Goal: Task Accomplishment & Management: Manage account settings

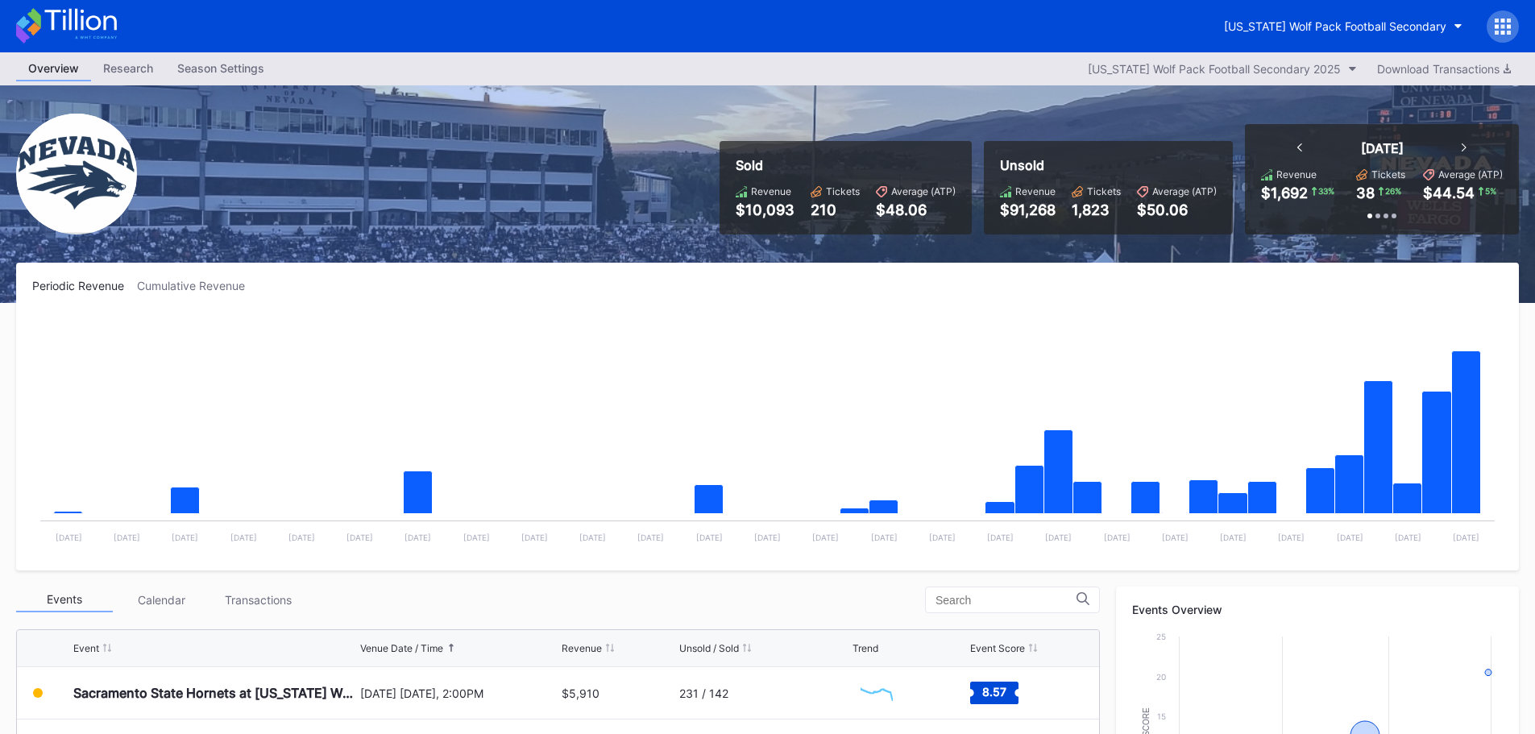
scroll to position [322, 0]
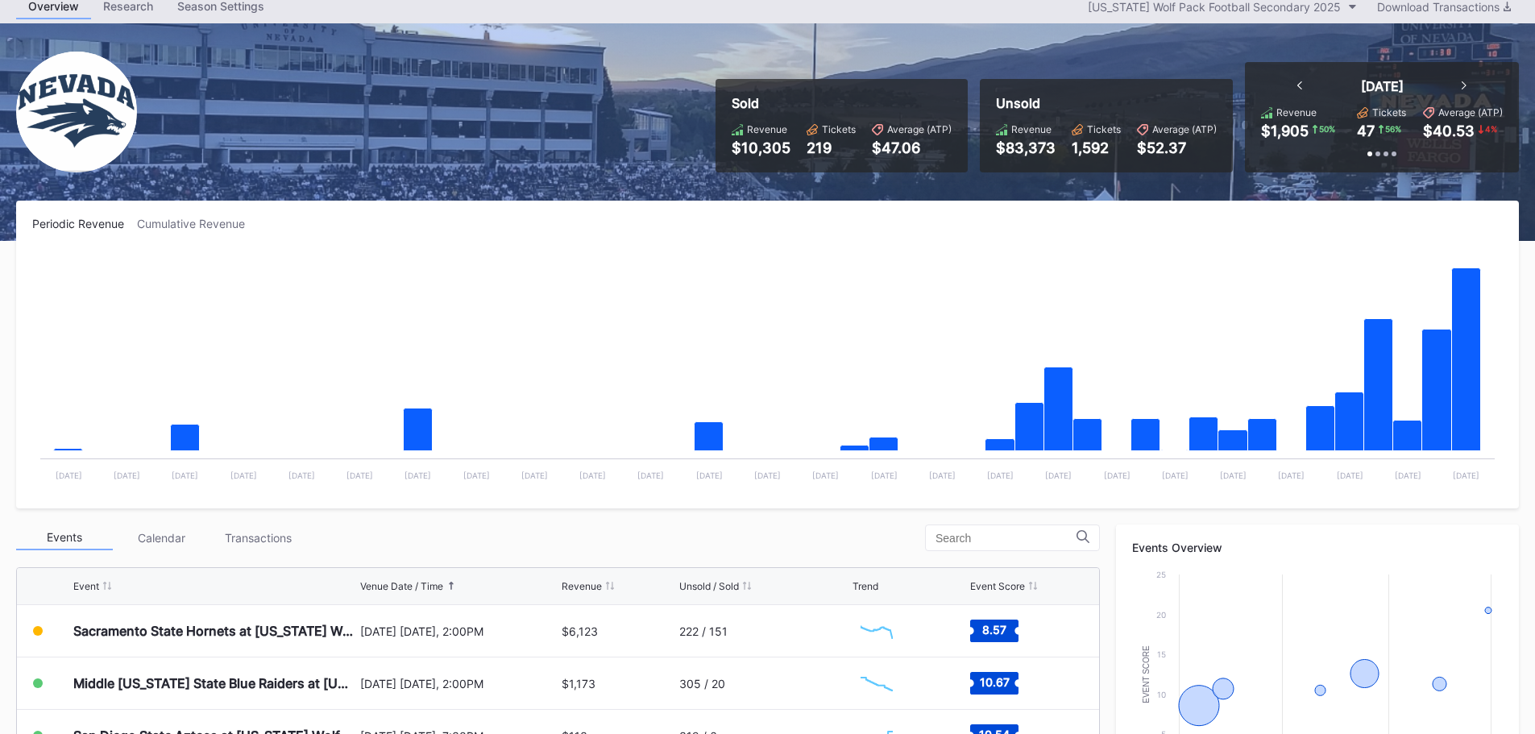
scroll to position [161, 0]
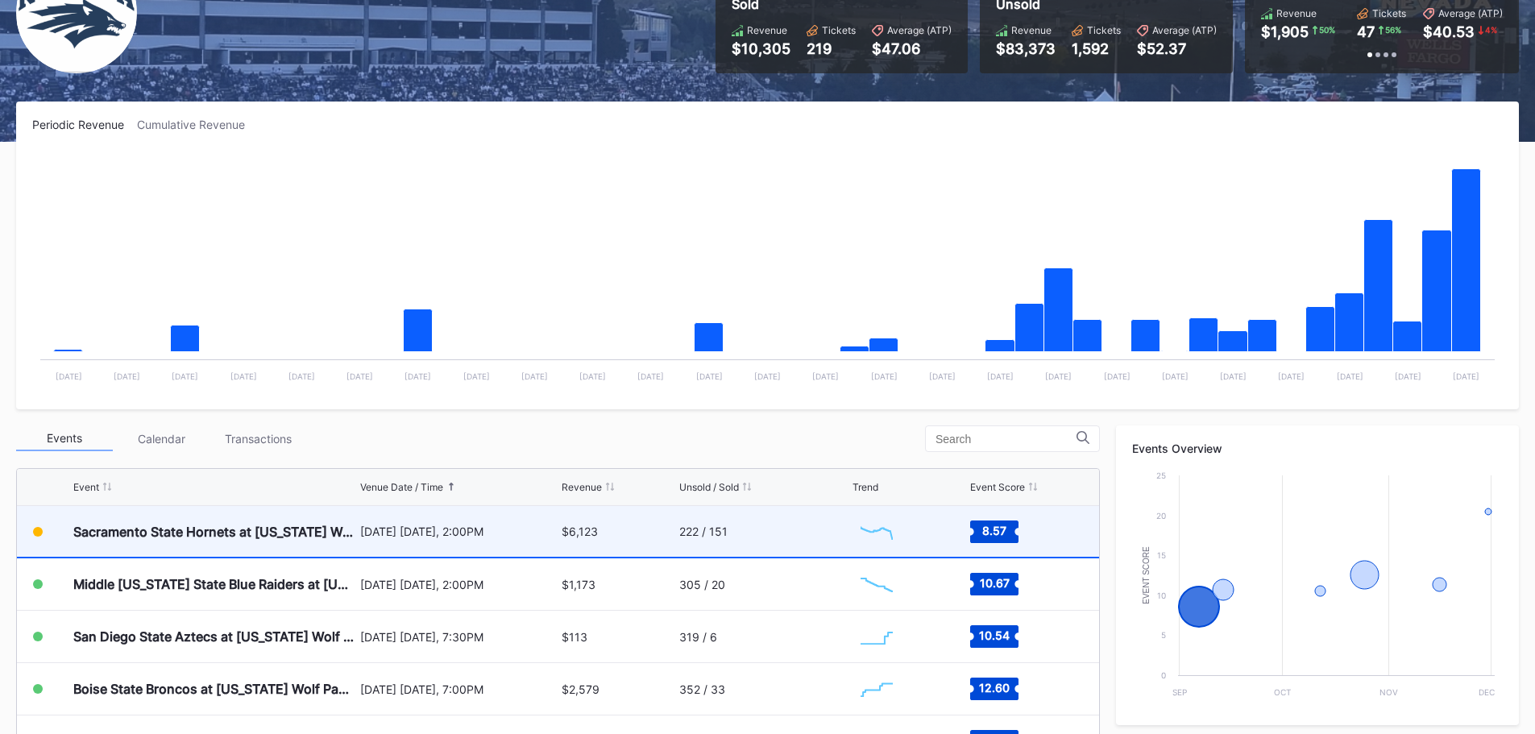
click at [637, 528] on div "$6,123" at bounding box center [618, 531] width 113 height 51
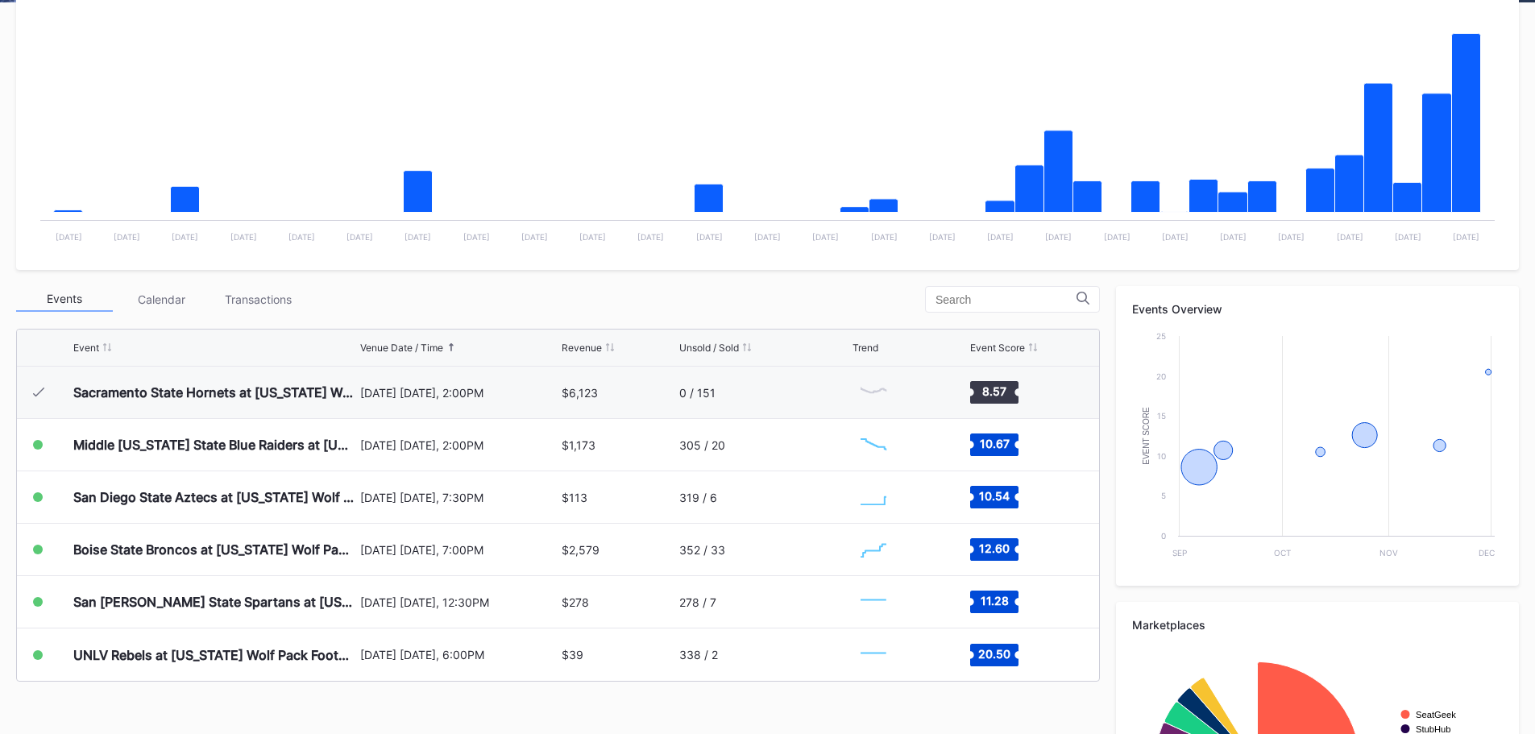
scroll to position [484, 0]
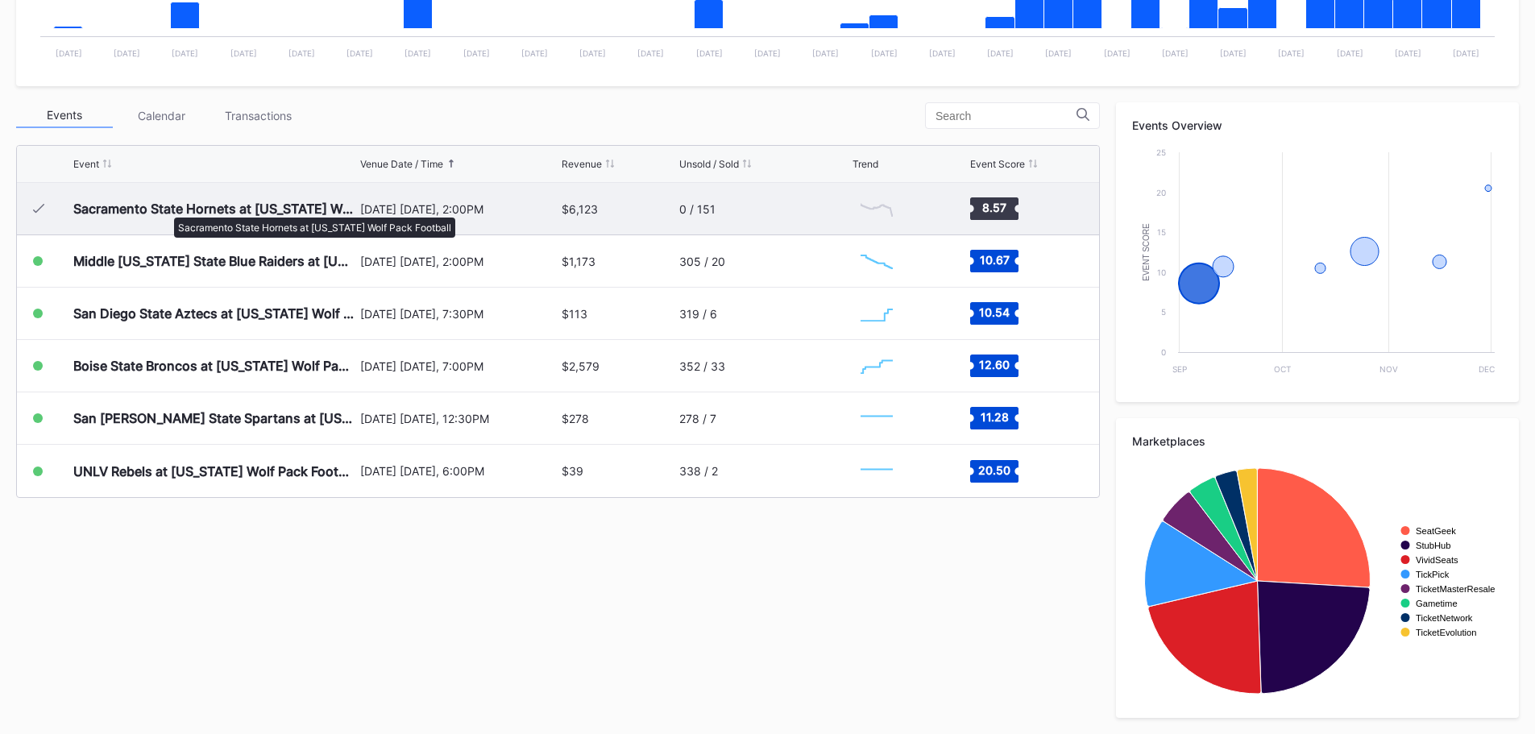
click at [166, 210] on div "Sacramento State Hornets at [US_STATE] Wolf Pack Football" at bounding box center [214, 209] width 283 height 16
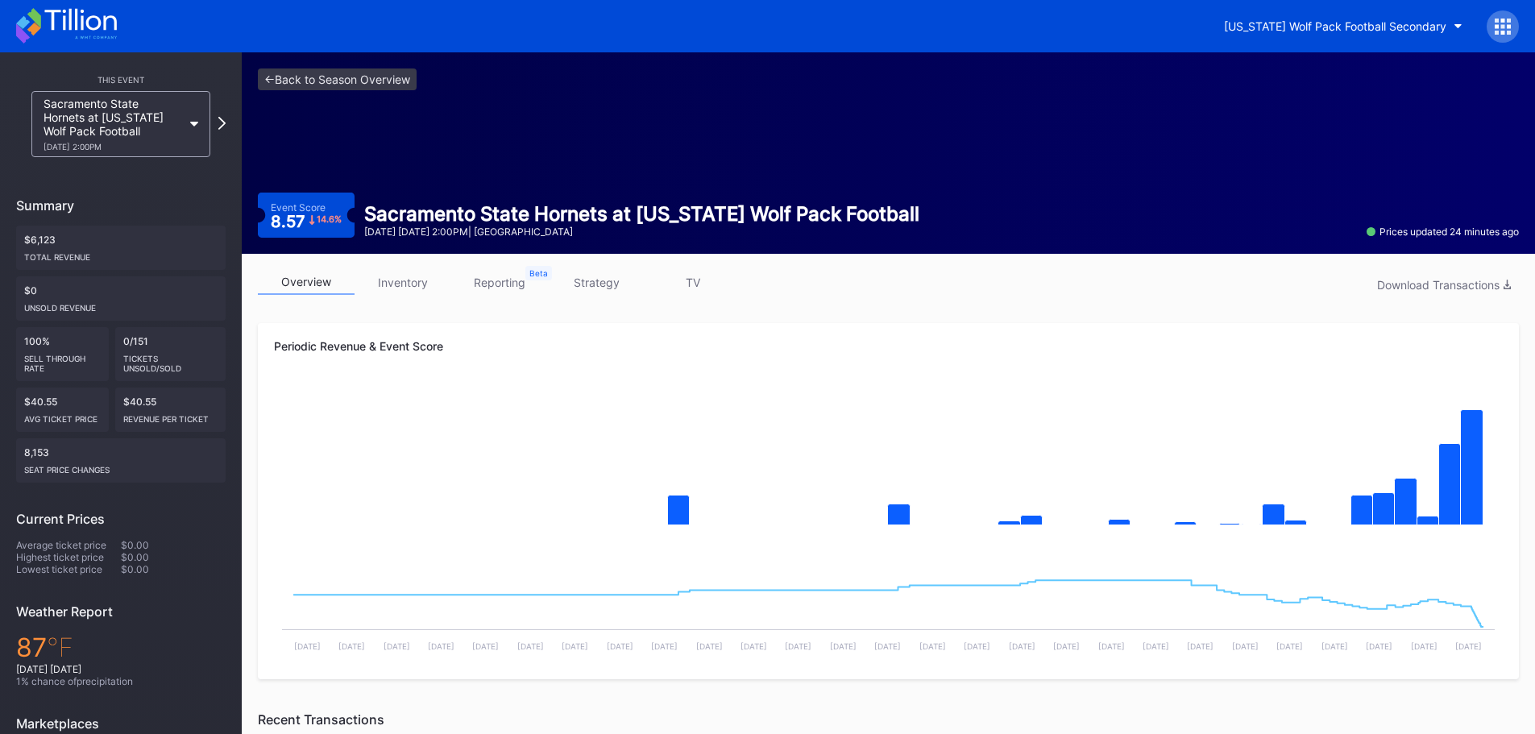
click at [429, 285] on link "inventory" at bounding box center [403, 282] width 97 height 25
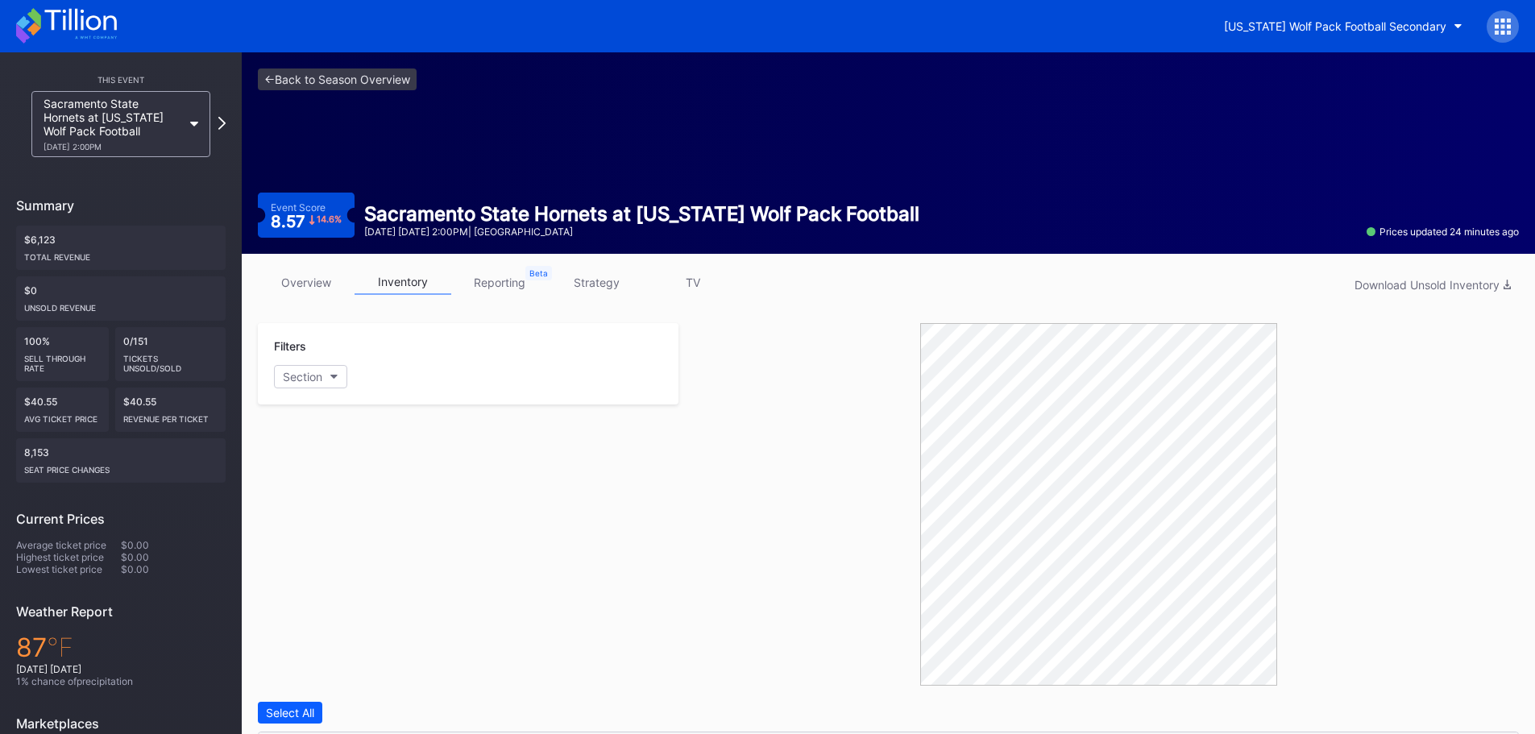
click at [313, 276] on link "overview" at bounding box center [306, 282] width 97 height 25
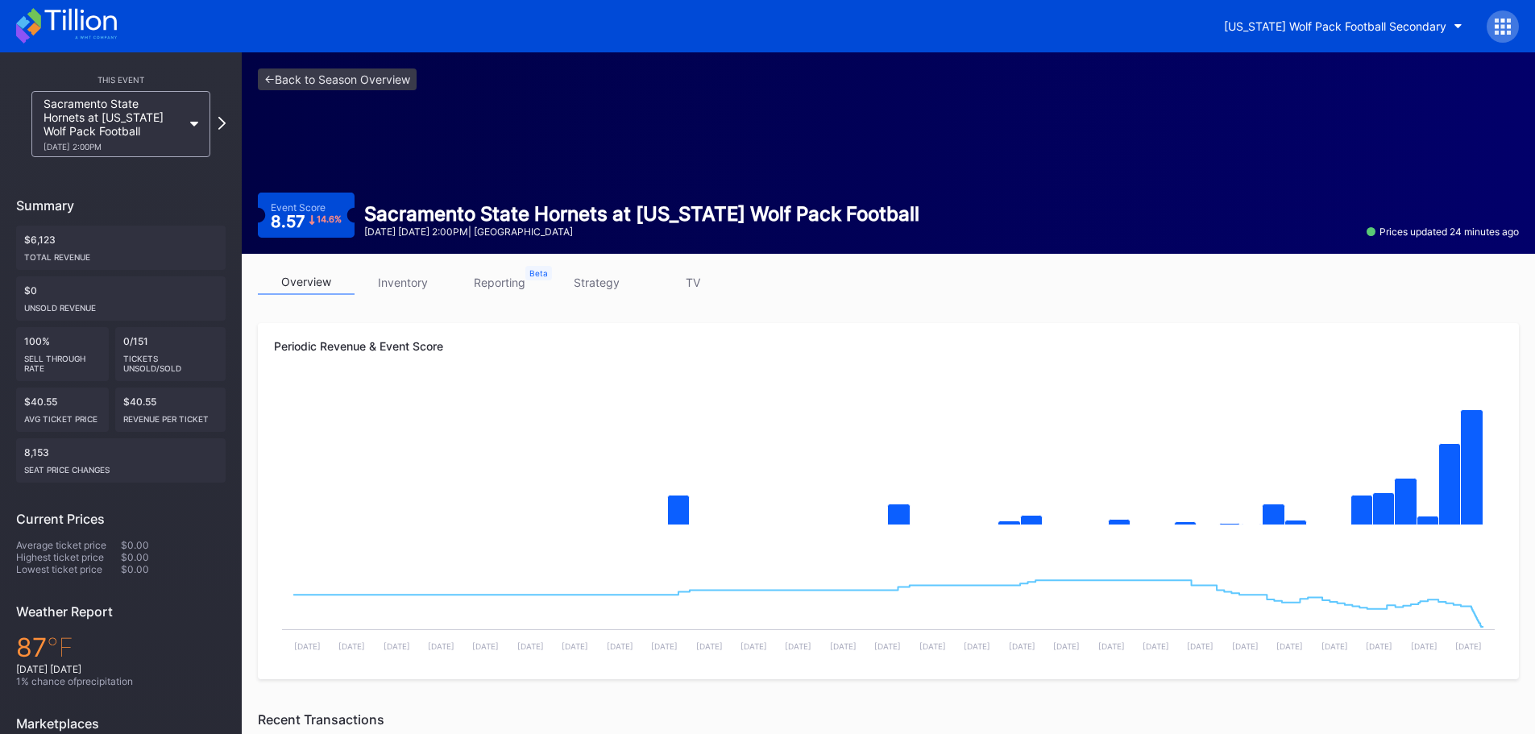
click at [99, 23] on icon at bounding box center [80, 20] width 72 height 22
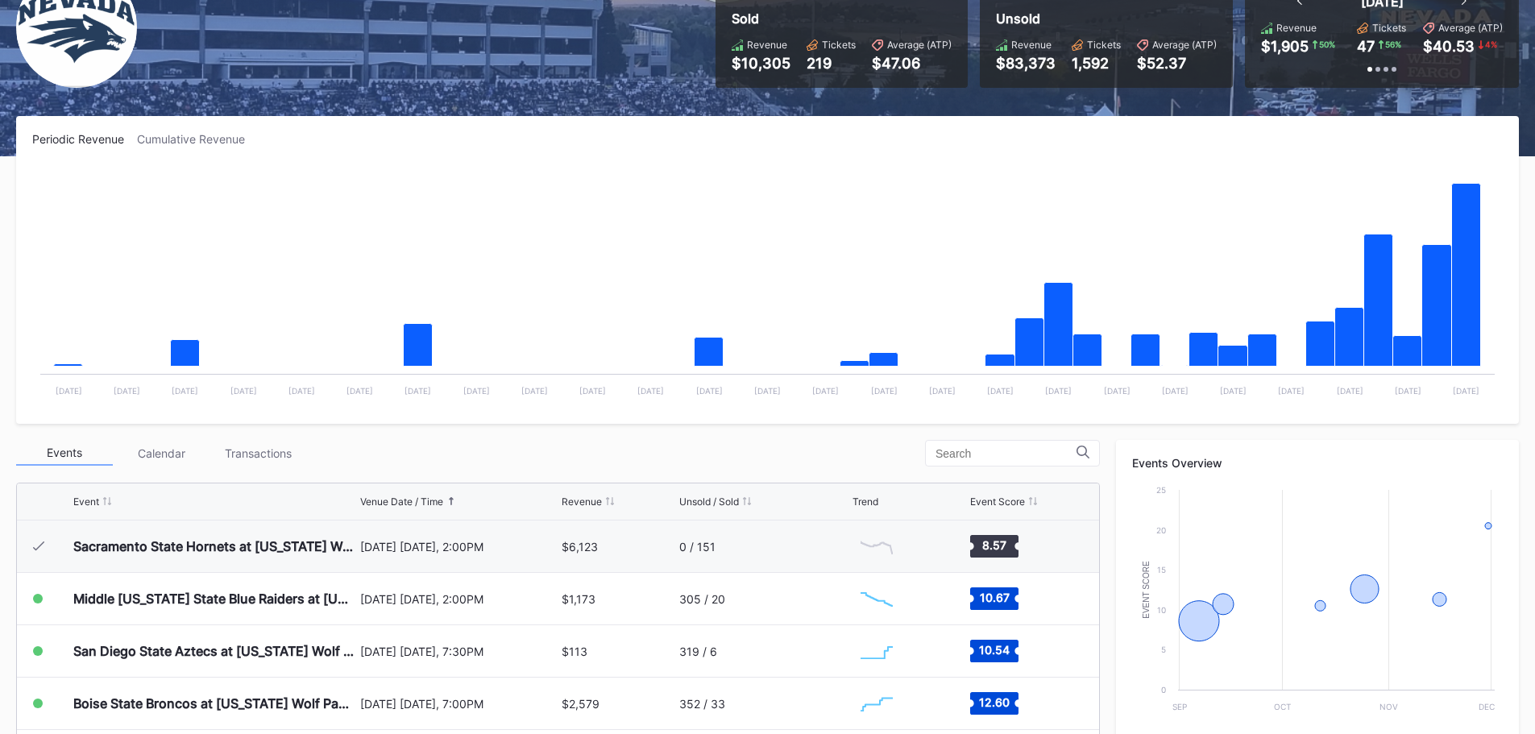
scroll to position [161, 0]
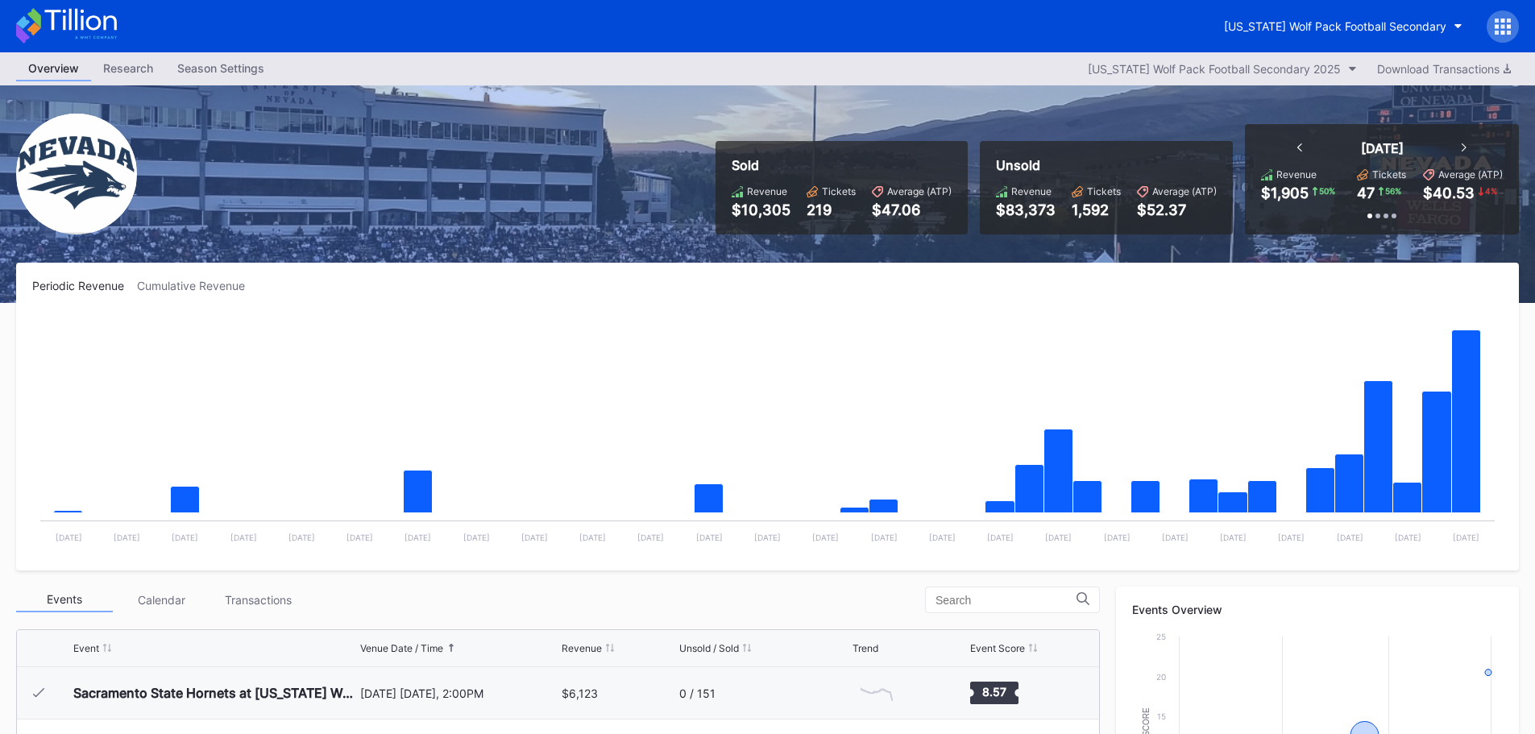
scroll to position [484, 0]
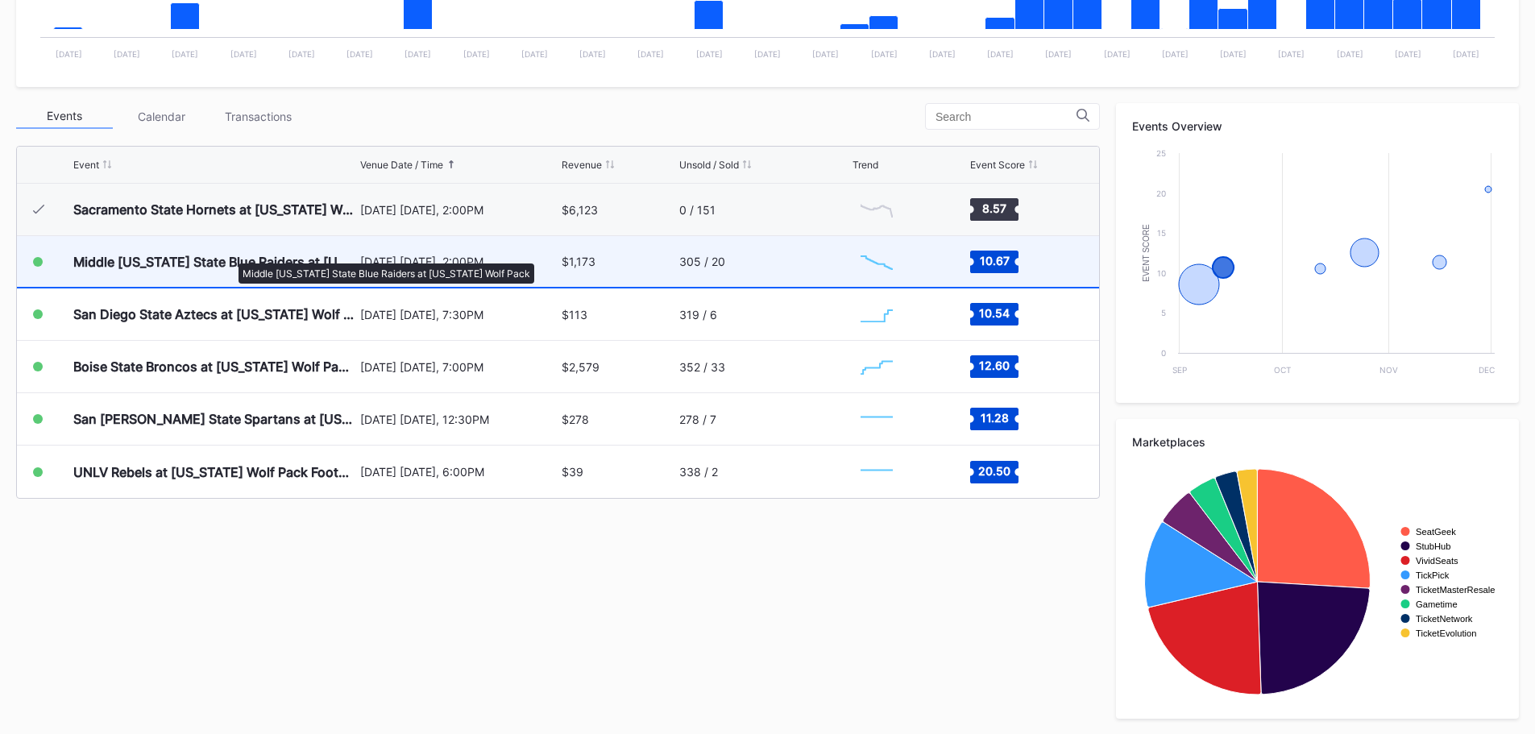
click at [230, 255] on div "Middle [US_STATE] State Blue Raiders at [US_STATE] Wolf Pack" at bounding box center [214, 262] width 283 height 16
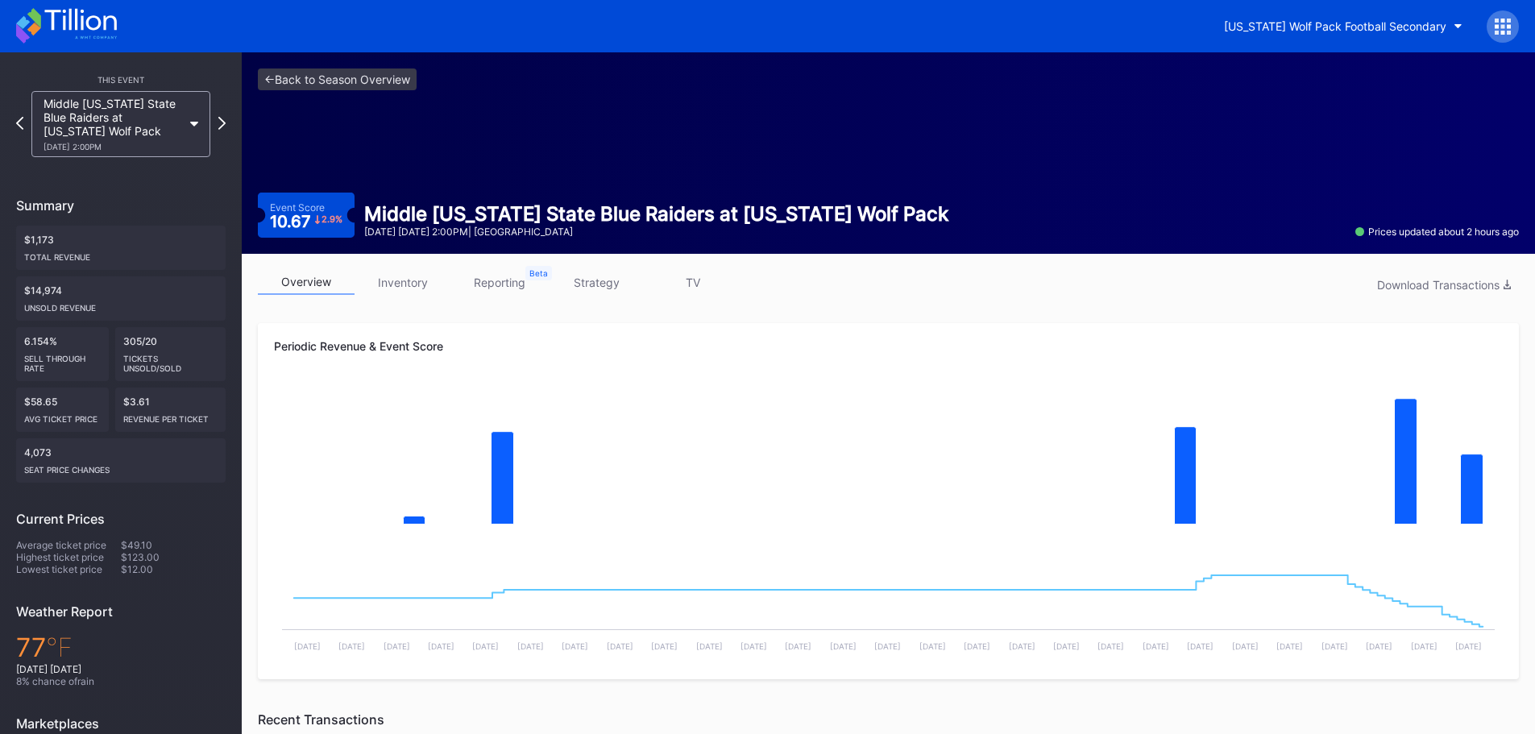
click at [418, 280] on link "inventory" at bounding box center [403, 282] width 97 height 25
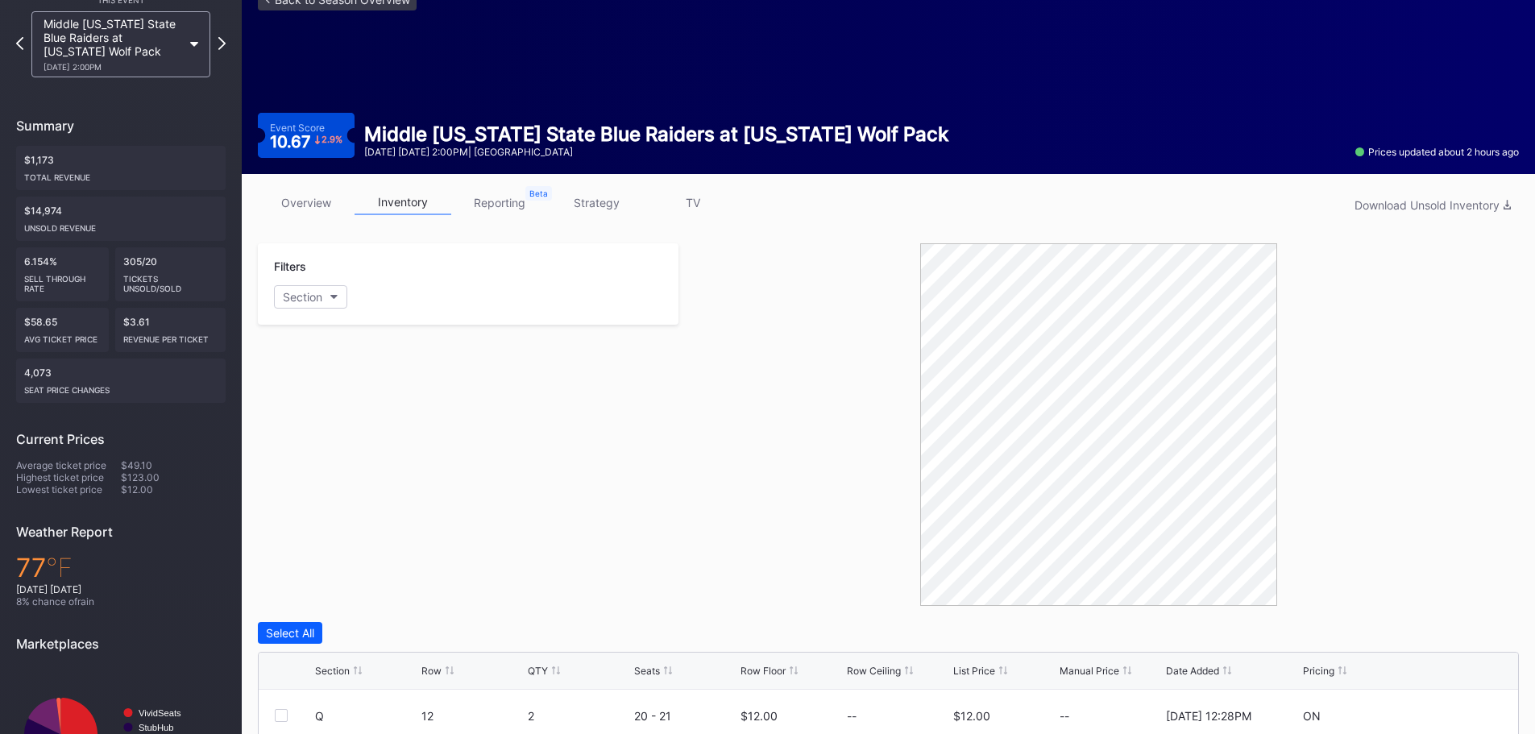
scroll to position [459, 0]
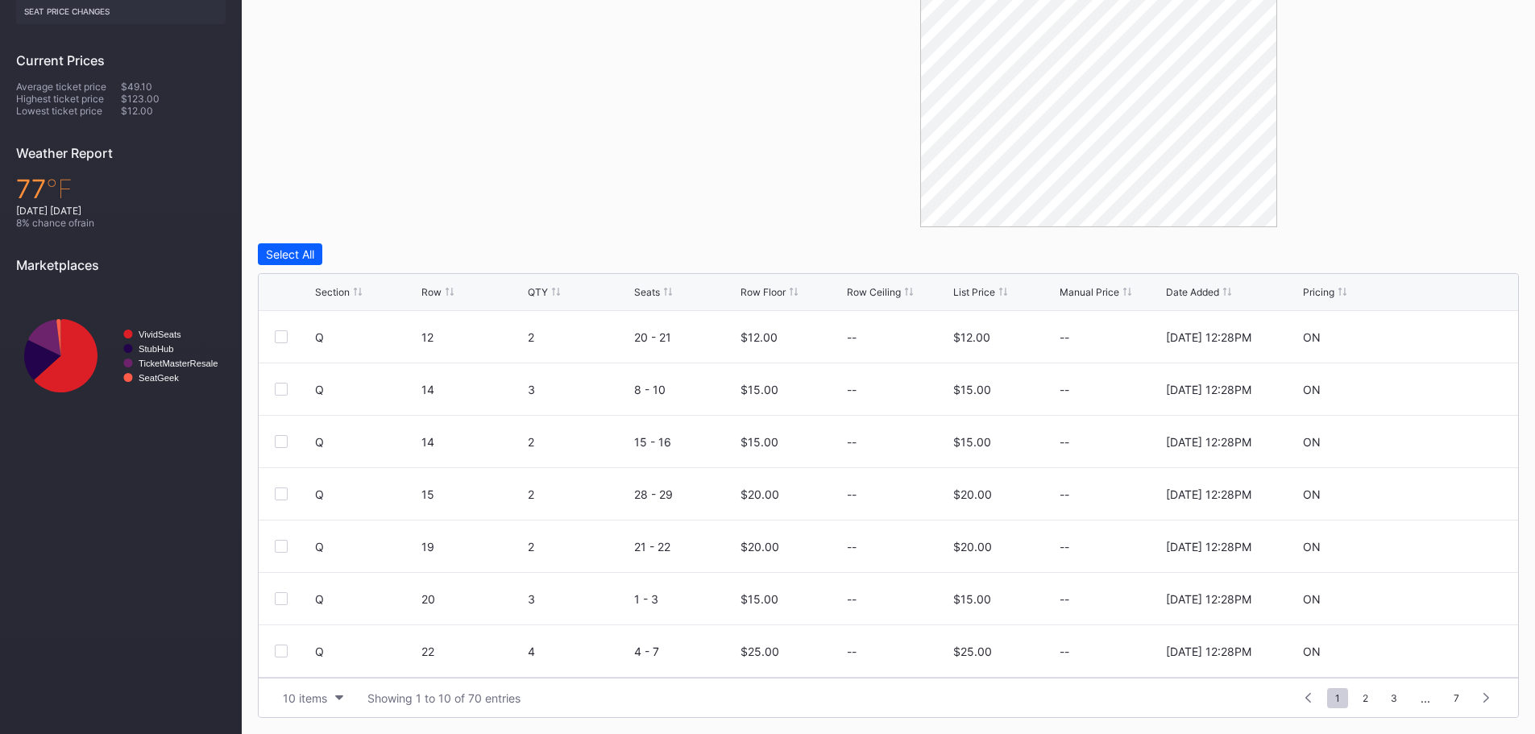
click at [971, 297] on div "List Price" at bounding box center [974, 292] width 42 height 12
click at [760, 297] on div "Row Floor" at bounding box center [763, 292] width 45 height 12
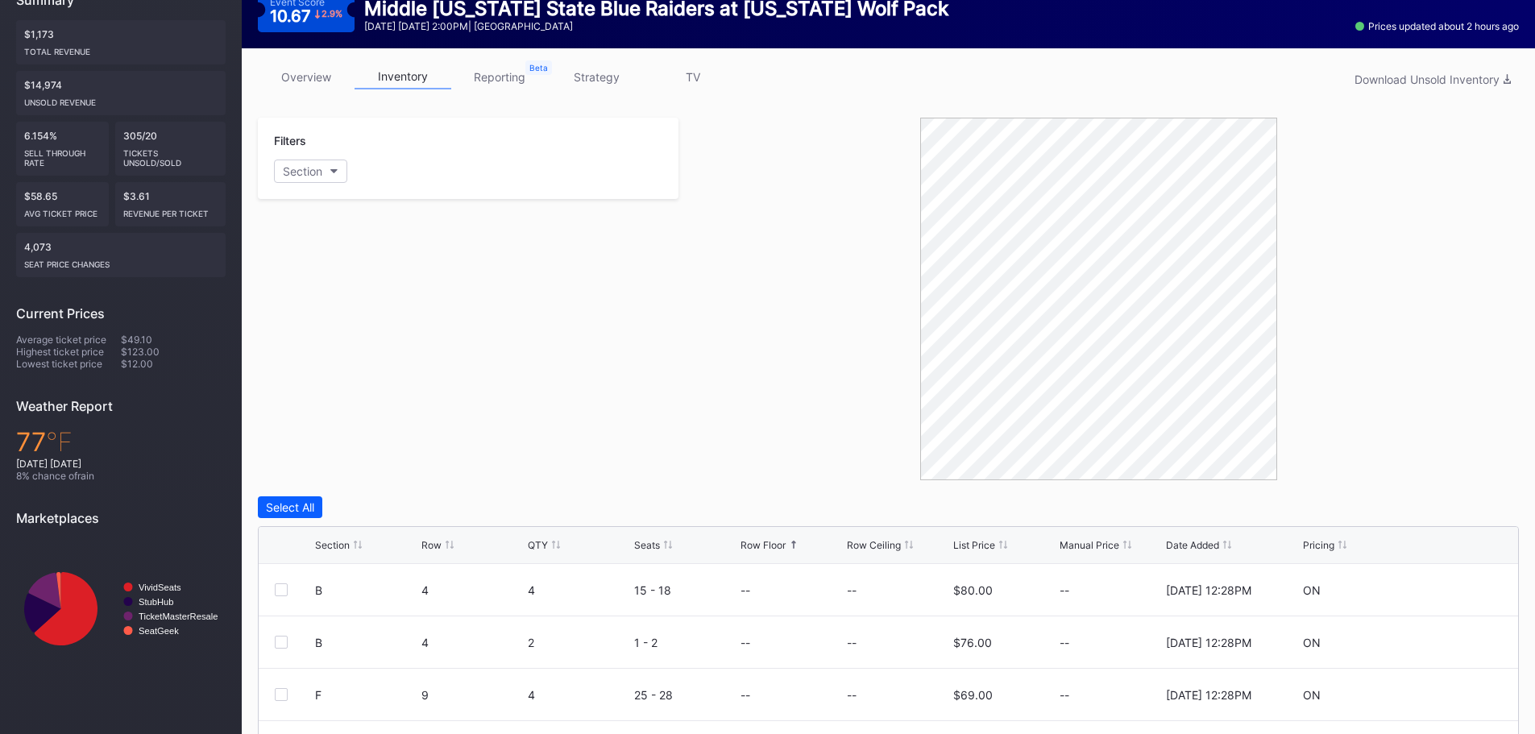
scroll to position [0, 0]
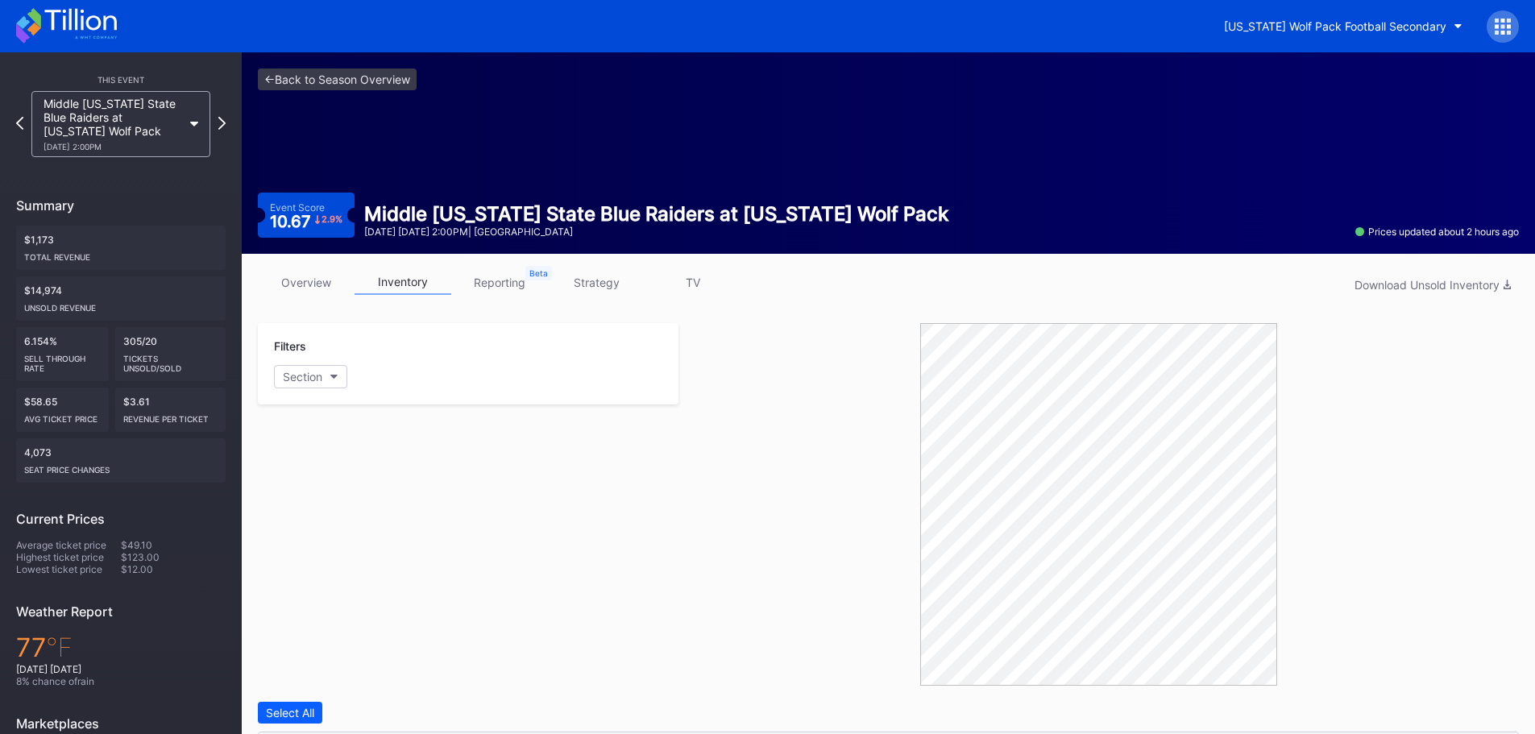
click at [106, 21] on icon at bounding box center [66, 25] width 101 height 35
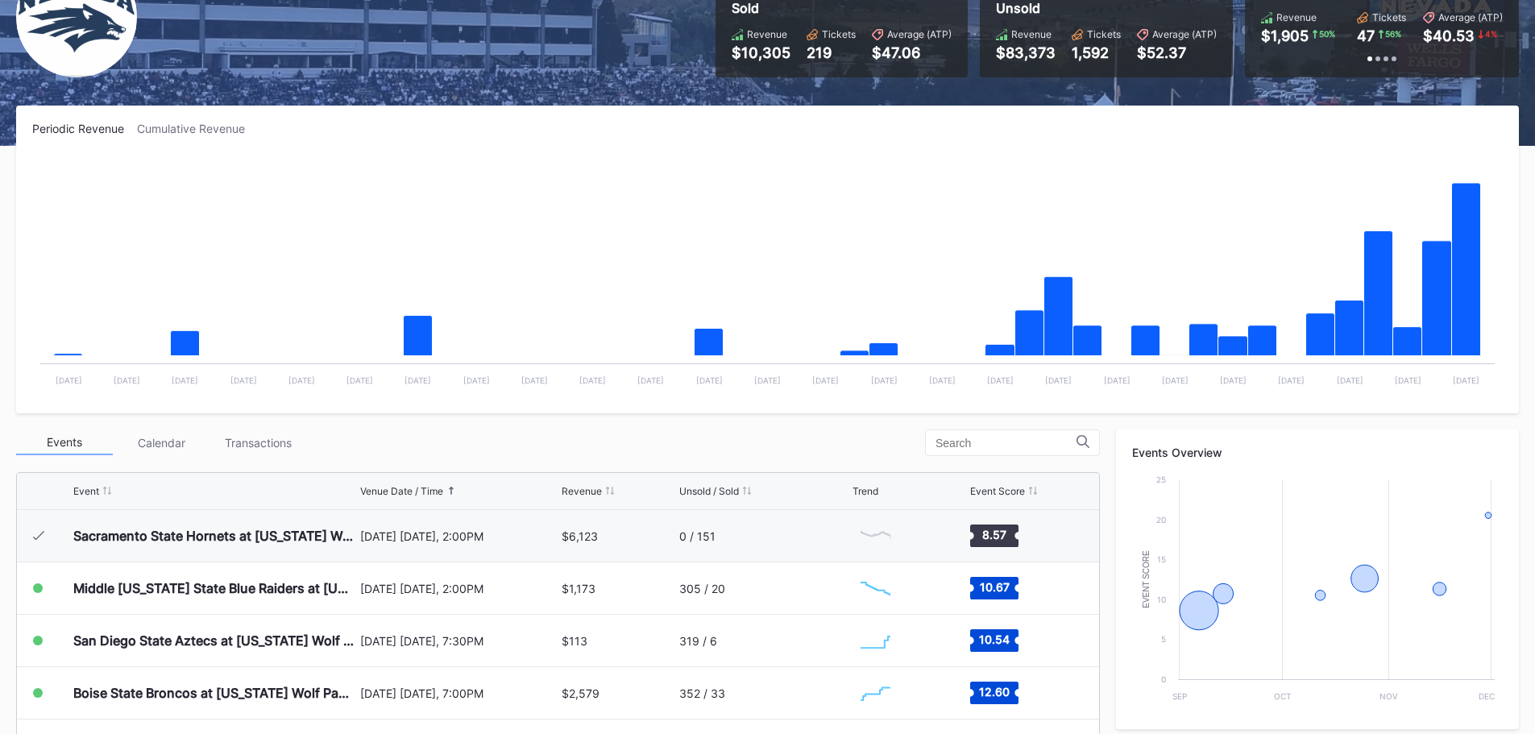
scroll to position [484, 0]
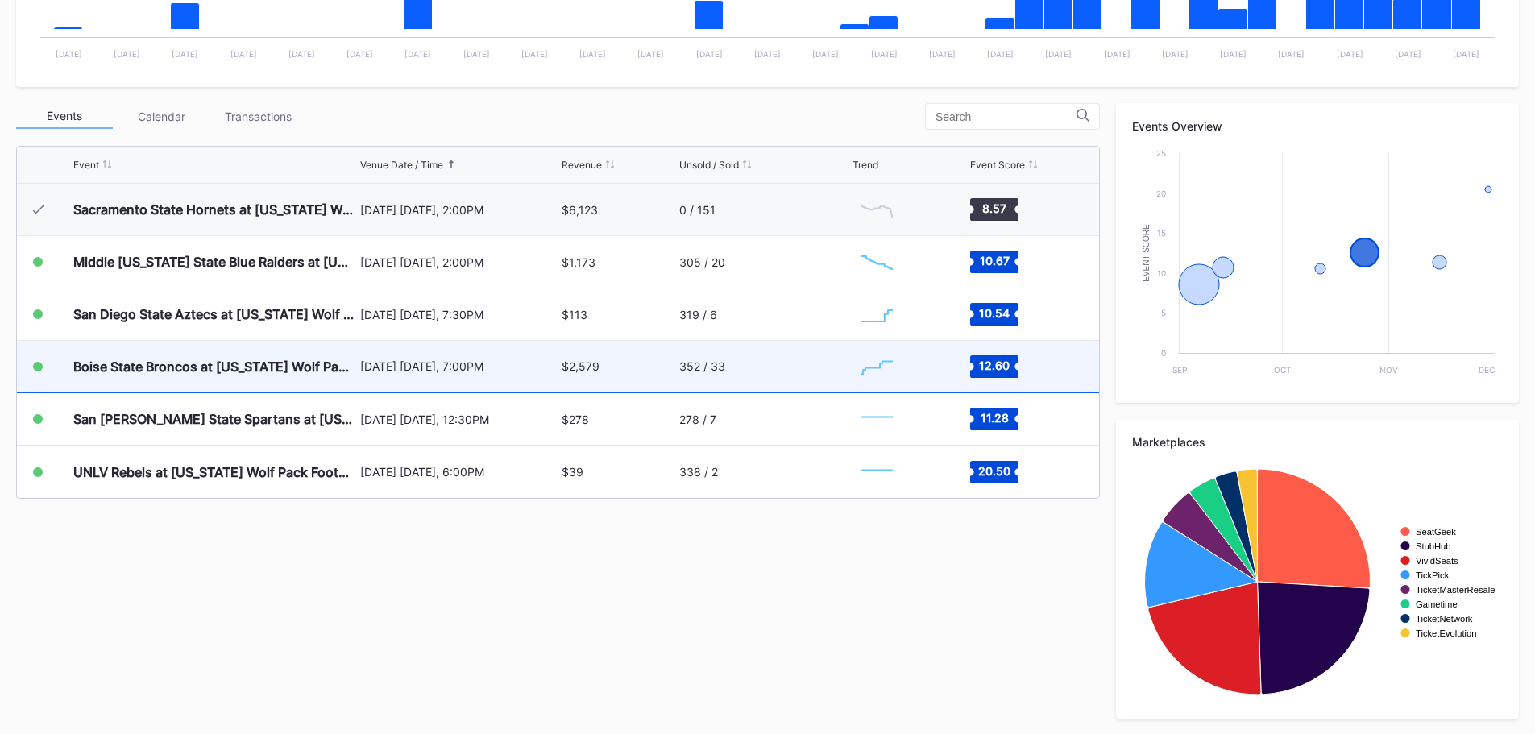
click at [700, 376] on div "352 / 33" at bounding box center [764, 366] width 170 height 51
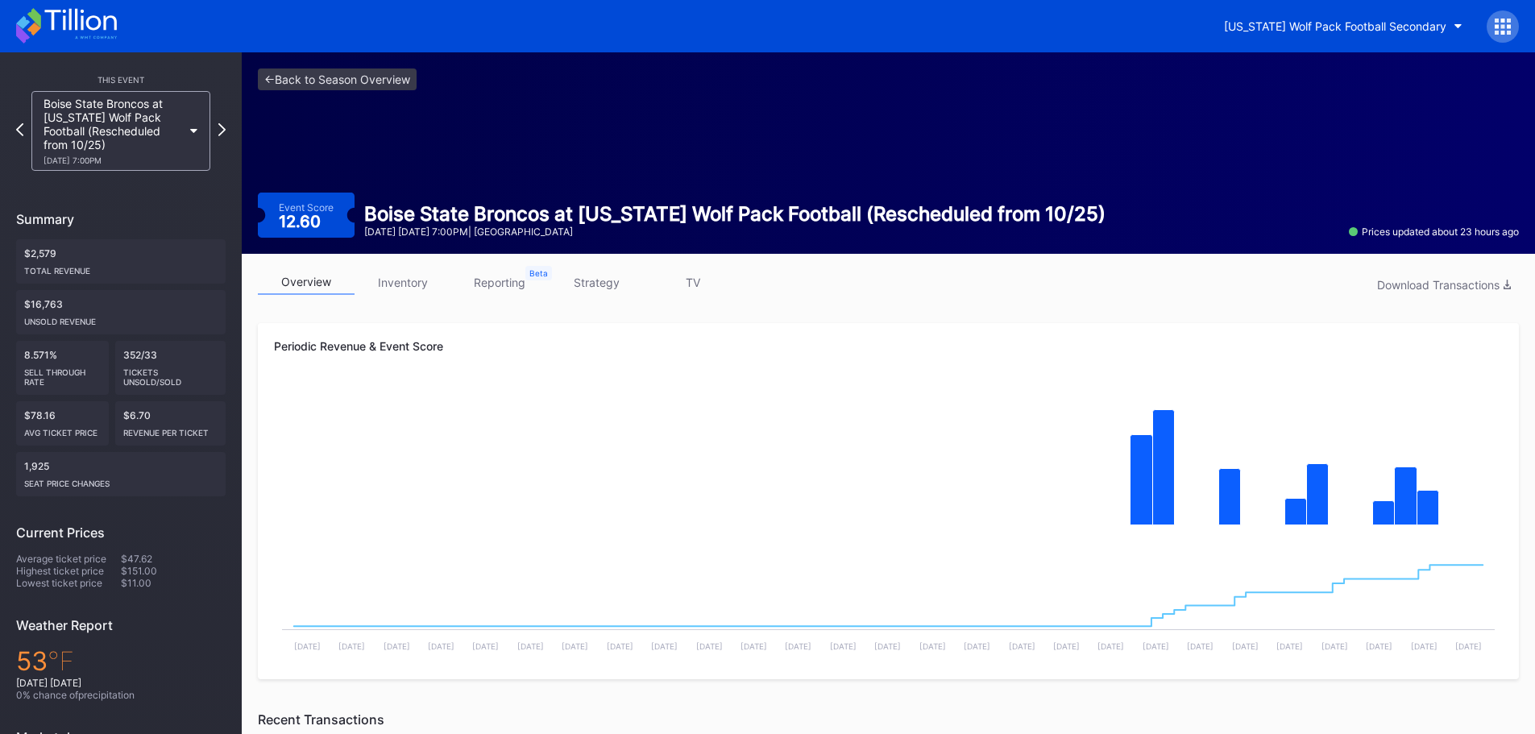
click at [413, 282] on link "inventory" at bounding box center [403, 282] width 97 height 25
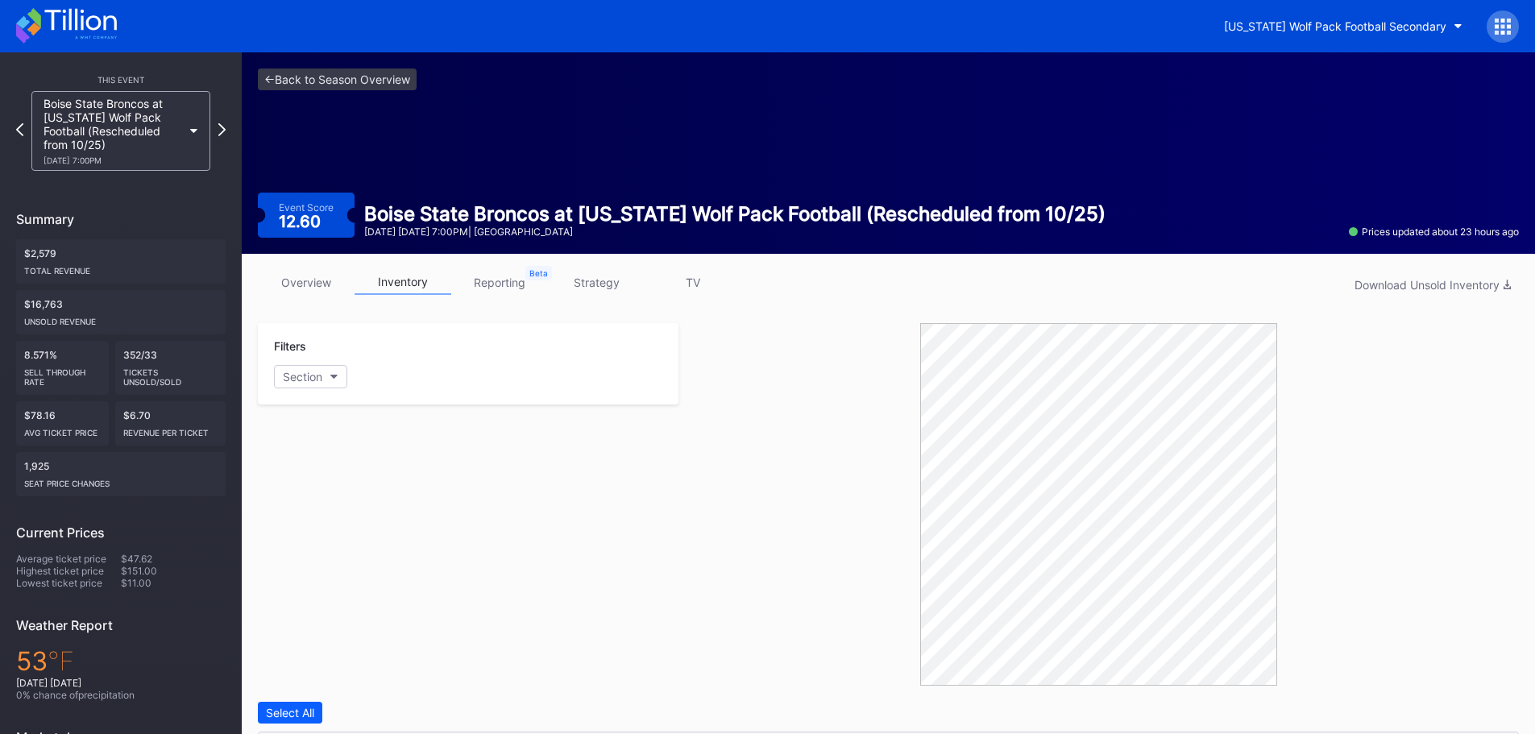
scroll to position [459, 0]
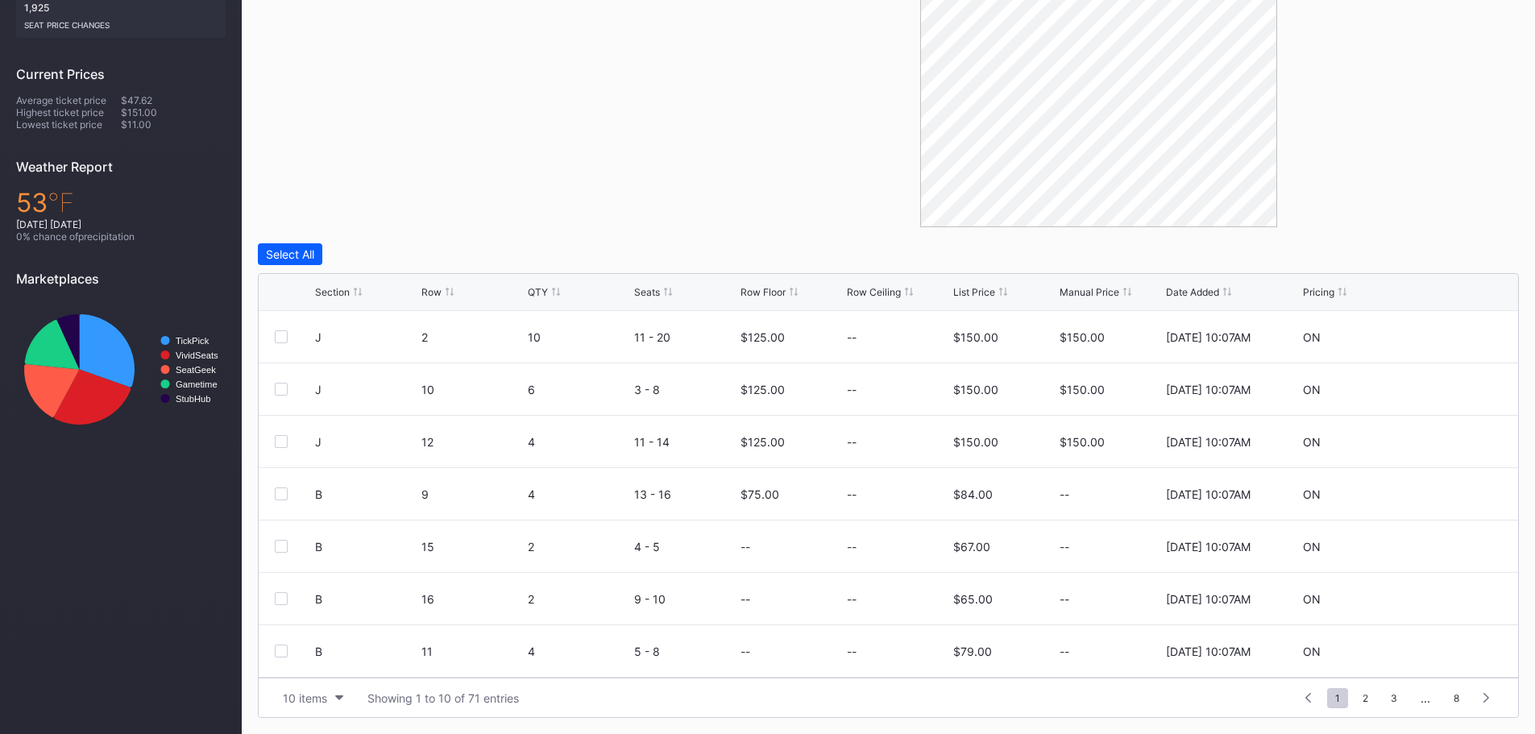
click at [755, 281] on div "Section Row QTY Seats Row Floor Row Ceiling List Price Manual Price Date Added …" at bounding box center [889, 292] width 1260 height 37
click at [769, 292] on div "Row Floor" at bounding box center [763, 292] width 45 height 12
click at [1447, 550] on icon at bounding box center [1453, 547] width 12 height 12
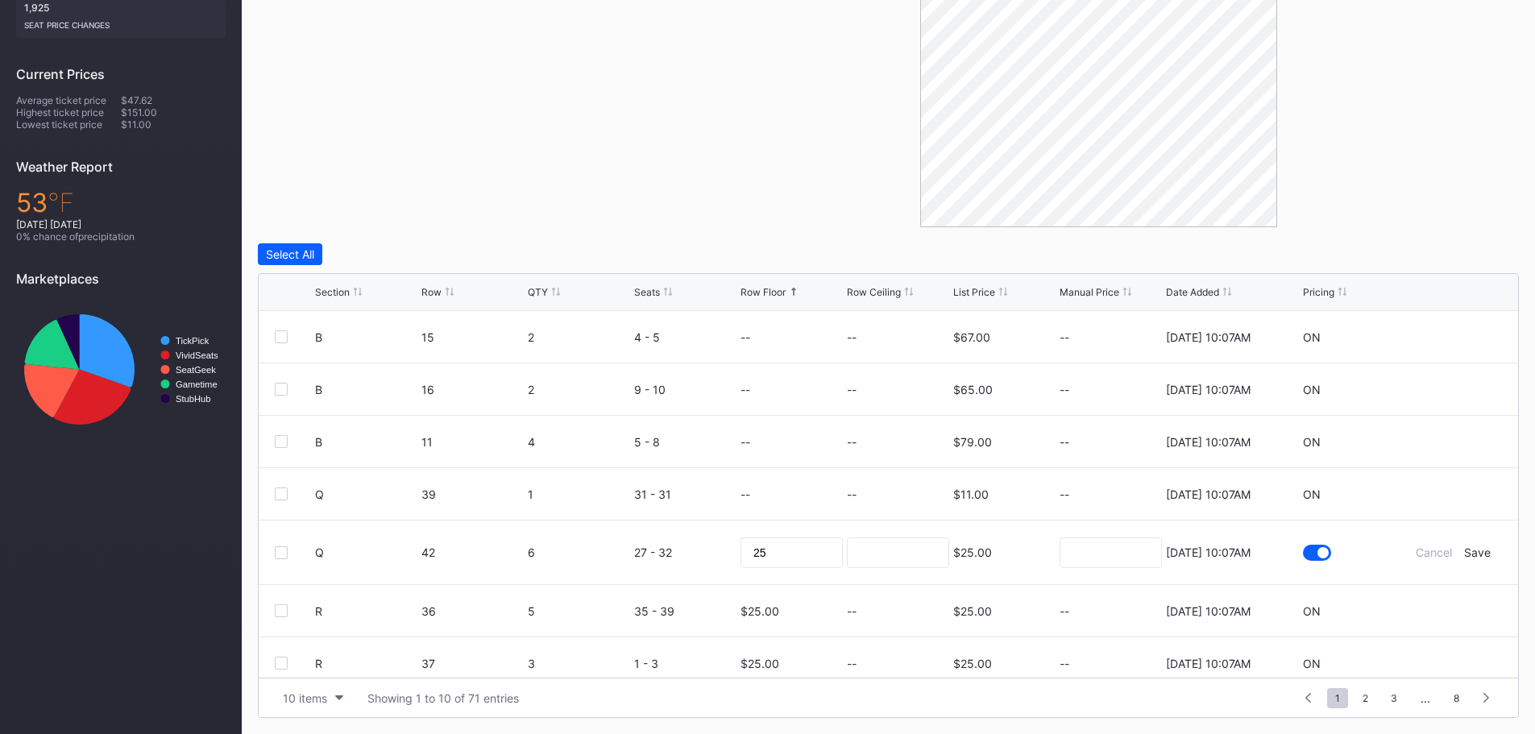
click at [796, 568] on div "25" at bounding box center [792, 553] width 102 height 64
click at [787, 558] on input "25" at bounding box center [792, 553] width 102 height 31
type input "2"
click at [1467, 548] on div "Save" at bounding box center [1477, 553] width 27 height 14
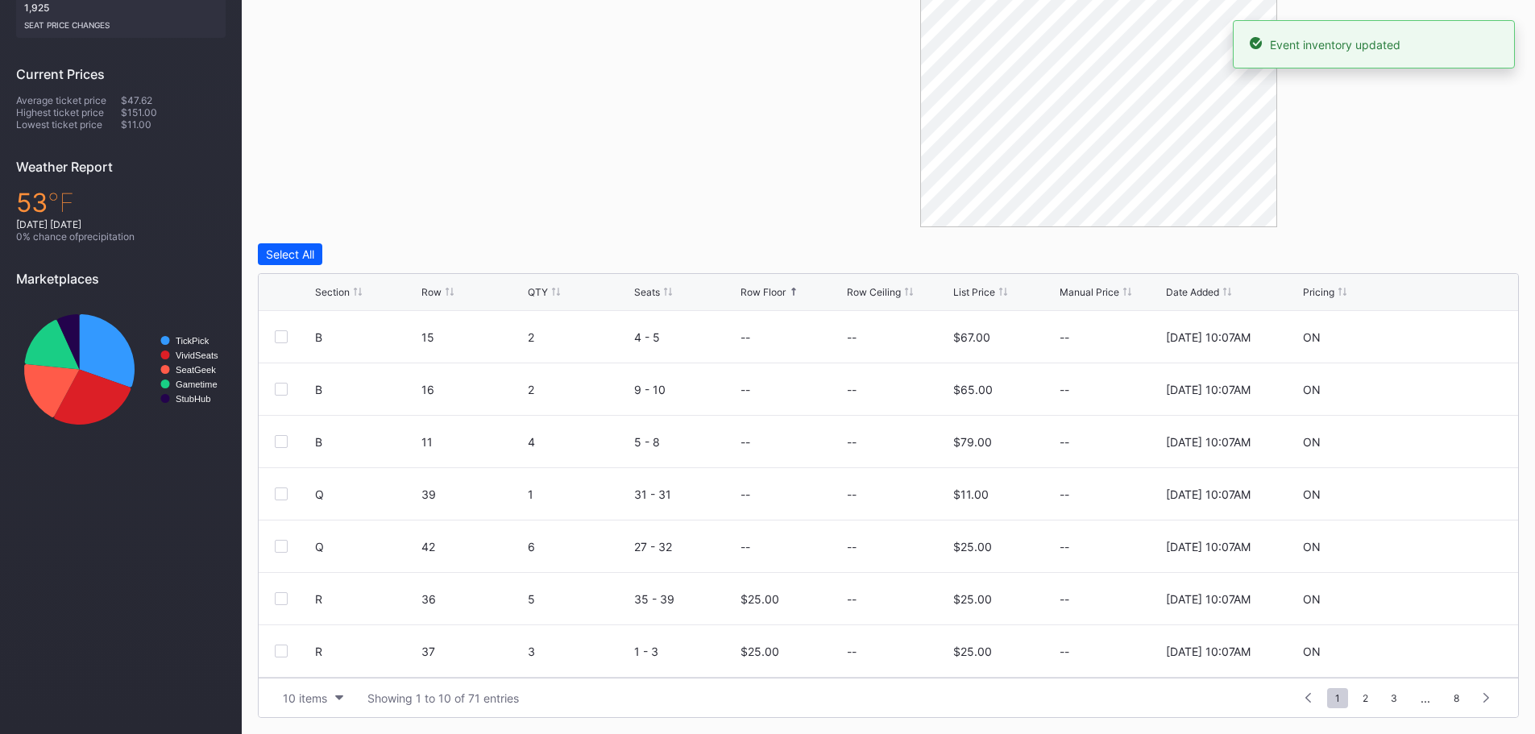
scroll to position [157, 0]
click at [1447, 441] on icon at bounding box center [1453, 442] width 12 height 12
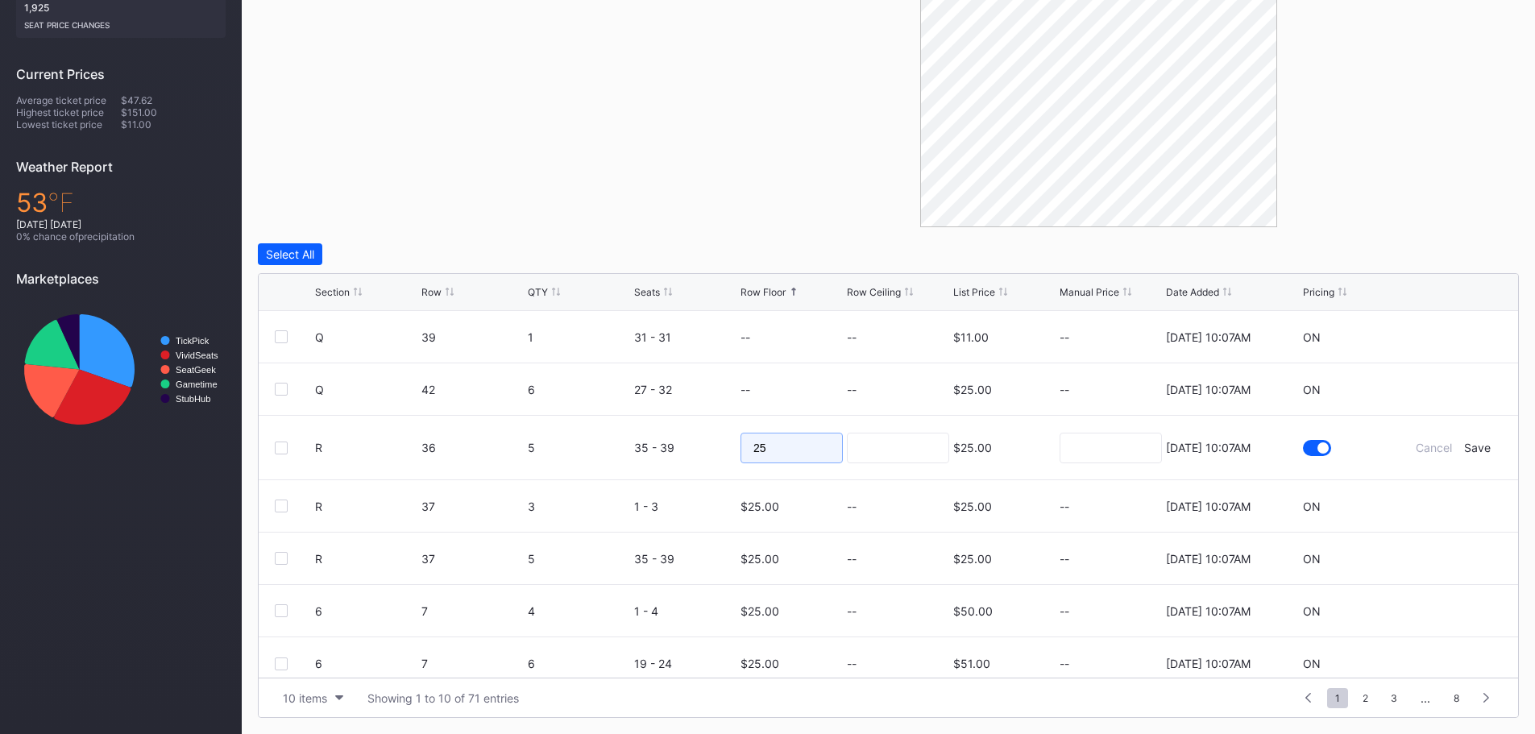
click at [832, 446] on input "25" at bounding box center [792, 448] width 102 height 31
type input "2"
click at [1472, 445] on div "Save" at bounding box center [1477, 448] width 27 height 14
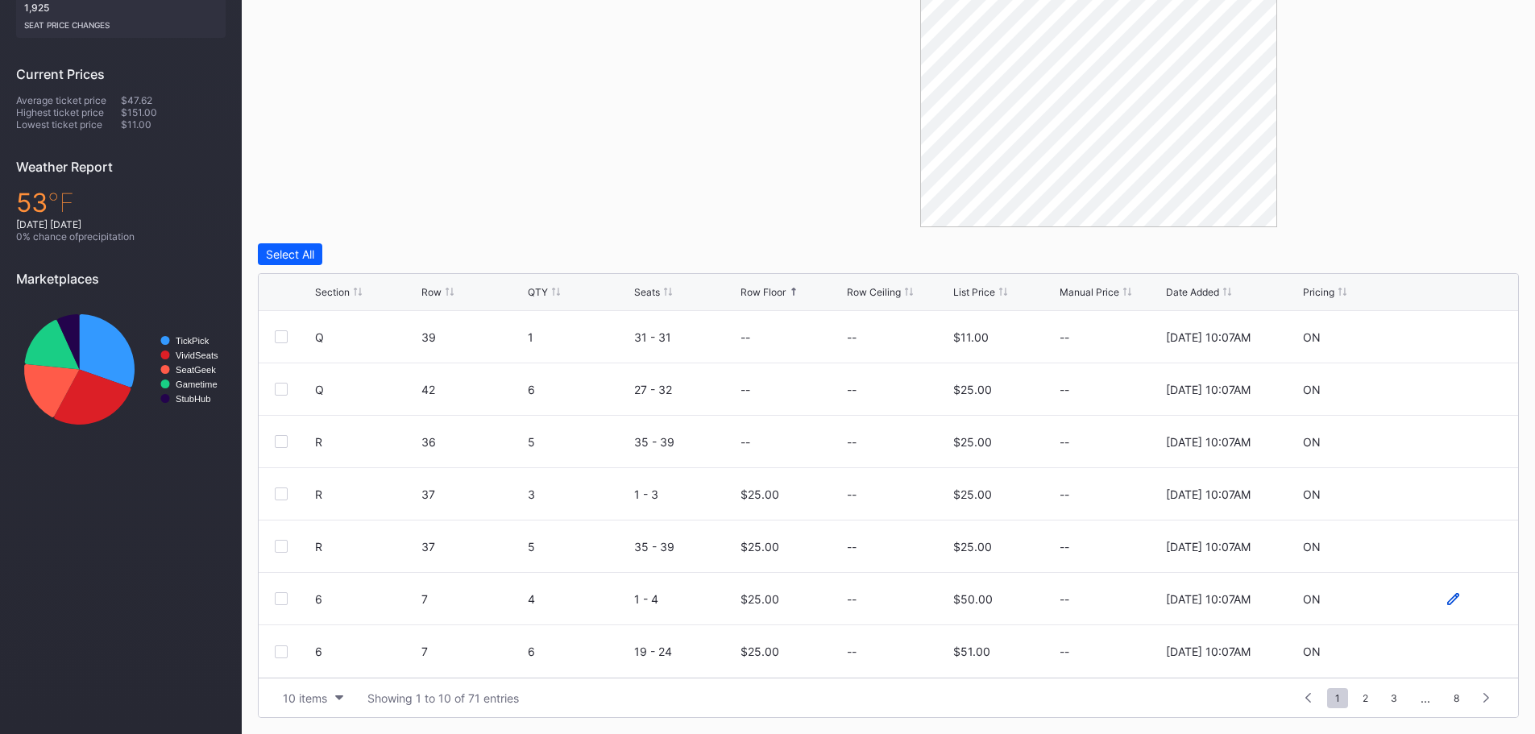
click at [1447, 597] on icon at bounding box center [1453, 598] width 12 height 12
click at [807, 596] on input "25" at bounding box center [792, 605] width 102 height 31
type input "2"
click at [1466, 601] on div "Save" at bounding box center [1477, 605] width 27 height 14
click at [759, 297] on div "Row Floor" at bounding box center [763, 292] width 45 height 12
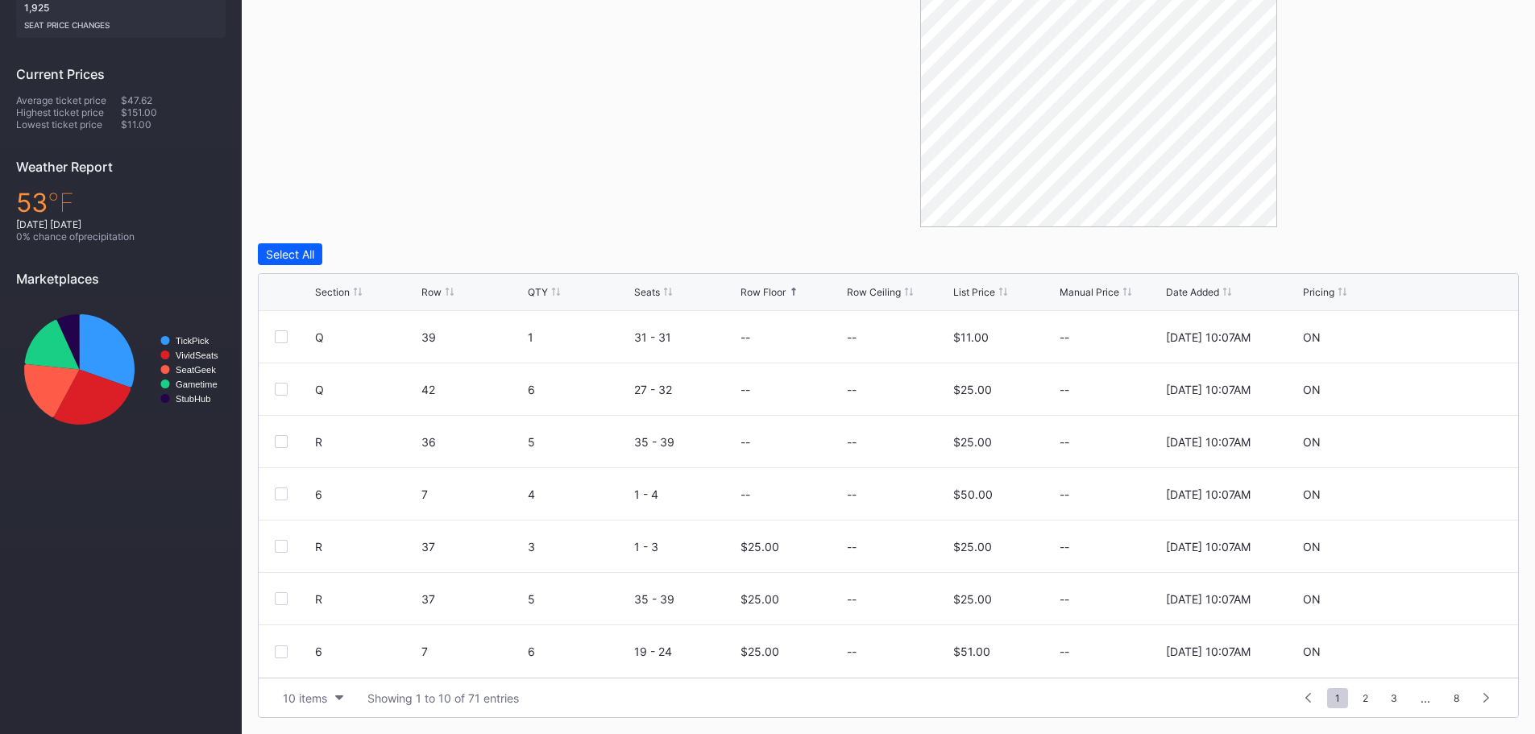
scroll to position [0, 0]
click at [1447, 336] on icon at bounding box center [1453, 336] width 12 height 12
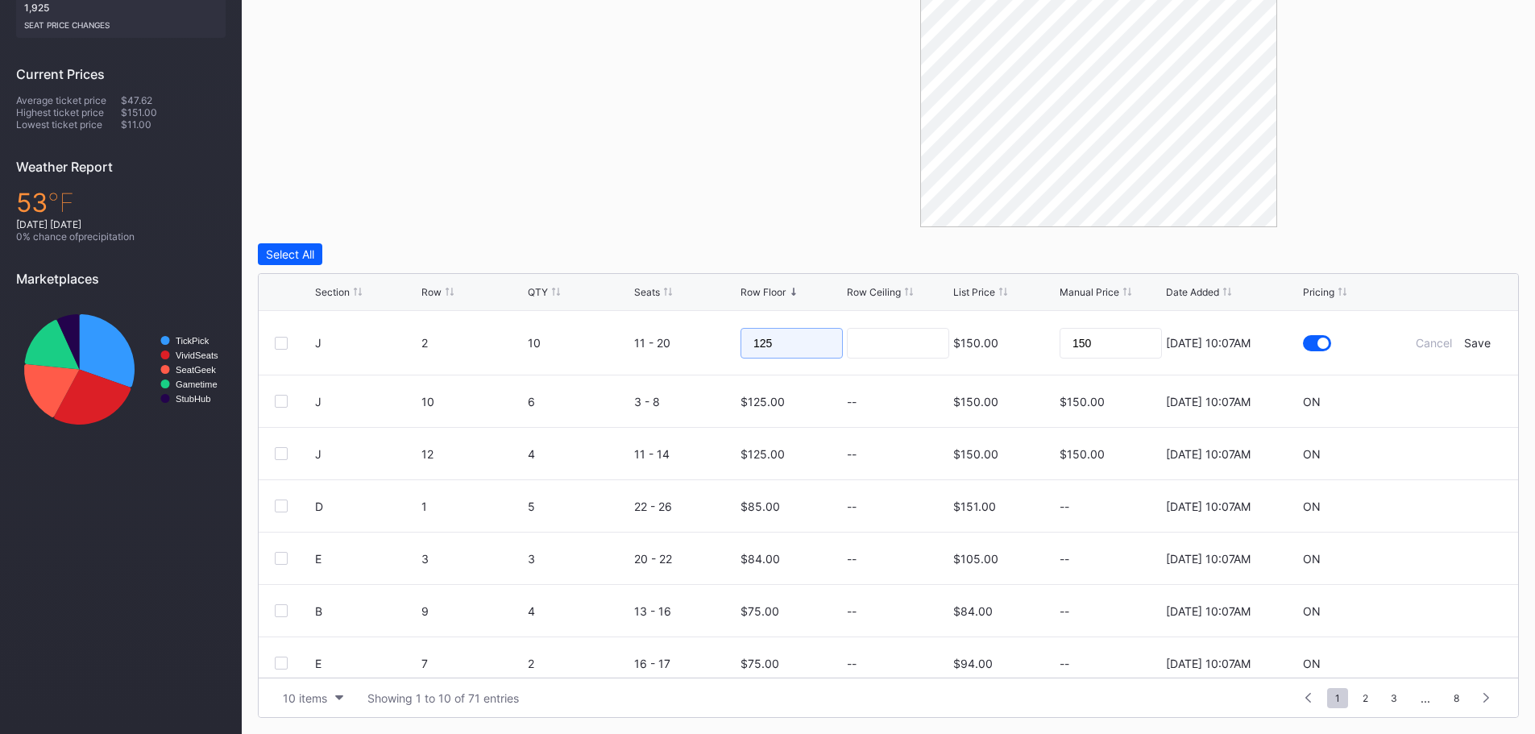
click at [807, 338] on input "125" at bounding box center [792, 343] width 102 height 31
type input "1"
click at [1473, 342] on div "Save" at bounding box center [1477, 343] width 27 height 14
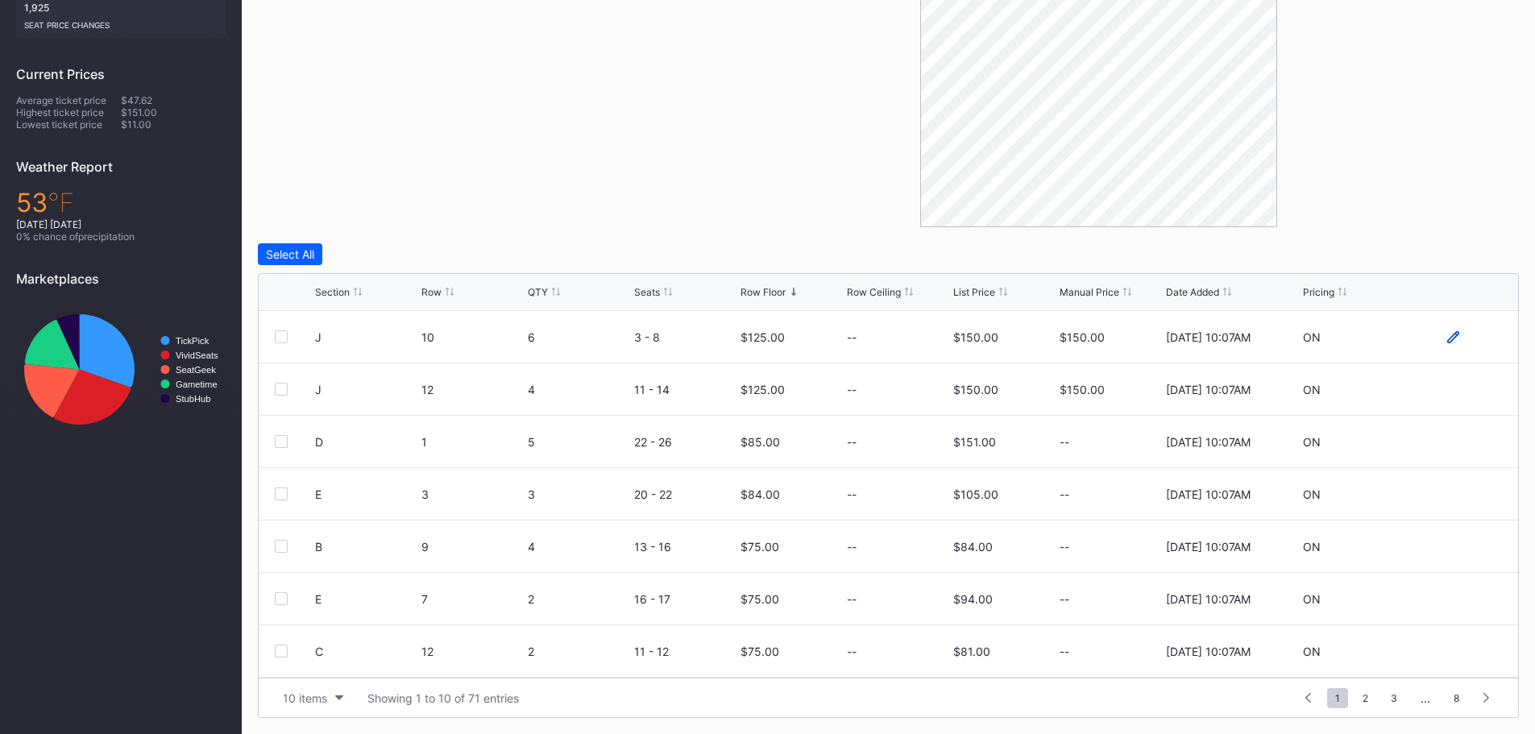
click at [1447, 334] on icon at bounding box center [1453, 336] width 12 height 12
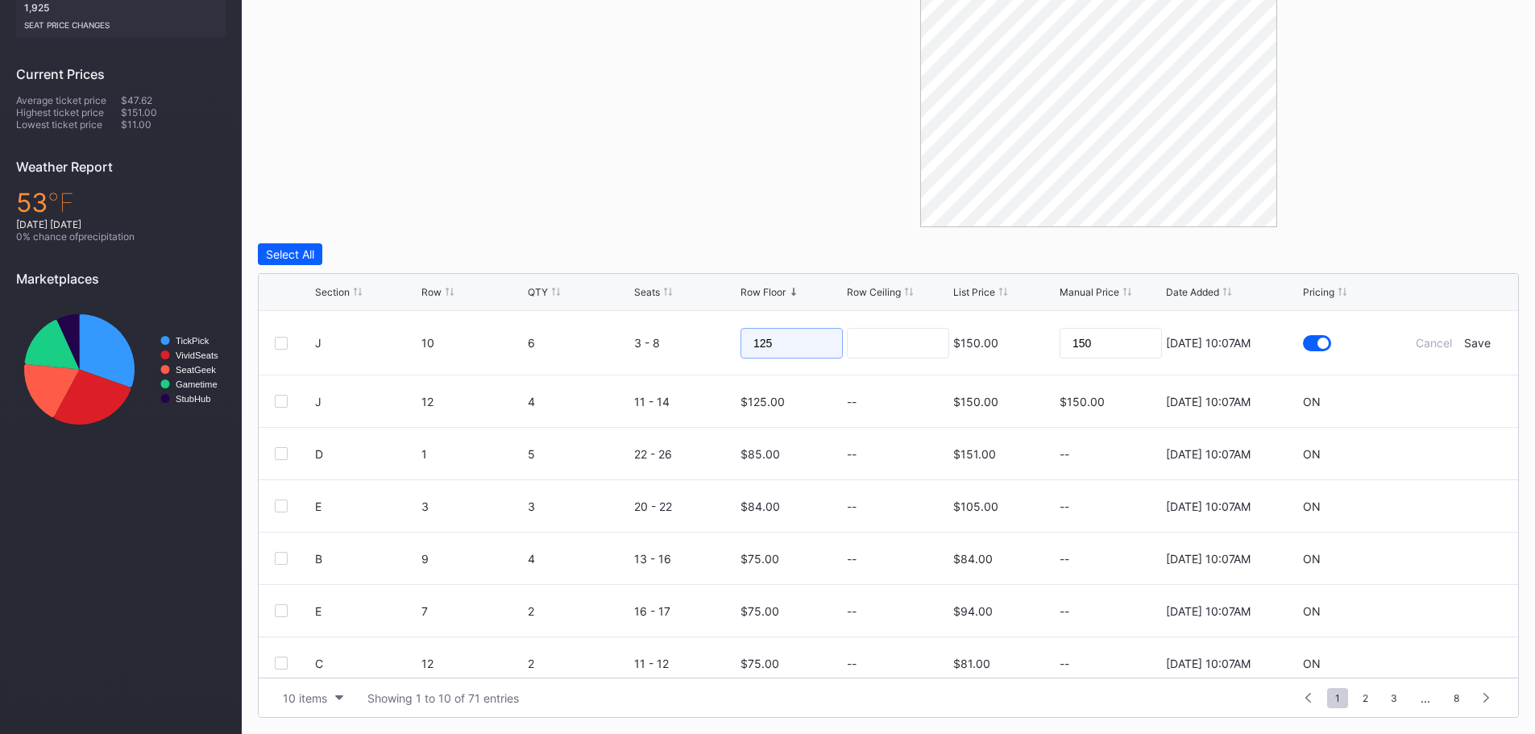
click at [790, 344] on input "125" at bounding box center [792, 343] width 102 height 31
type input "1"
click at [1479, 341] on div "Save" at bounding box center [1477, 343] width 27 height 14
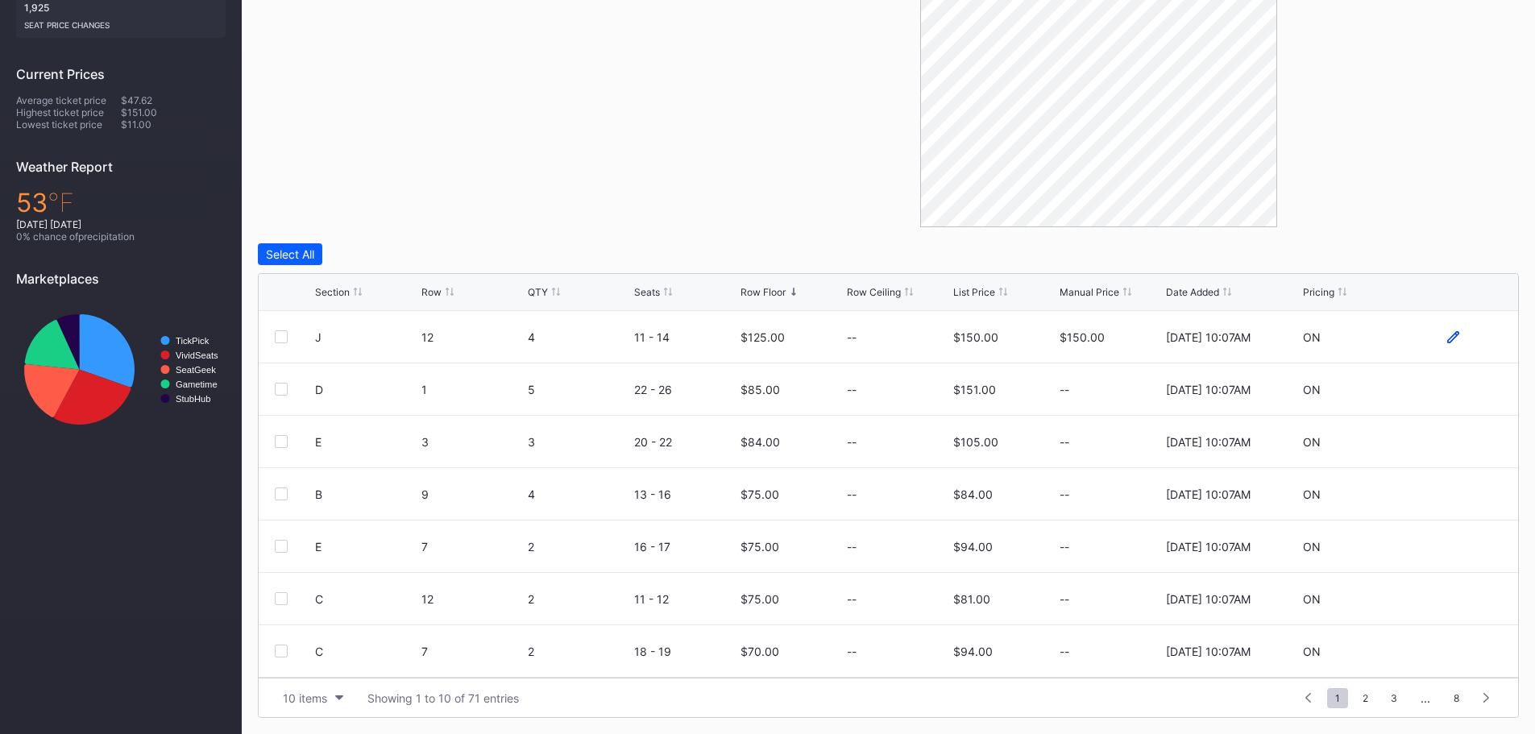
click at [1447, 338] on icon at bounding box center [1453, 337] width 12 height 12
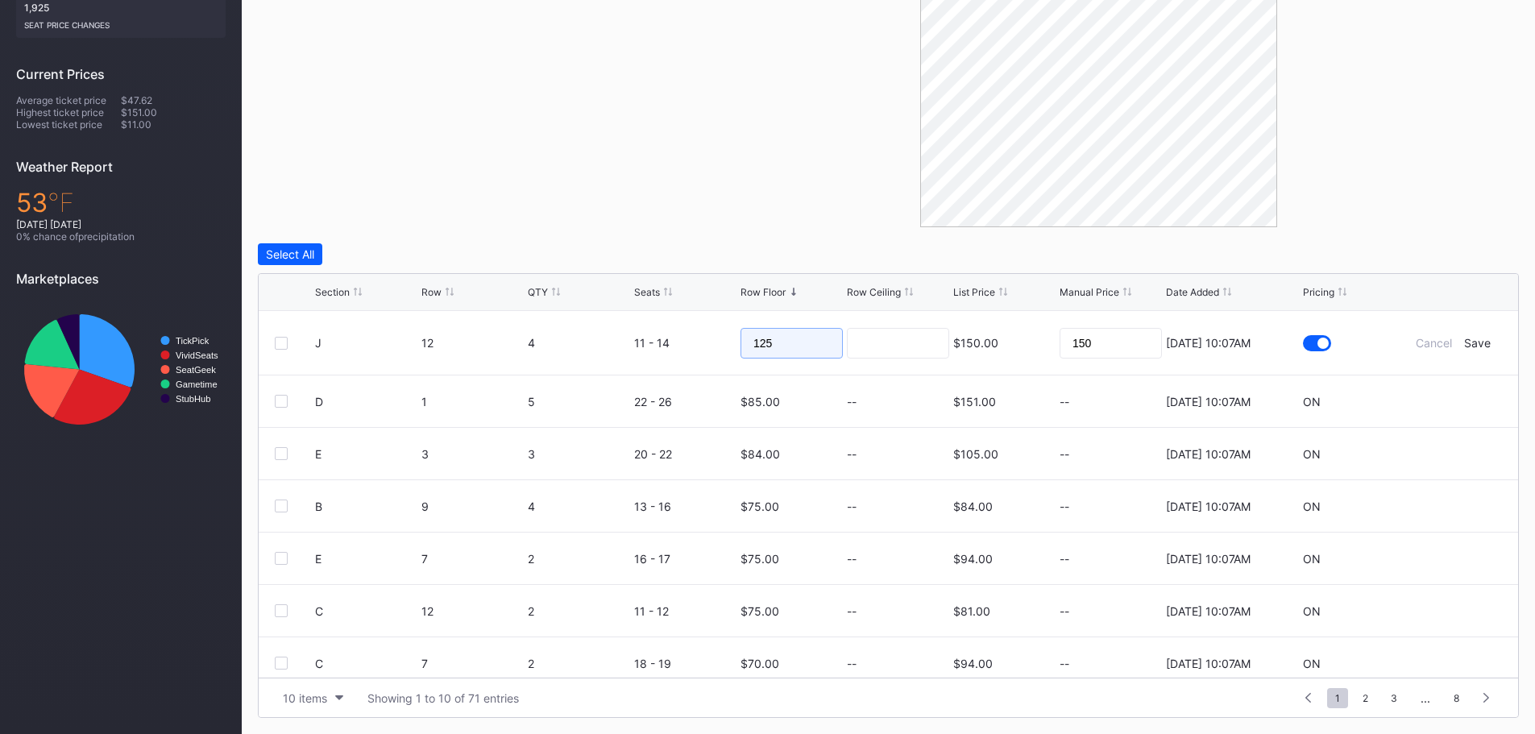
drag, startPoint x: 772, startPoint y: 340, endPoint x: 712, endPoint y: 332, distance: 60.2
click at [712, 332] on form "J 12 4 11 - 14 125 $150.00 150 8/20/2025 10:07AM Cancel Save" at bounding box center [908, 343] width 1187 height 64
click at [1466, 342] on div "Save" at bounding box center [1477, 343] width 27 height 14
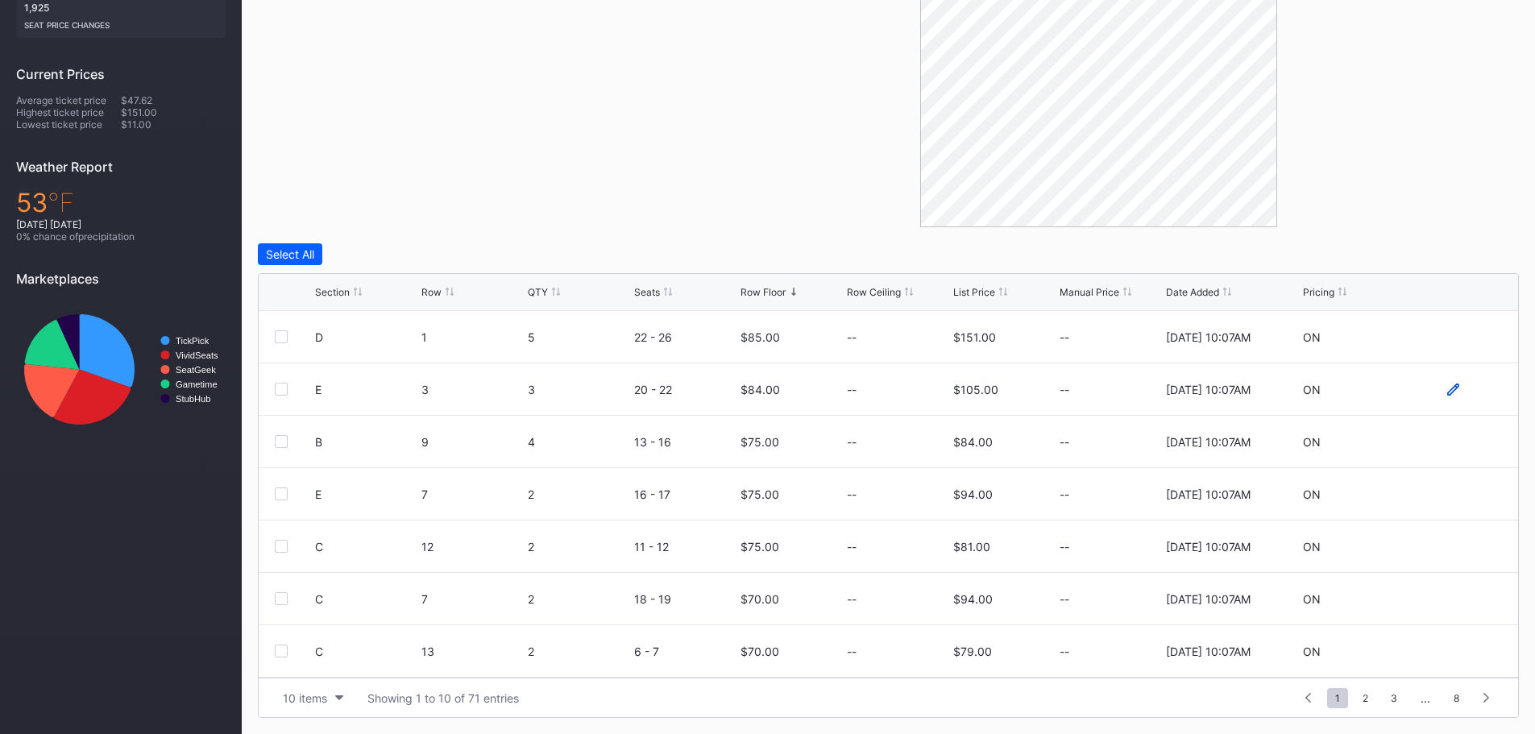
click at [1447, 392] on icon at bounding box center [1453, 390] width 12 height 12
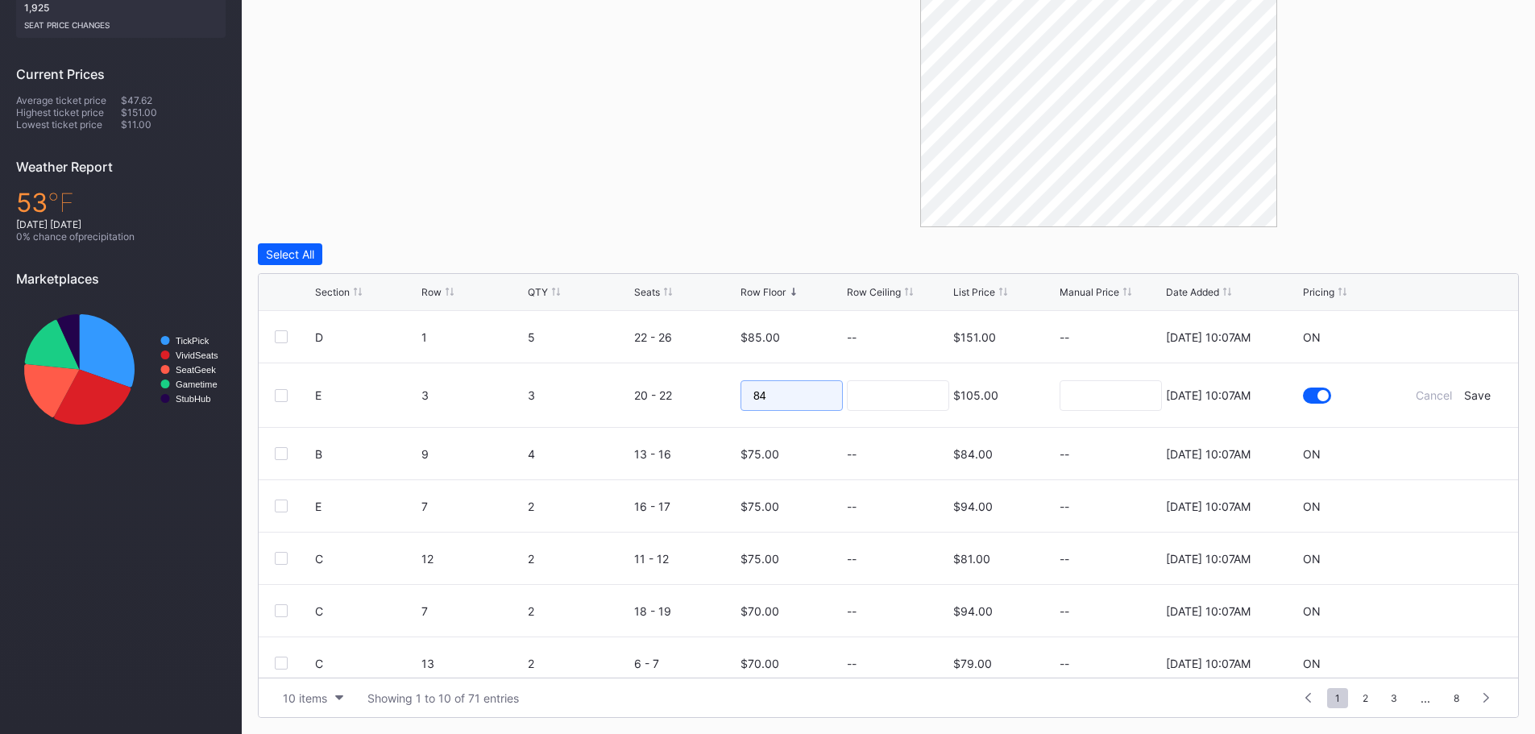
click at [792, 401] on input "84" at bounding box center [792, 395] width 102 height 31
type input "8"
click at [1466, 399] on div "Save" at bounding box center [1477, 395] width 27 height 14
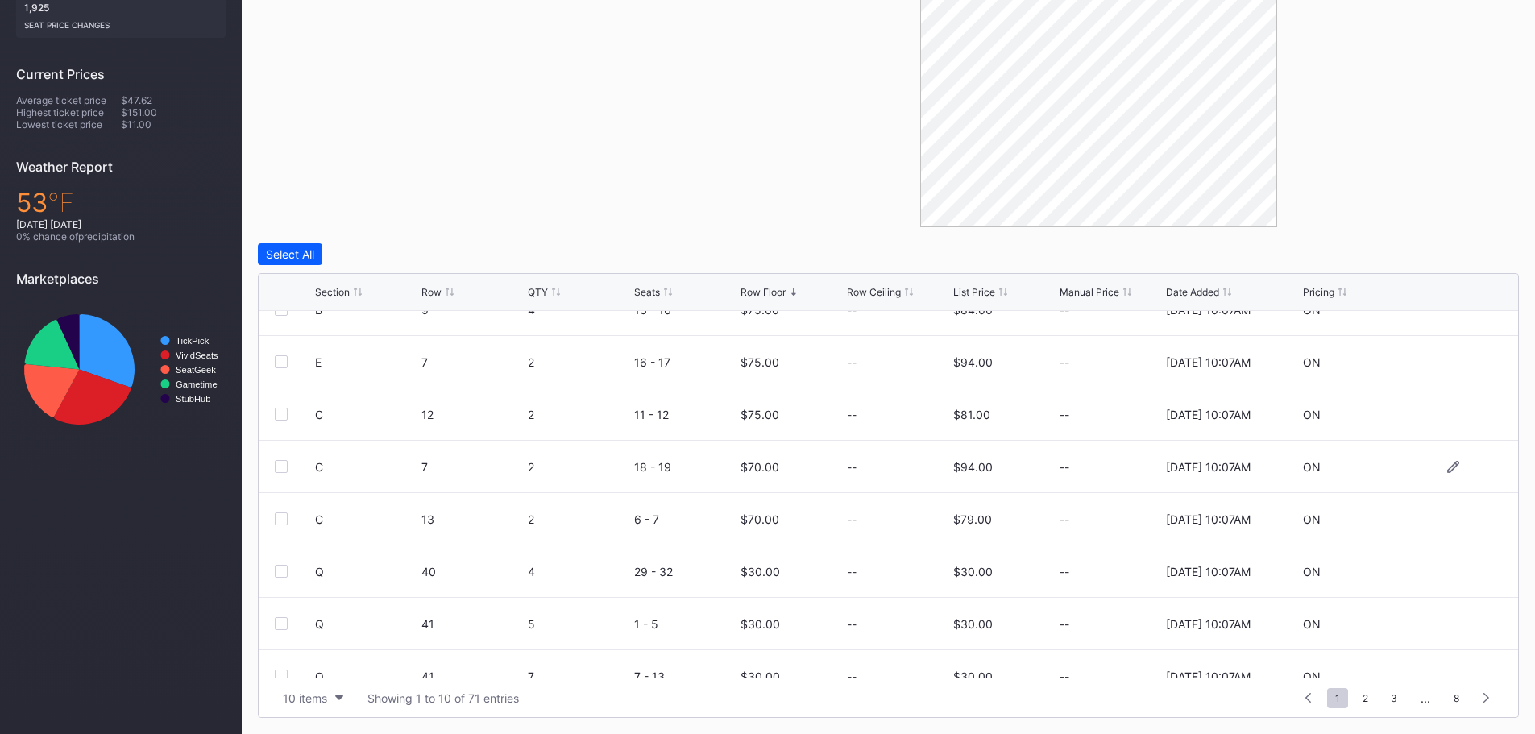
scroll to position [157, 0]
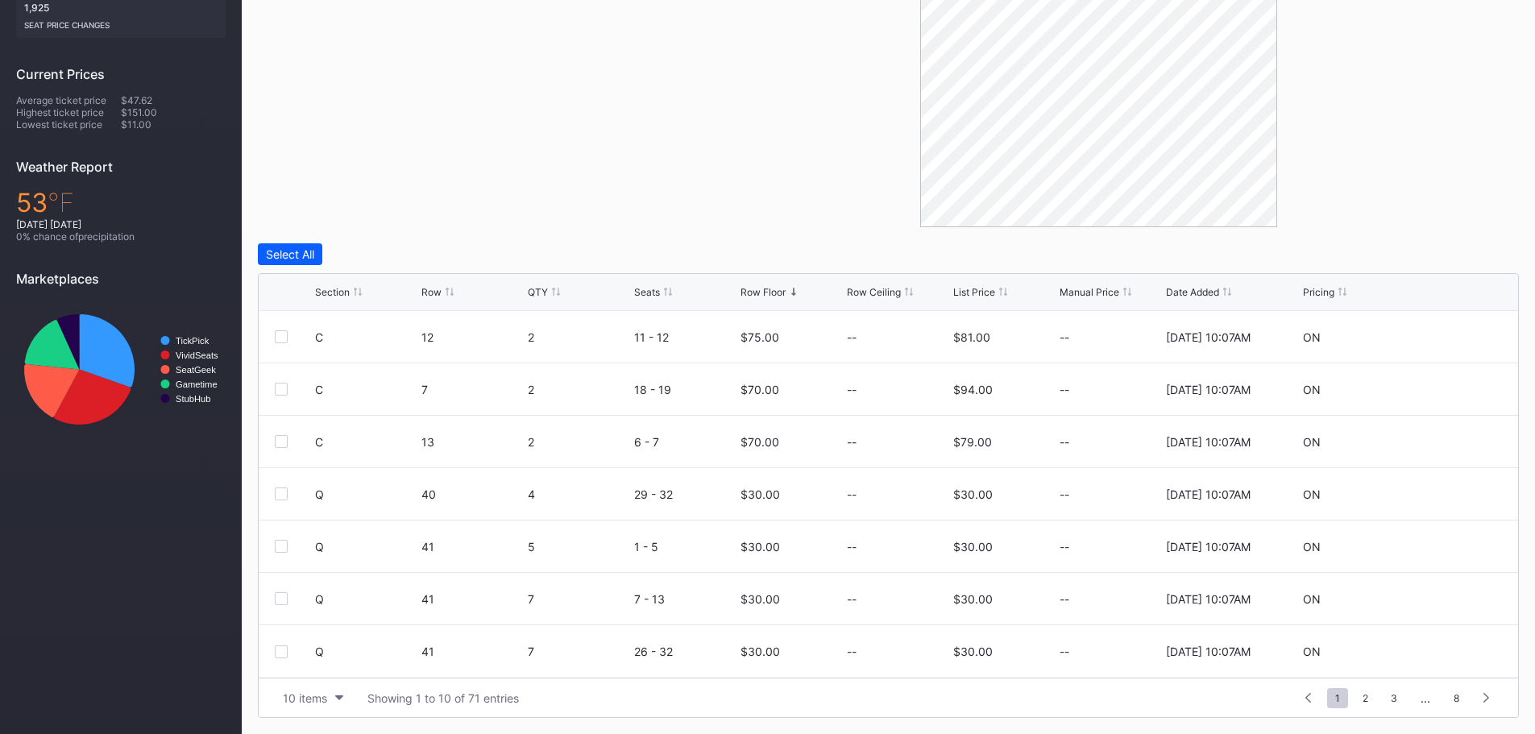
click at [766, 293] on div "Row Floor" at bounding box center [763, 292] width 45 height 12
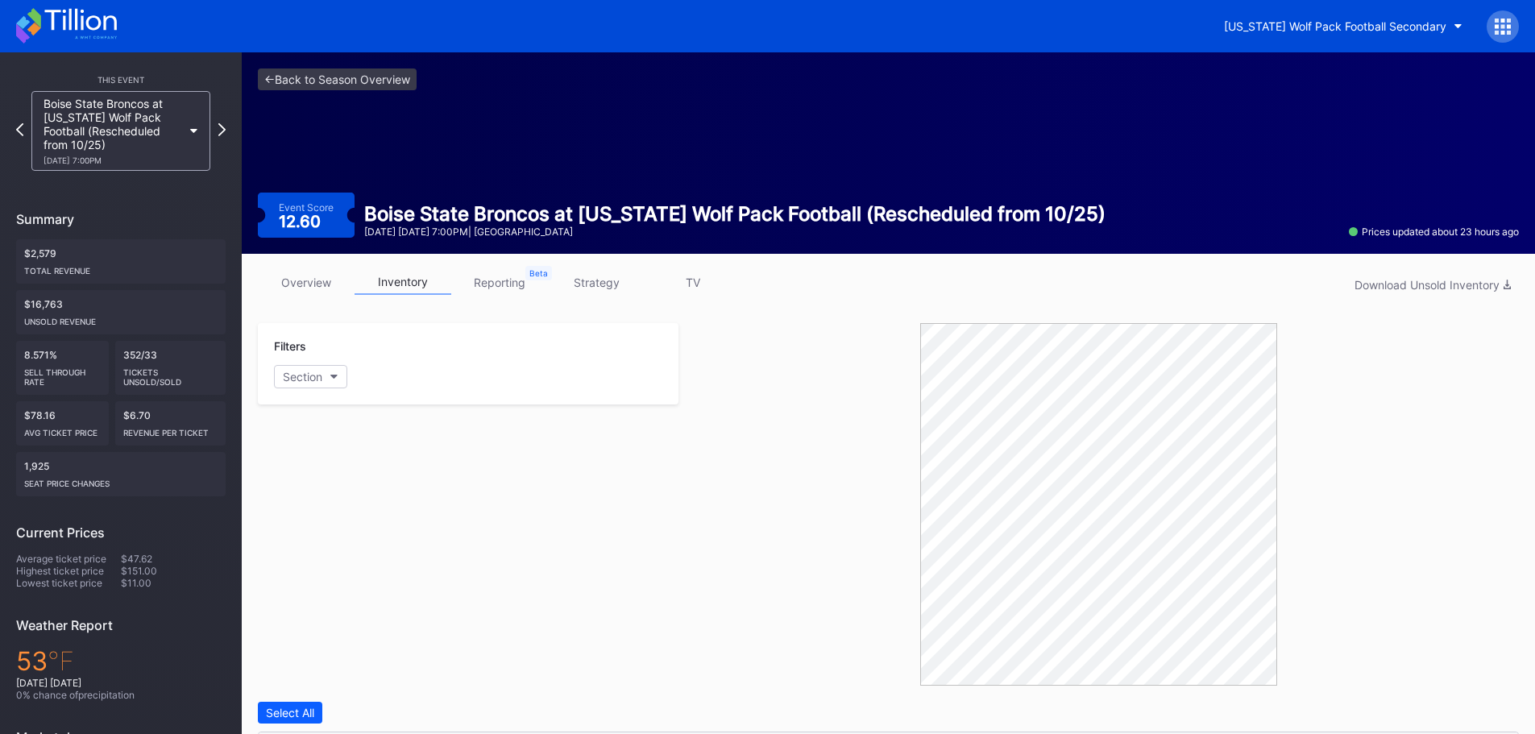
click at [77, 27] on icon at bounding box center [80, 20] width 72 height 22
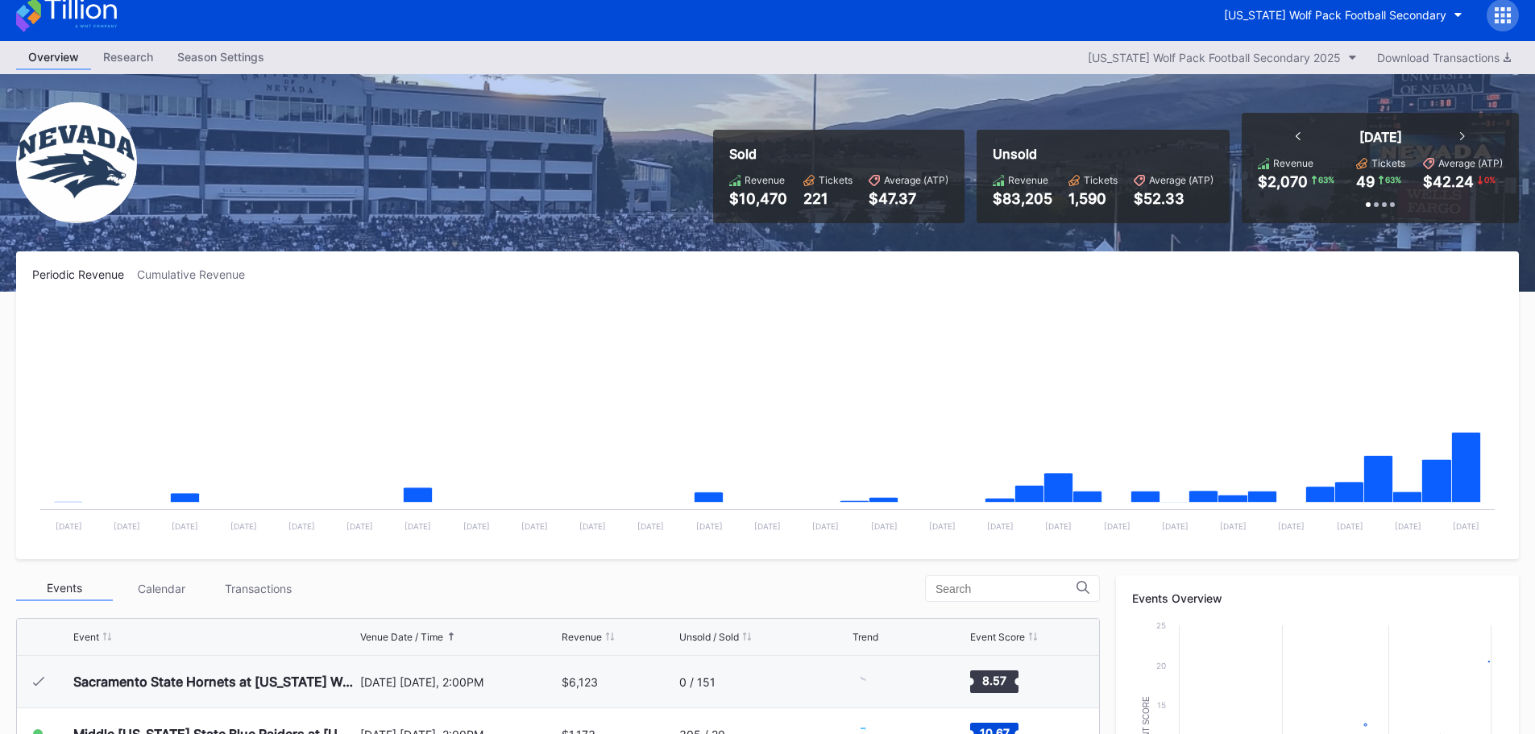
scroll to position [484, 0]
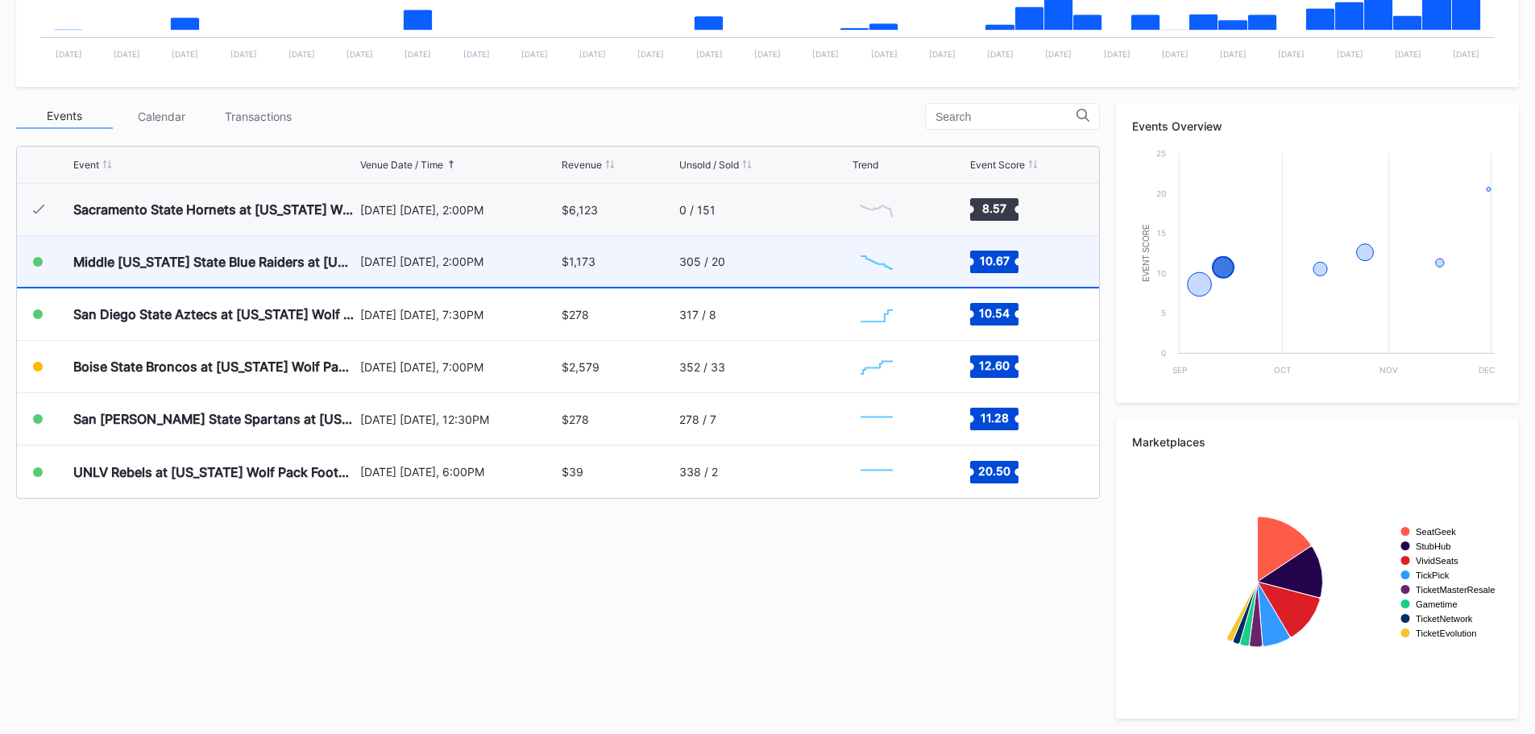
click at [200, 284] on div "Middle [US_STATE] State Blue Raiders at [US_STATE] Wolf Pack" at bounding box center [214, 261] width 283 height 51
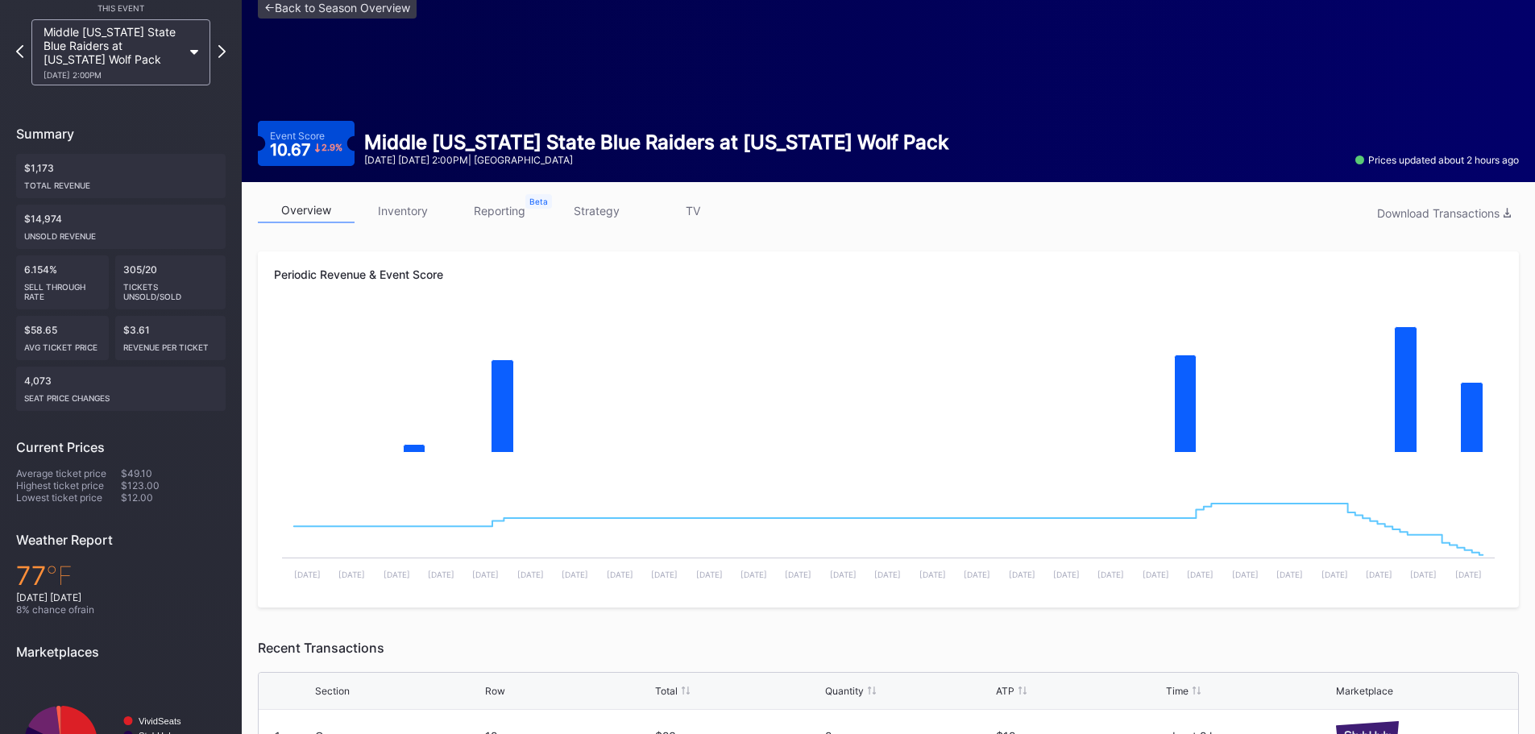
scroll to position [68, 0]
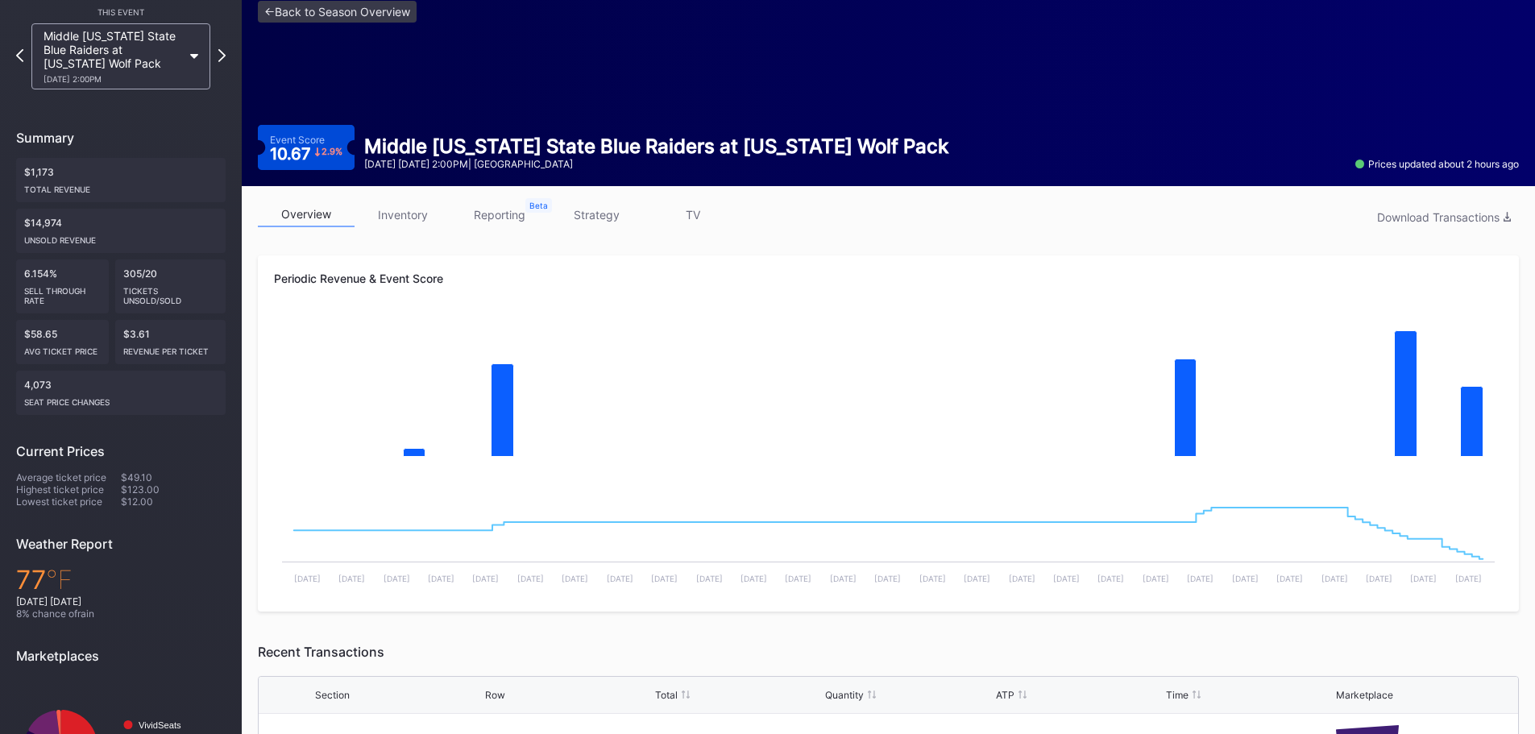
click at [421, 210] on link "inventory" at bounding box center [403, 214] width 97 height 25
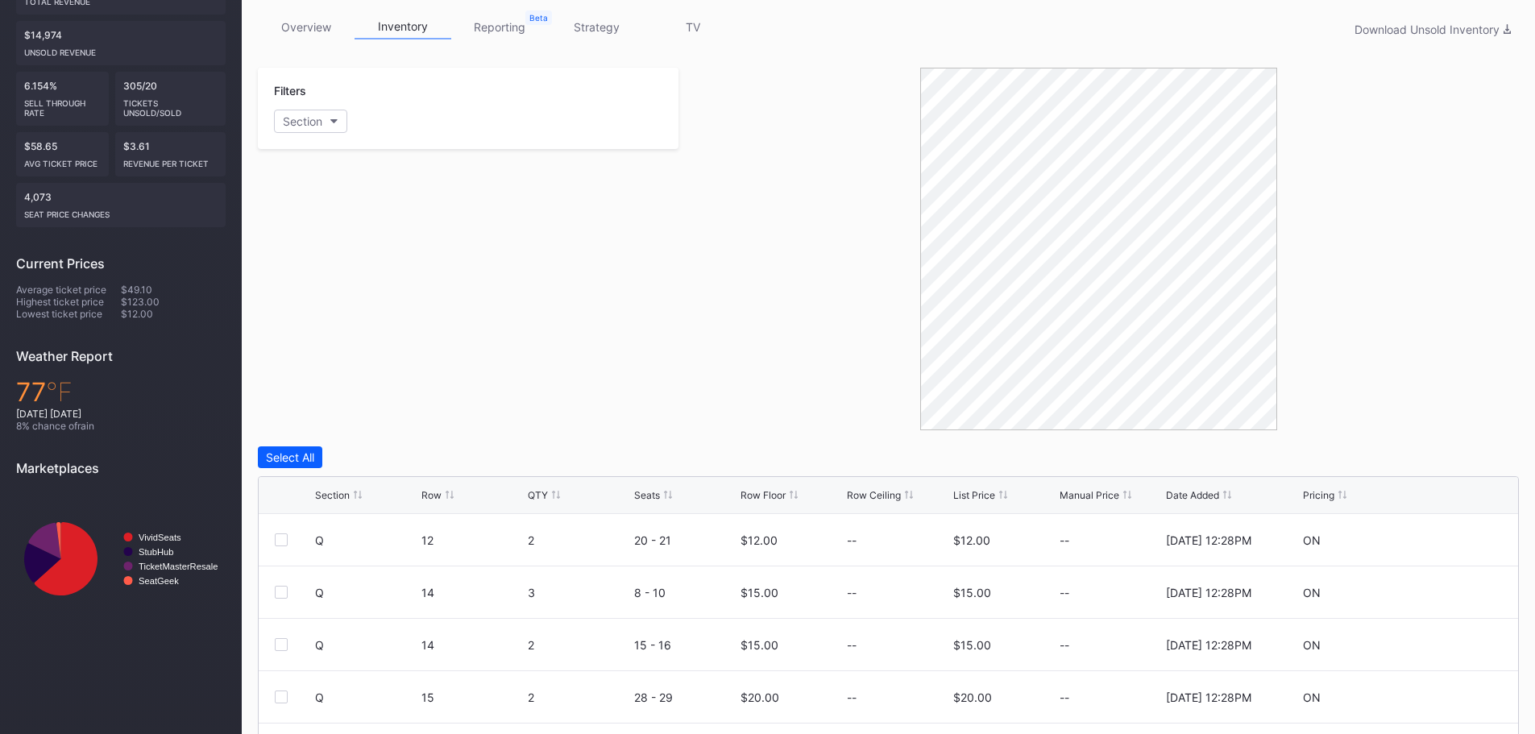
scroll to position [459, 0]
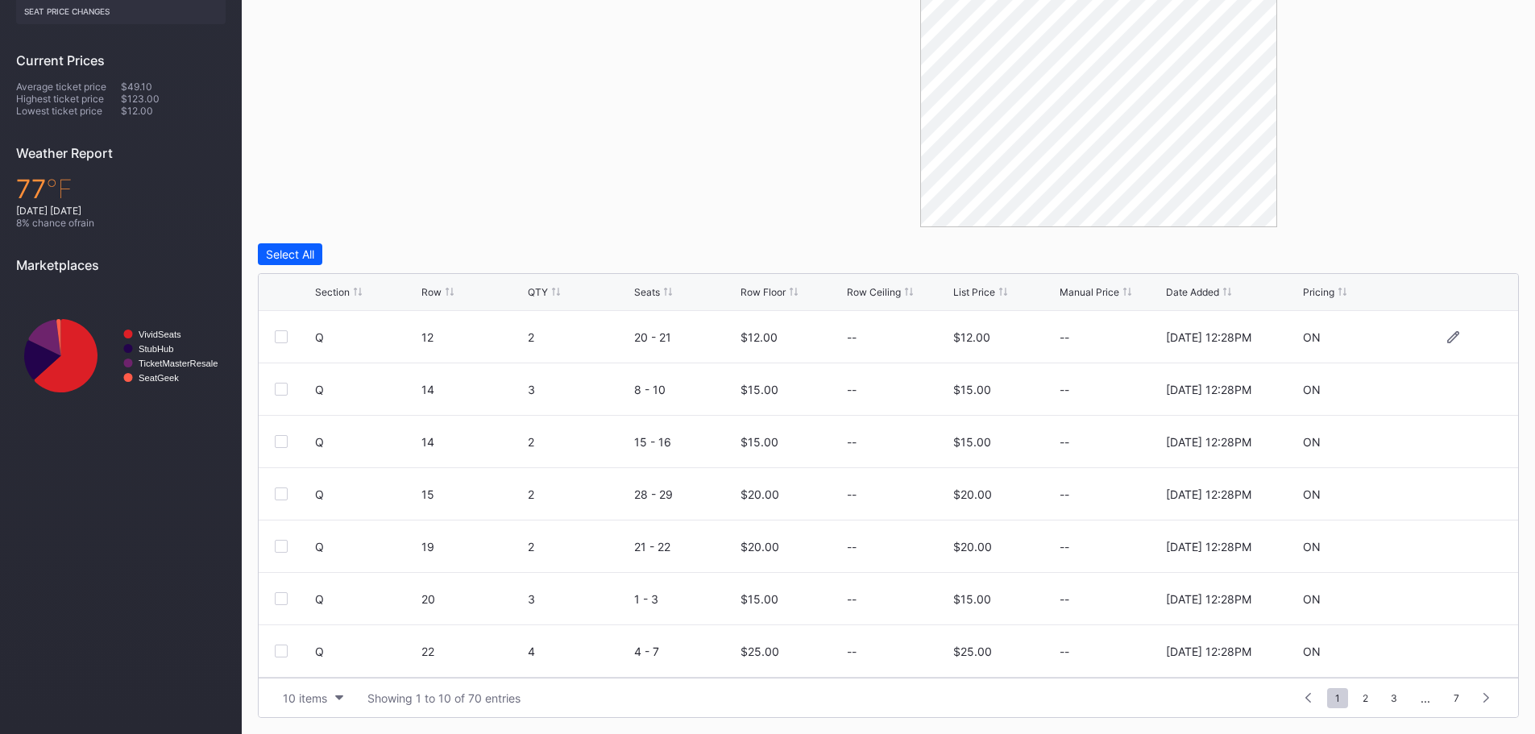
click at [1447, 343] on div at bounding box center [1453, 337] width 12 height 12
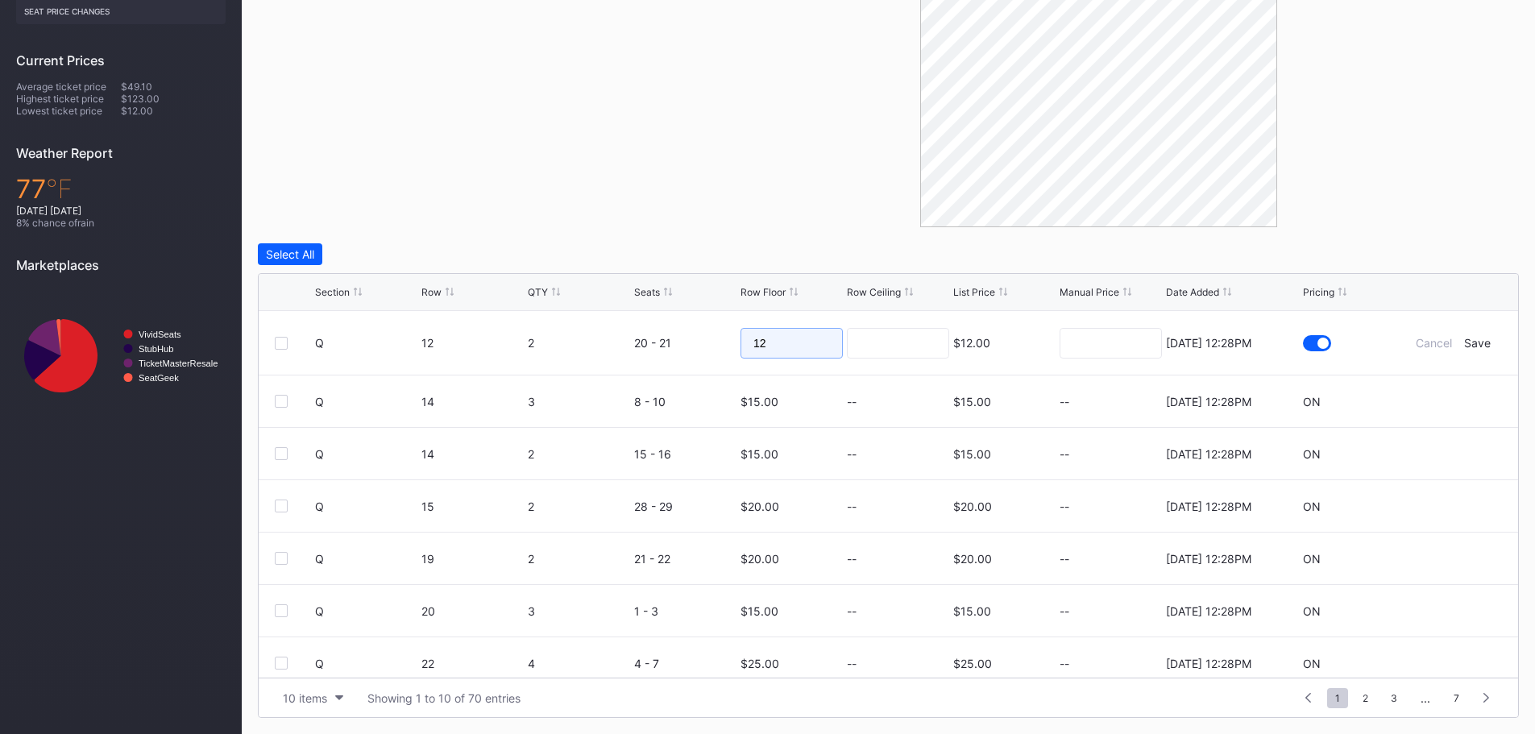
click at [812, 348] on input "12" at bounding box center [792, 343] width 102 height 31
type input "1"
type input "10"
click at [1467, 346] on div "Save" at bounding box center [1477, 343] width 27 height 14
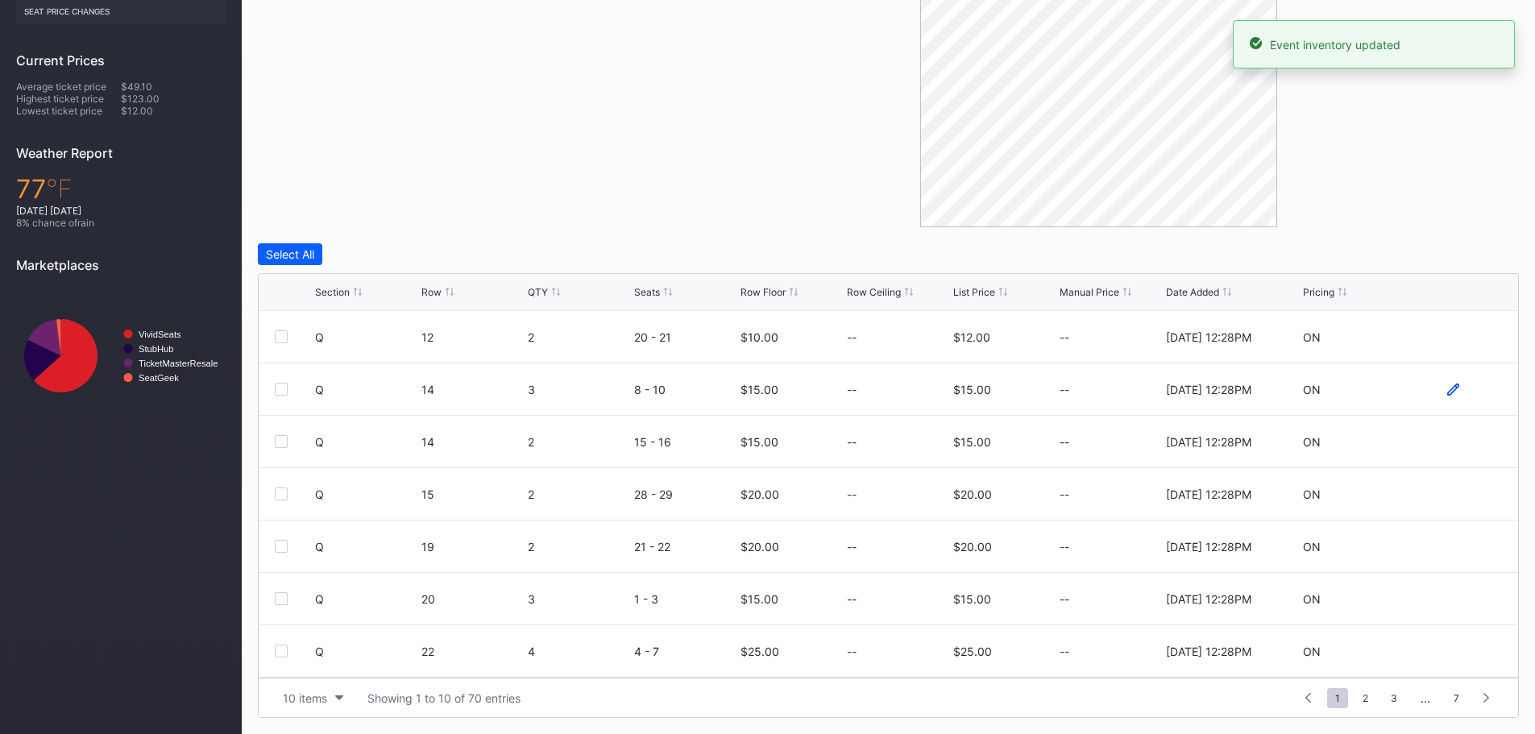
click at [1447, 386] on icon at bounding box center [1453, 389] width 12 height 12
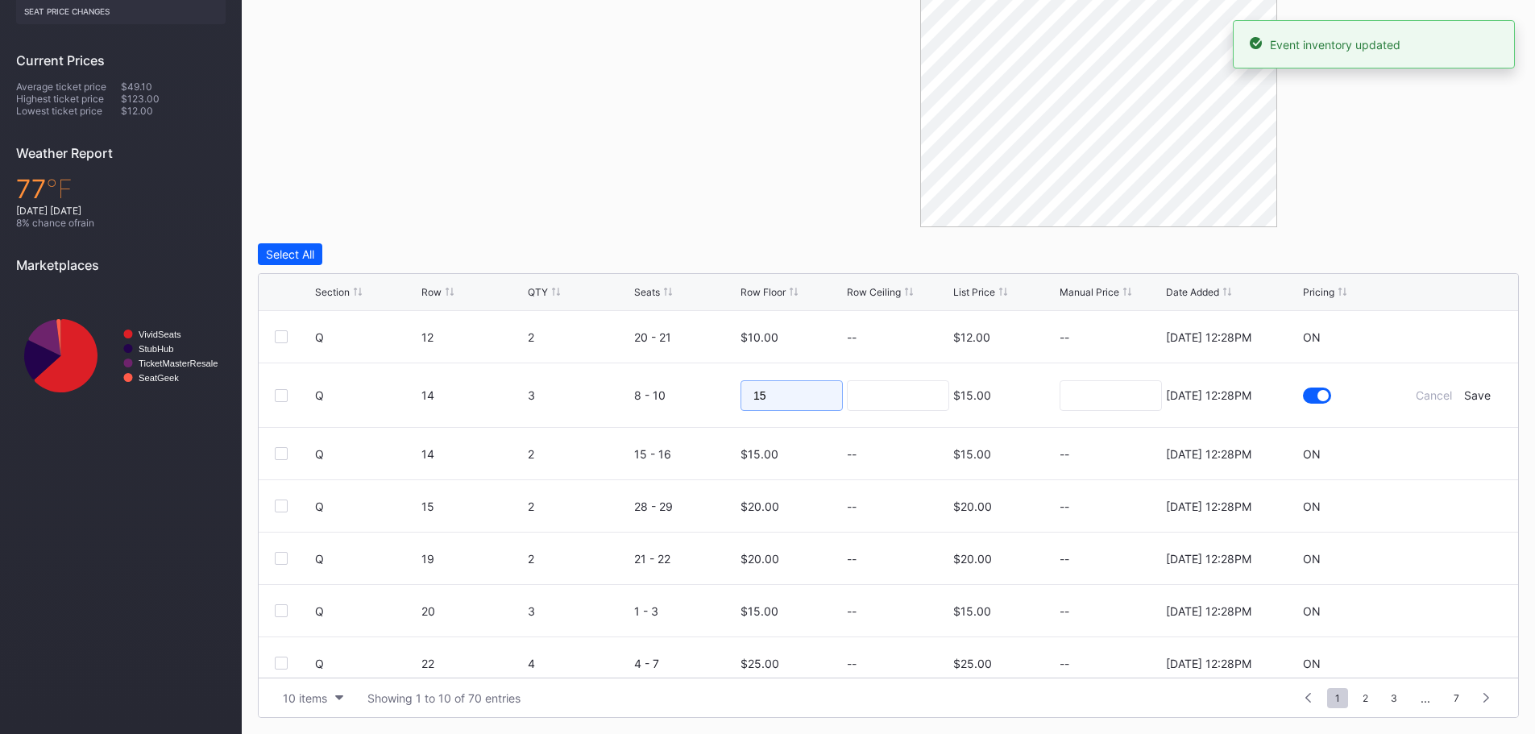
click at [803, 394] on input "15" at bounding box center [792, 395] width 102 height 31
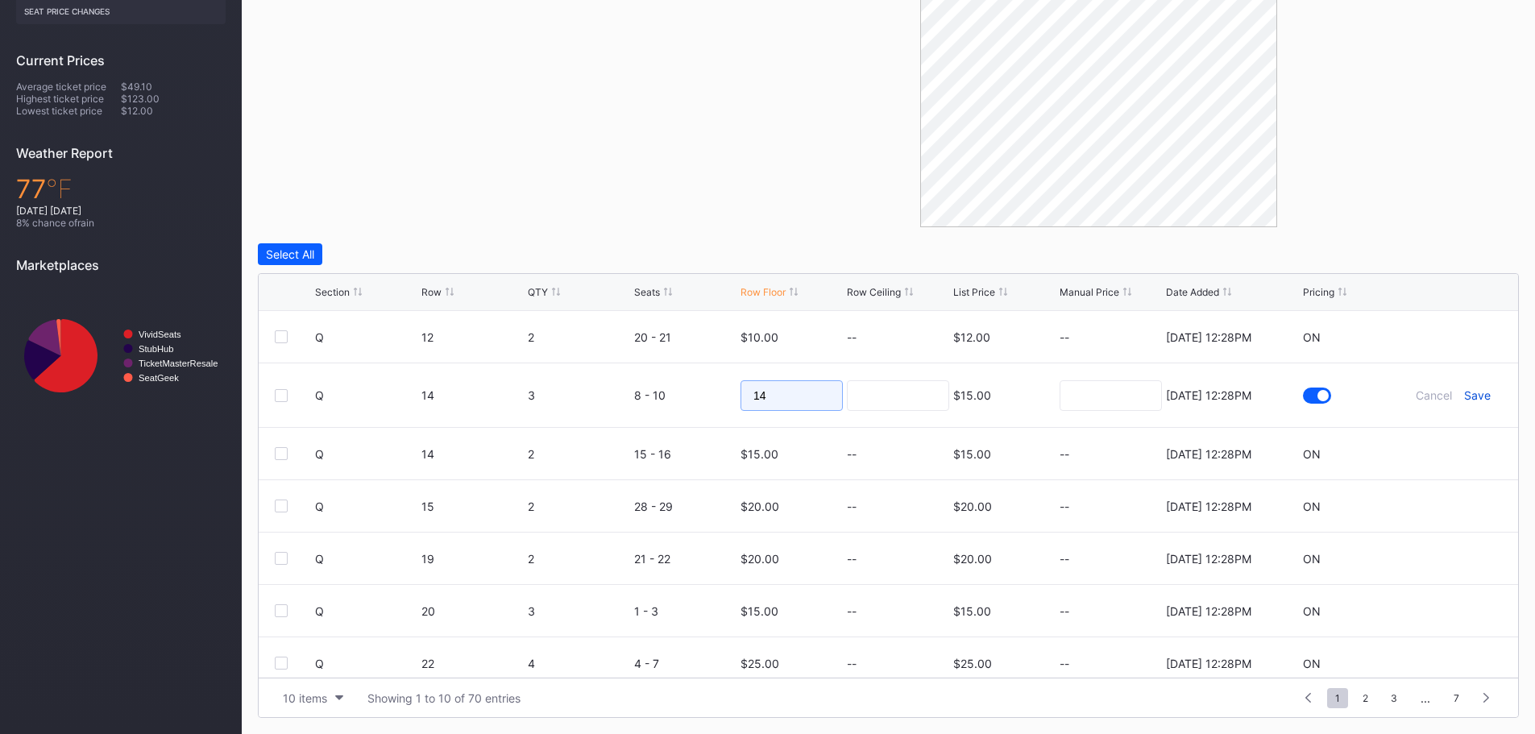
type input "14"
click at [1464, 396] on div "Save" at bounding box center [1477, 395] width 27 height 14
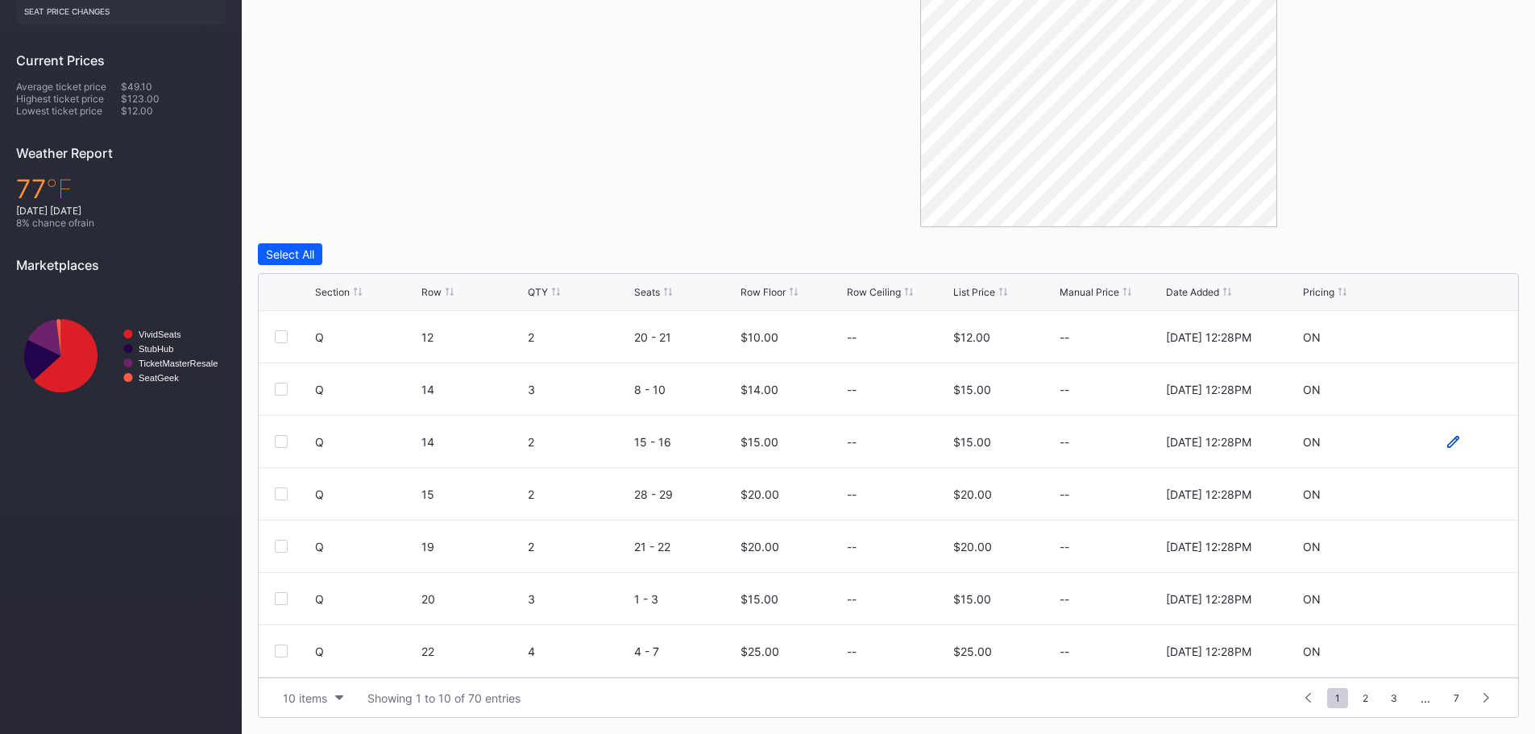
click at [1447, 441] on icon at bounding box center [1453, 442] width 12 height 12
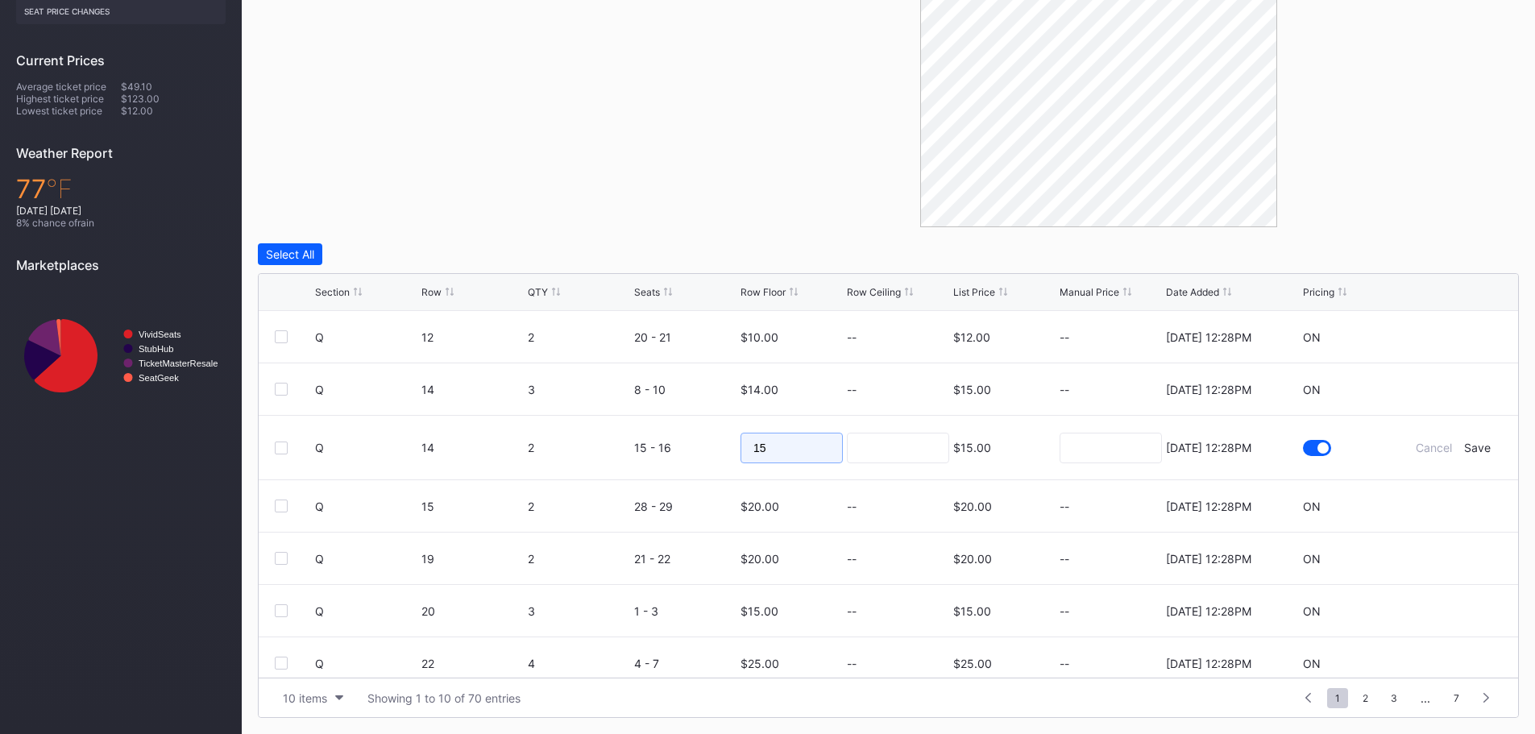
click at [788, 447] on input "15" at bounding box center [792, 448] width 102 height 31
type input "14"
click at [1467, 442] on div "Save" at bounding box center [1477, 448] width 27 height 14
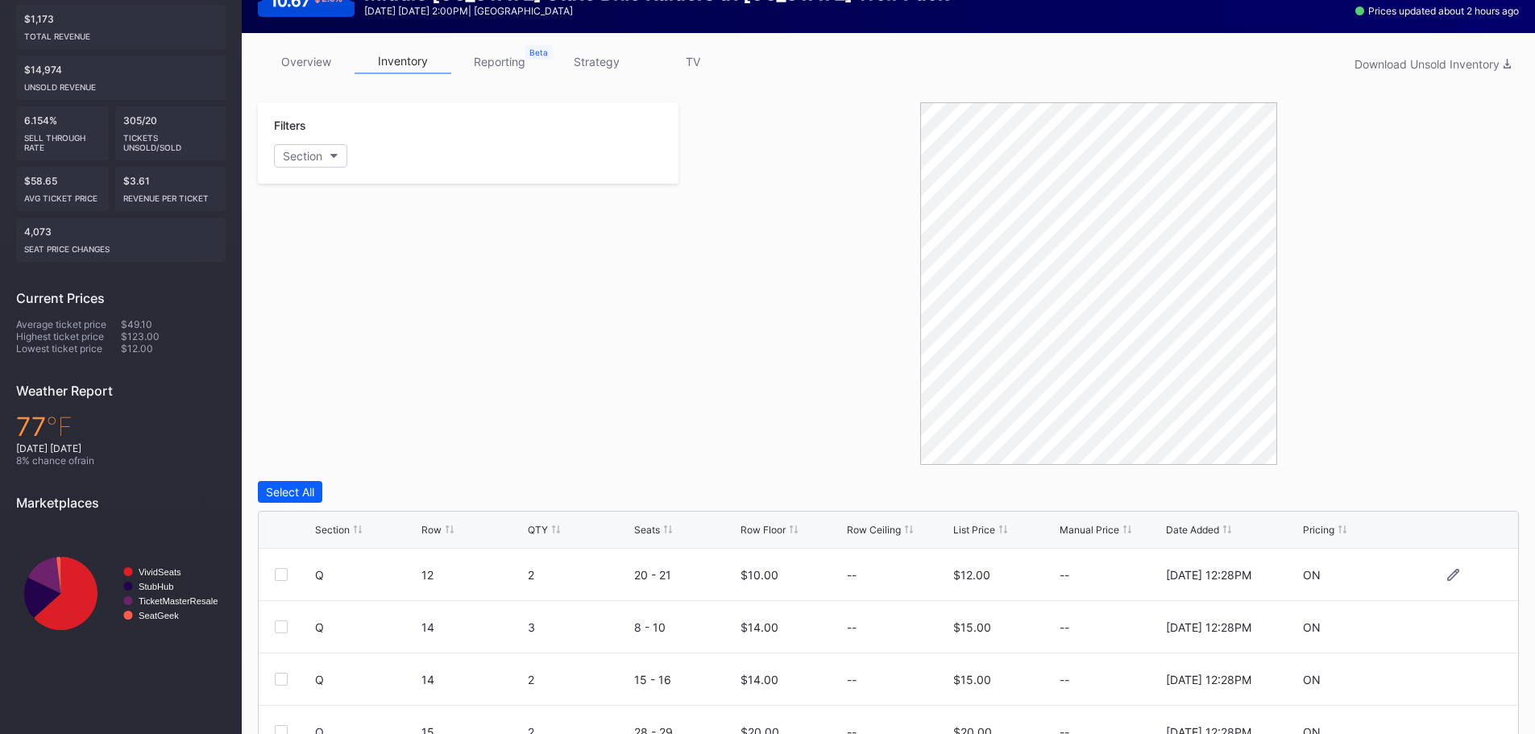
scroll to position [0, 0]
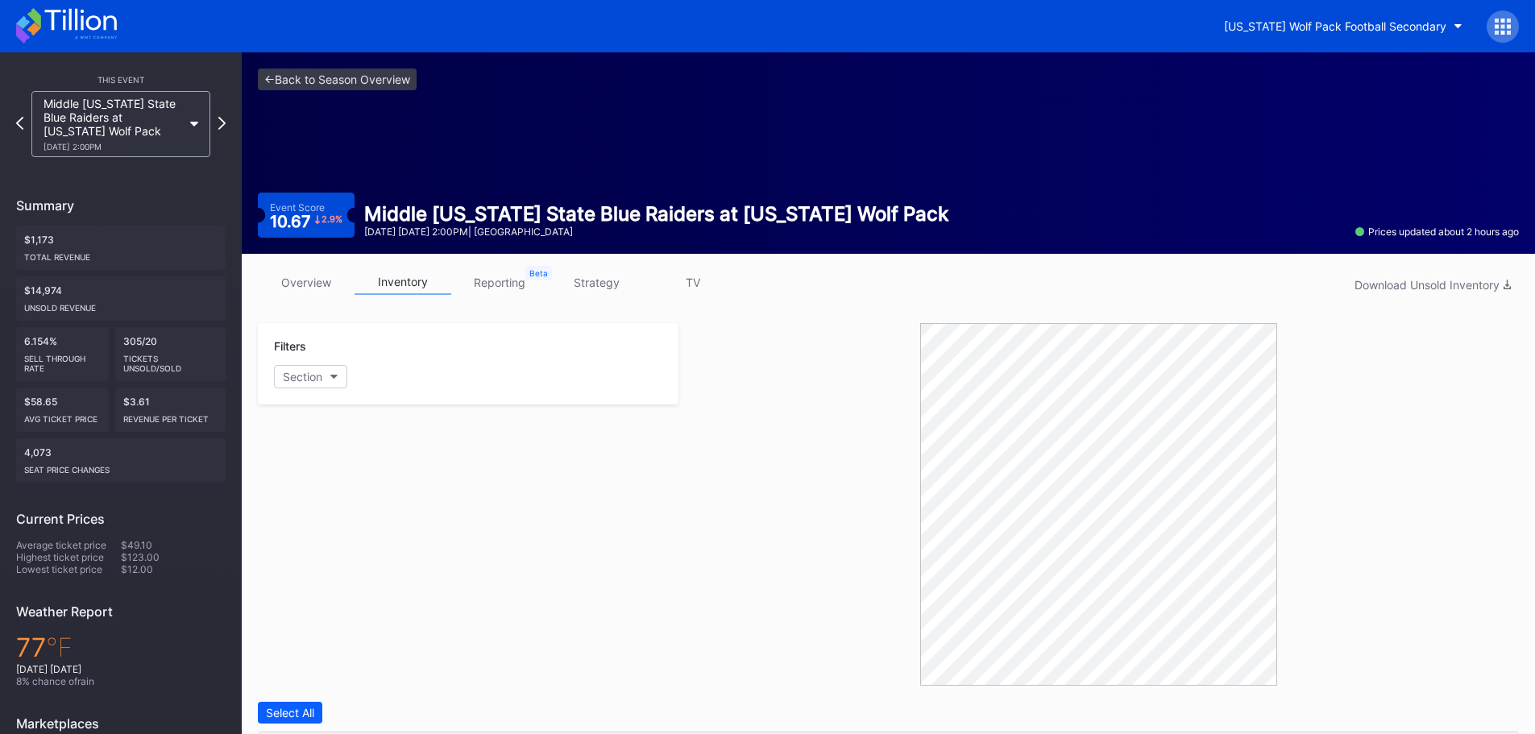
click at [106, 31] on icon at bounding box center [66, 25] width 101 height 35
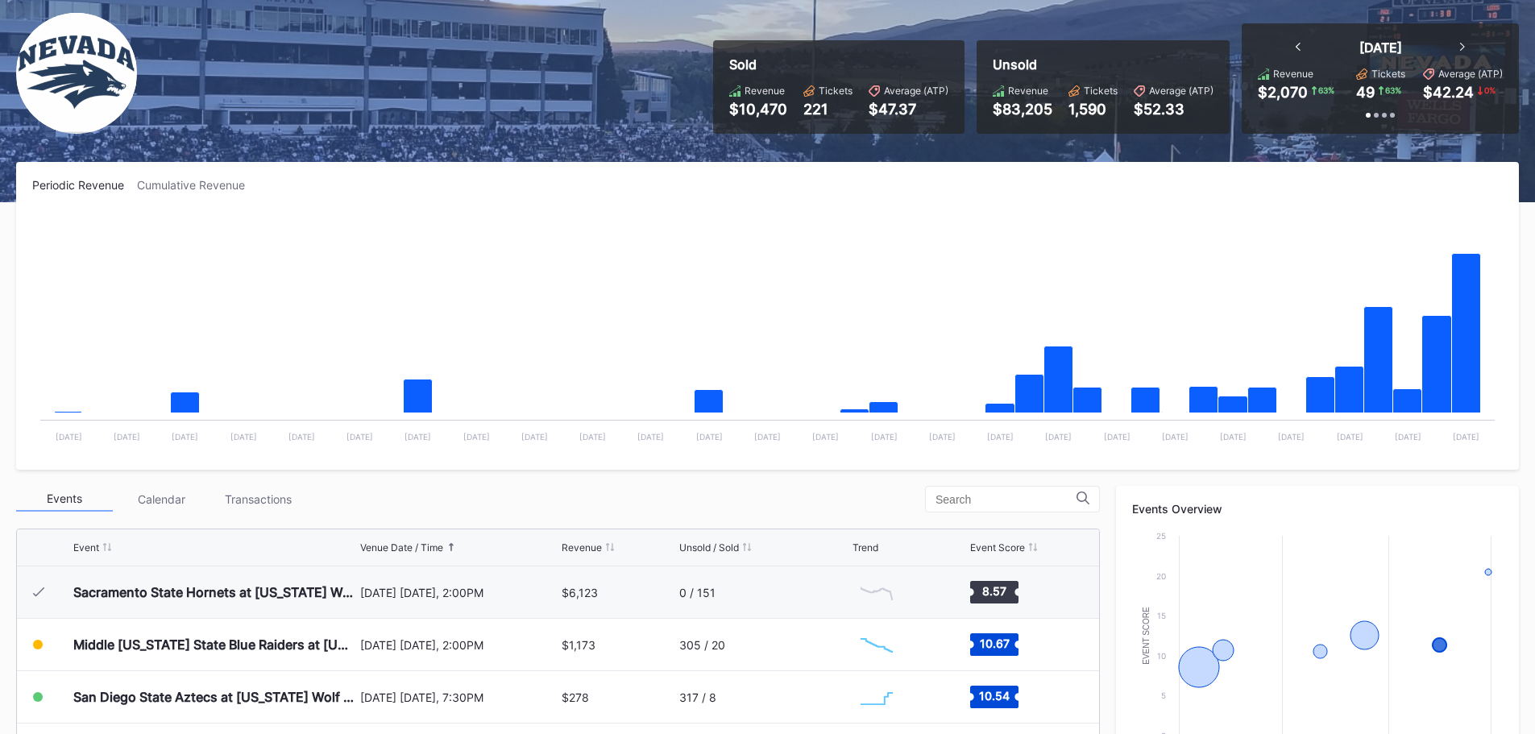
scroll to position [81, 0]
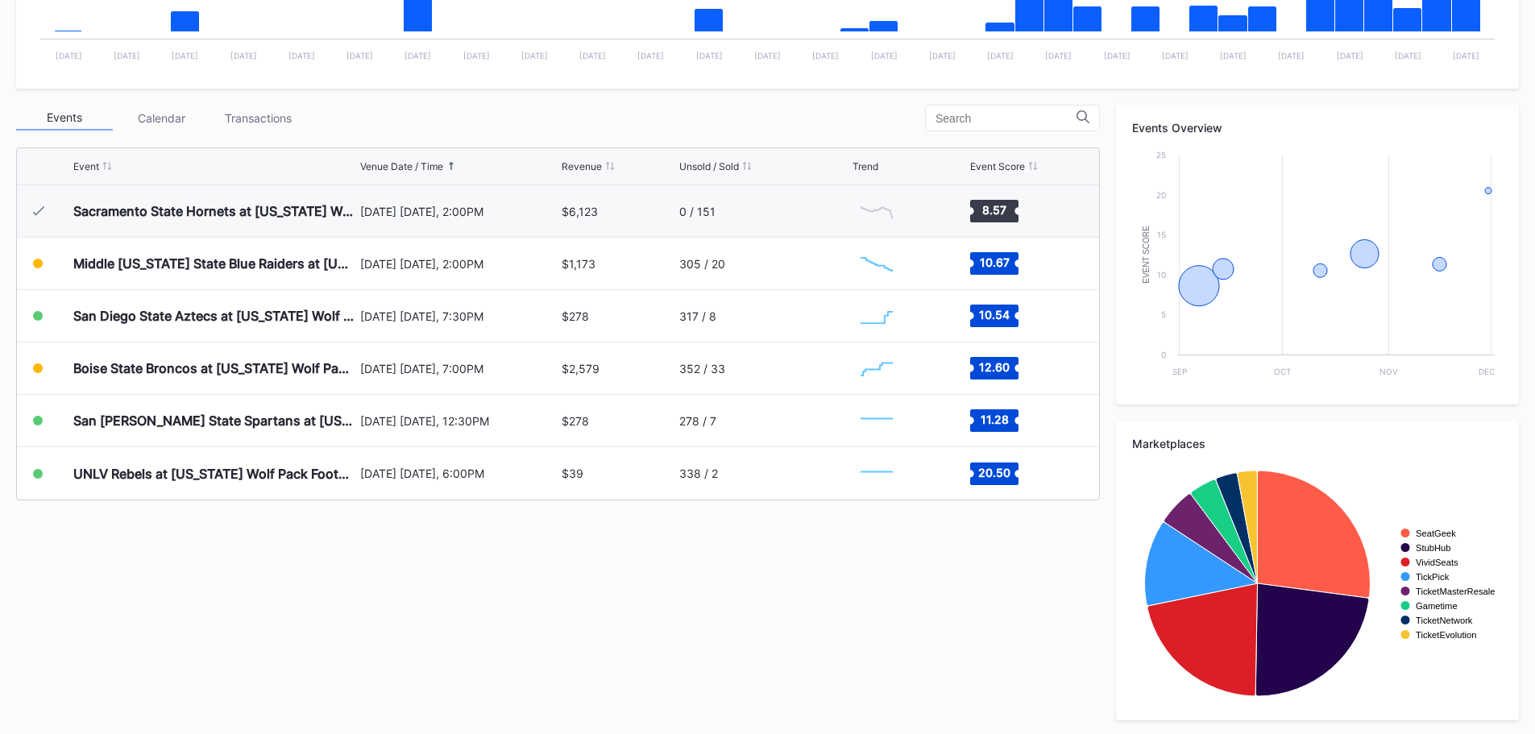
scroll to position [484, 0]
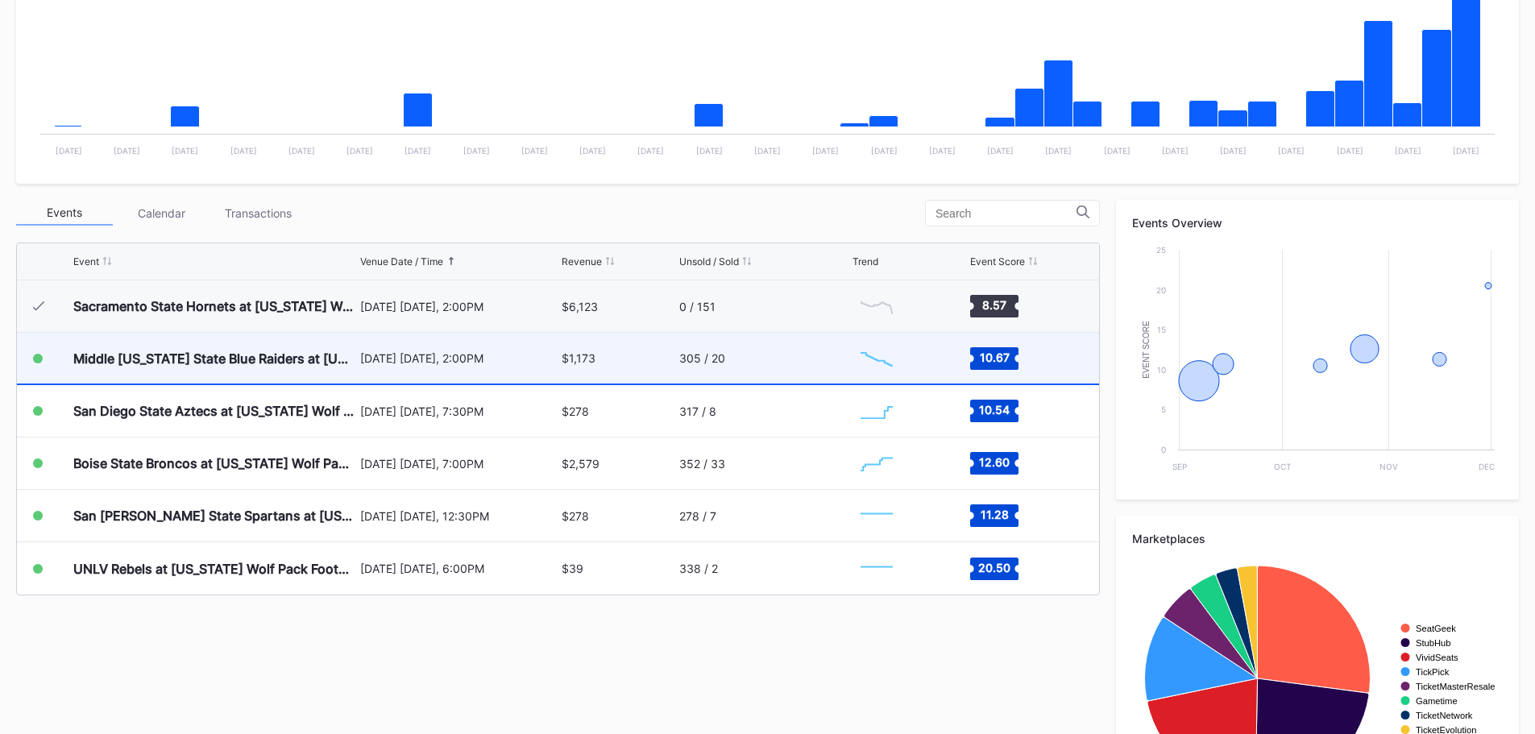
scroll to position [403, 0]
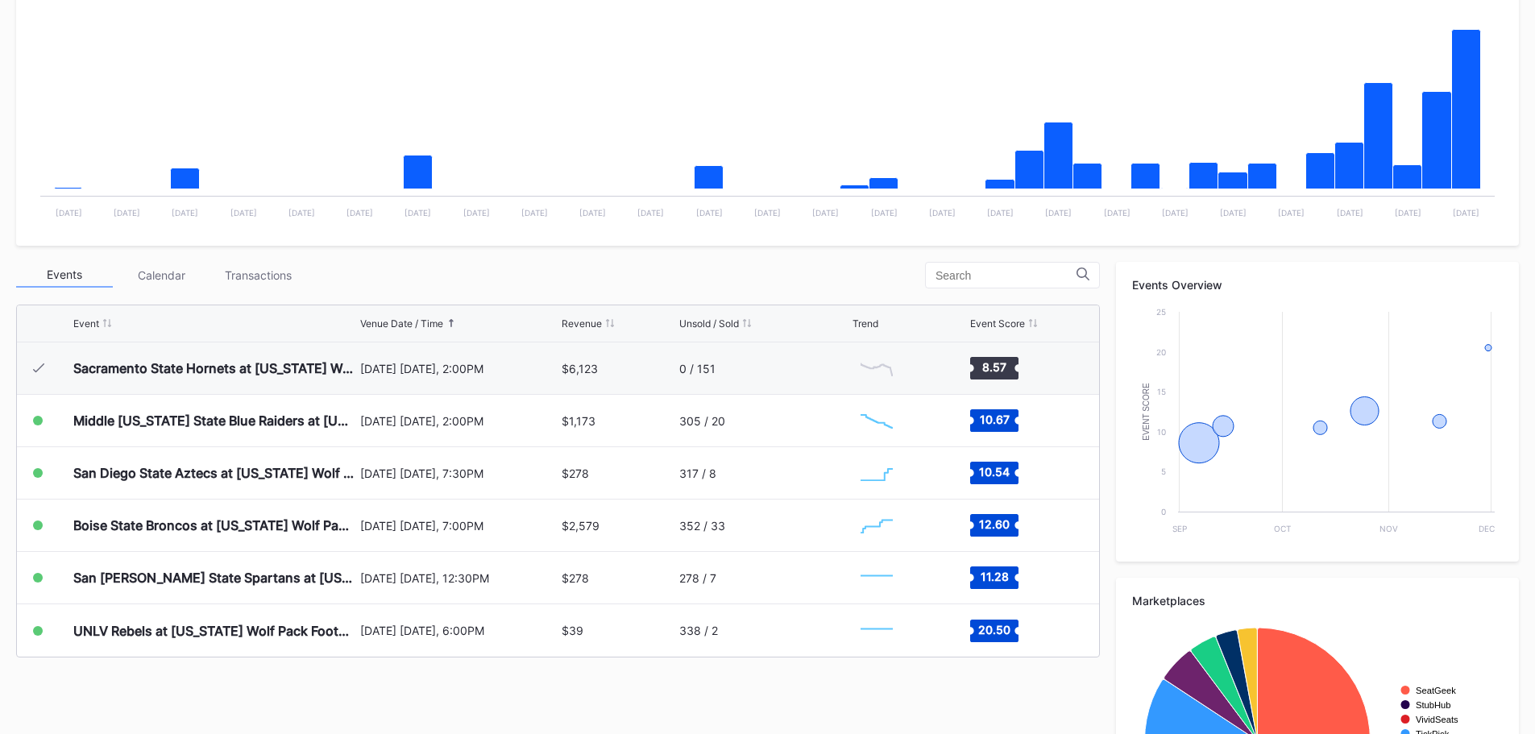
scroll to position [403, 0]
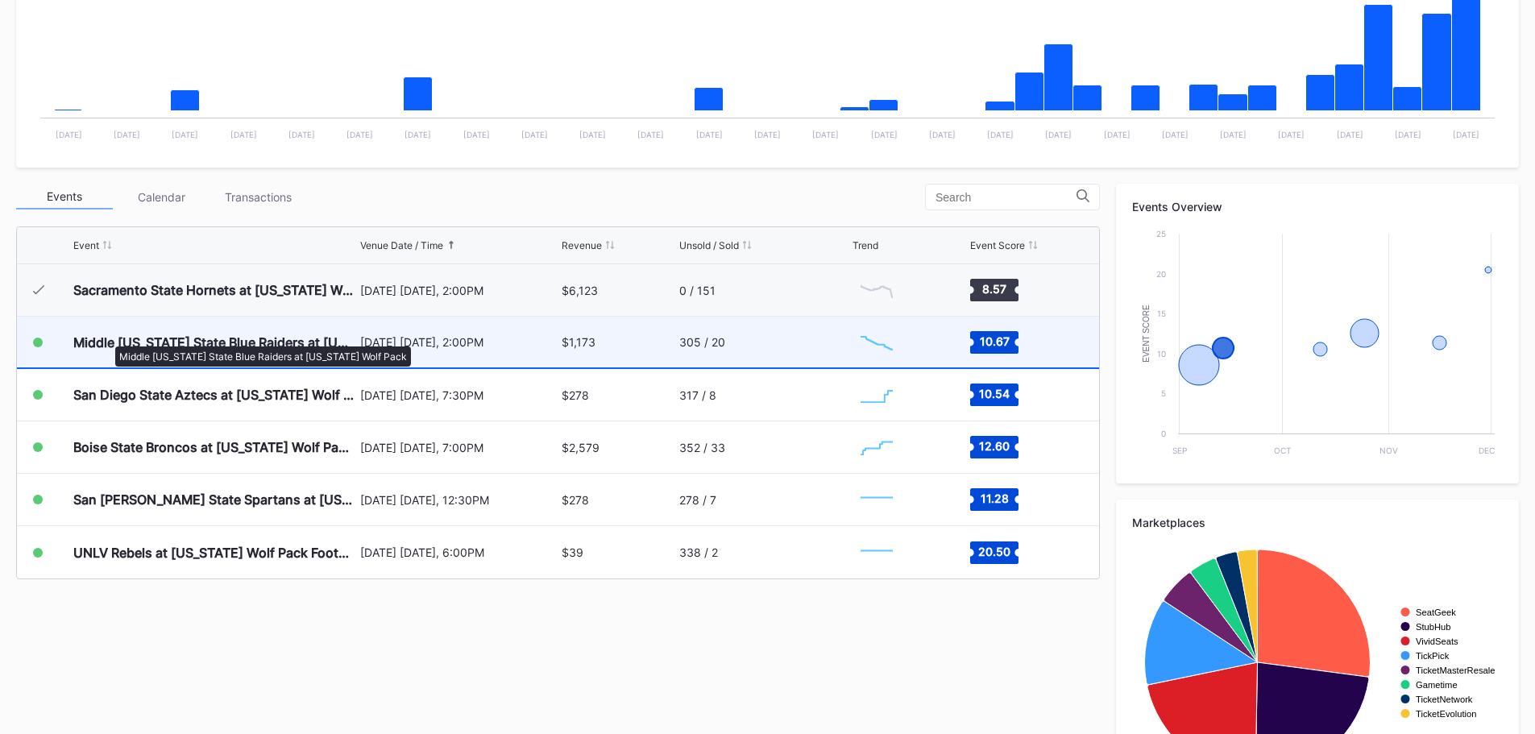
click at [107, 338] on div "Middle [US_STATE] State Blue Raiders at [US_STATE] Wolf Pack" at bounding box center [214, 342] width 283 height 16
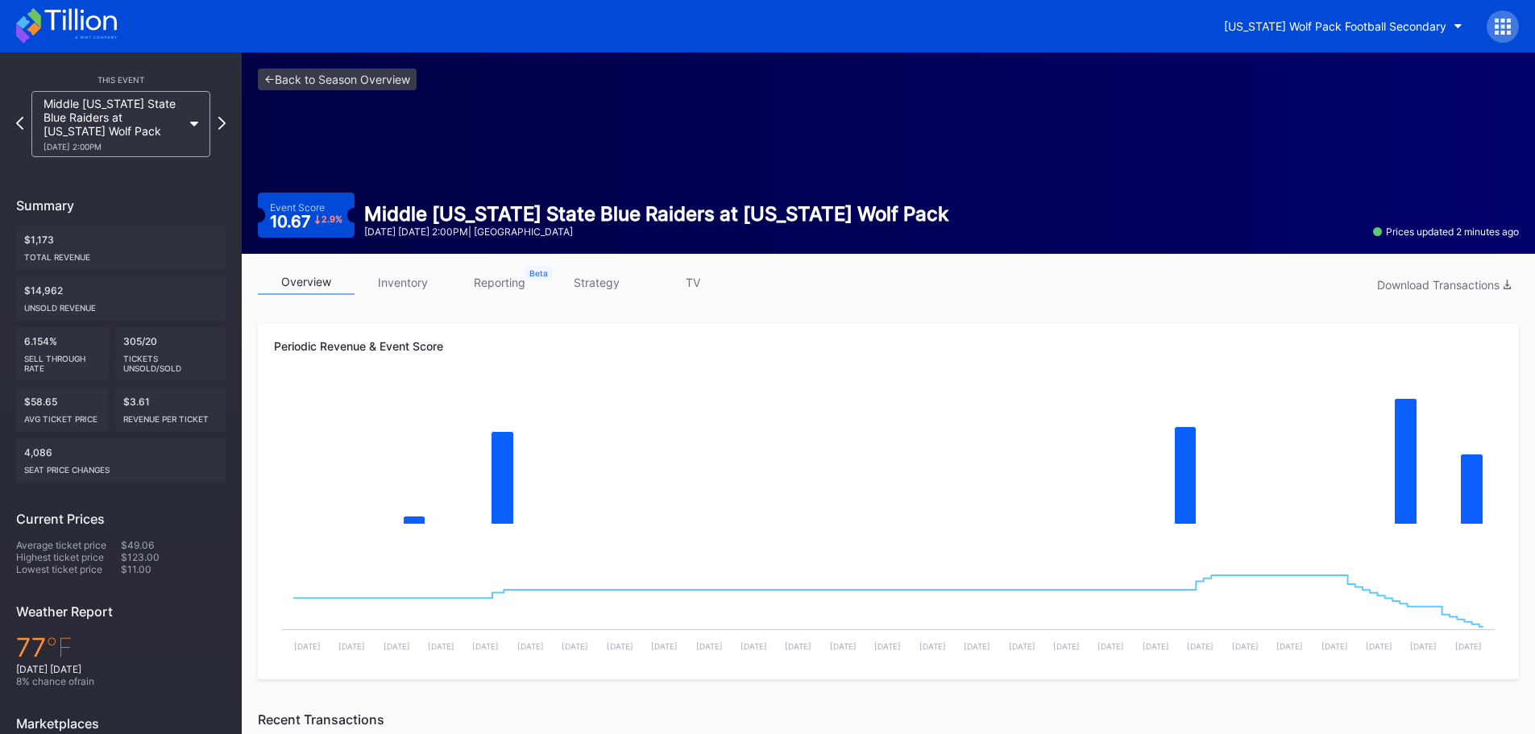
click at [408, 281] on link "inventory" at bounding box center [403, 282] width 97 height 25
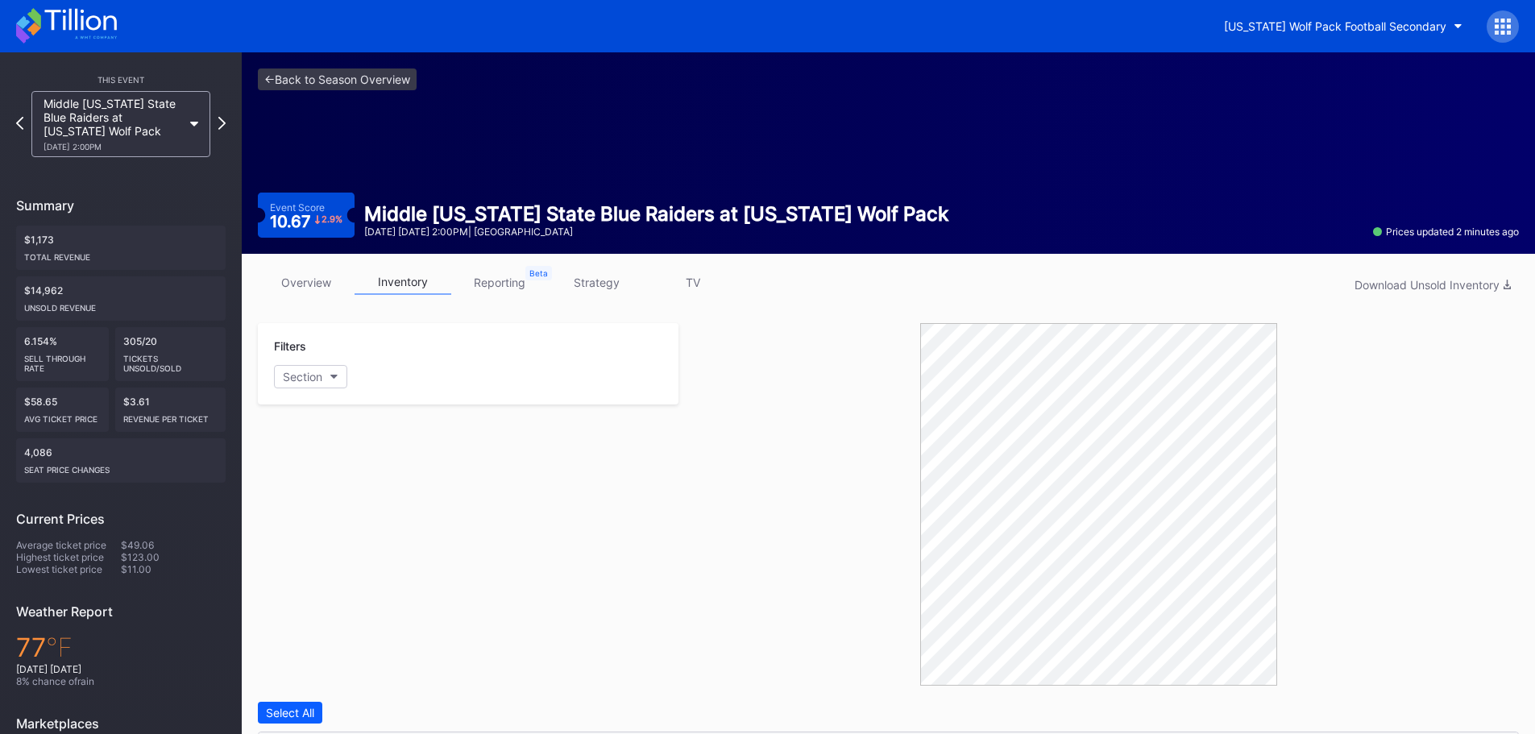
click at [104, 31] on icon at bounding box center [66, 25] width 101 height 35
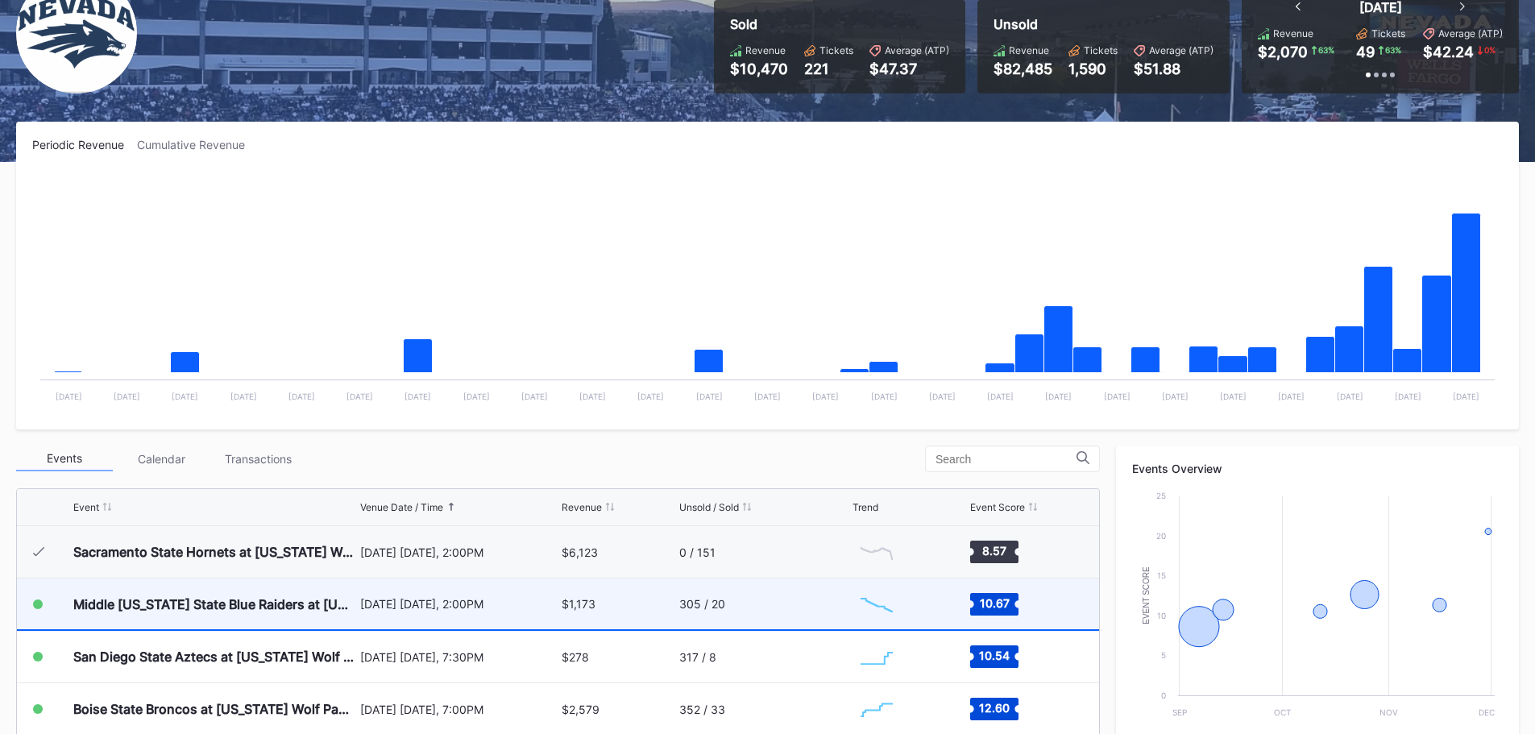
scroll to position [403, 0]
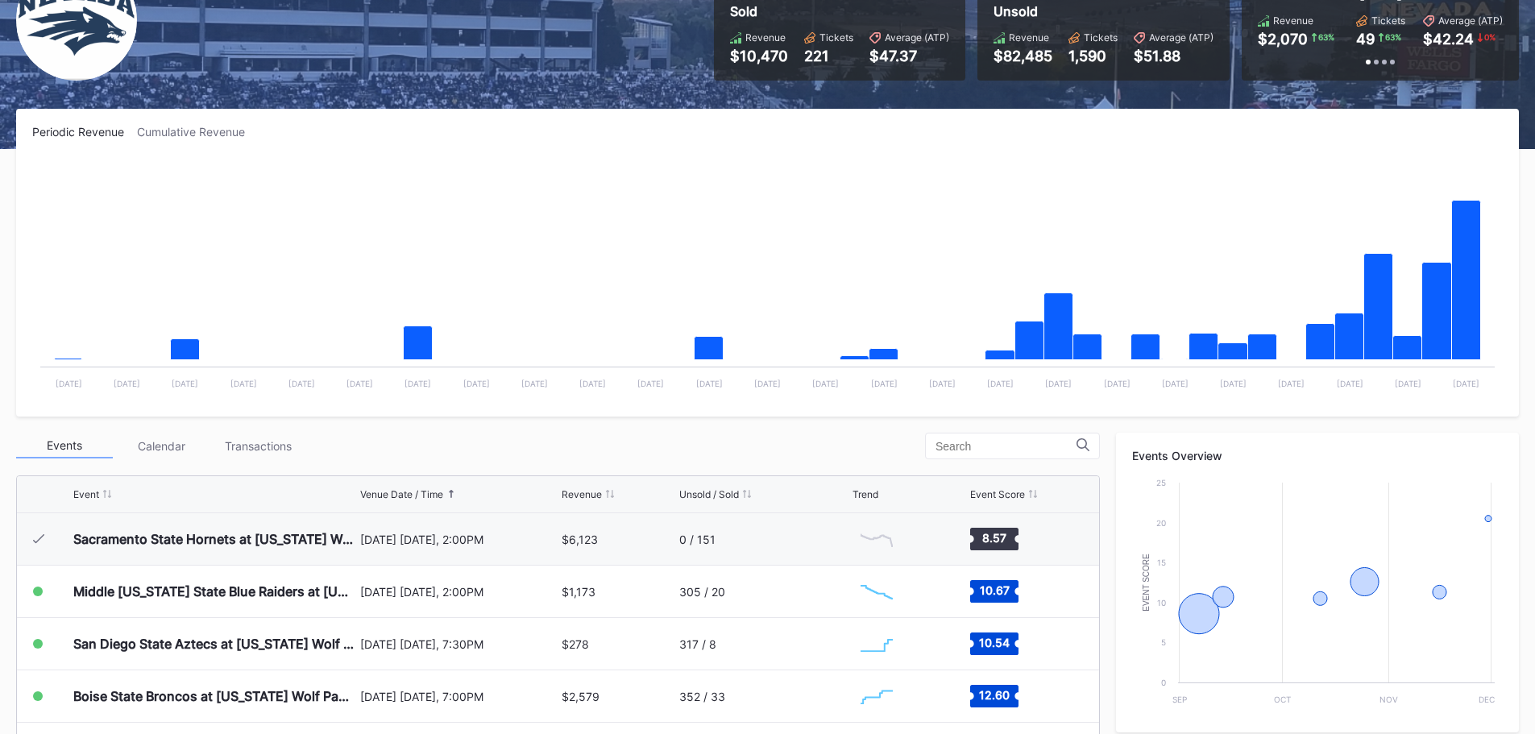
scroll to position [484, 0]
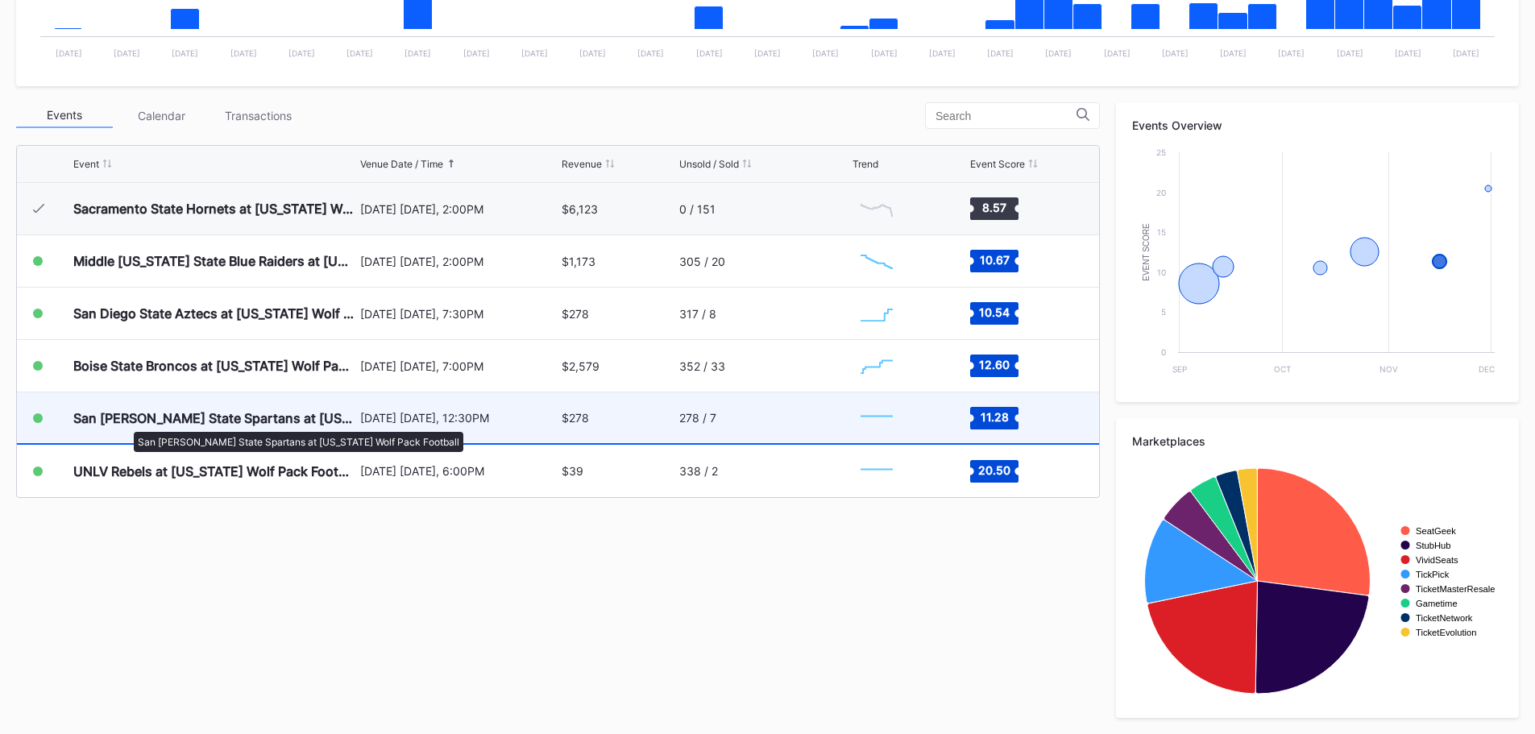
click at [126, 424] on div "San [PERSON_NAME] State Spartans at [US_STATE] Wolf Pack Football" at bounding box center [214, 418] width 283 height 16
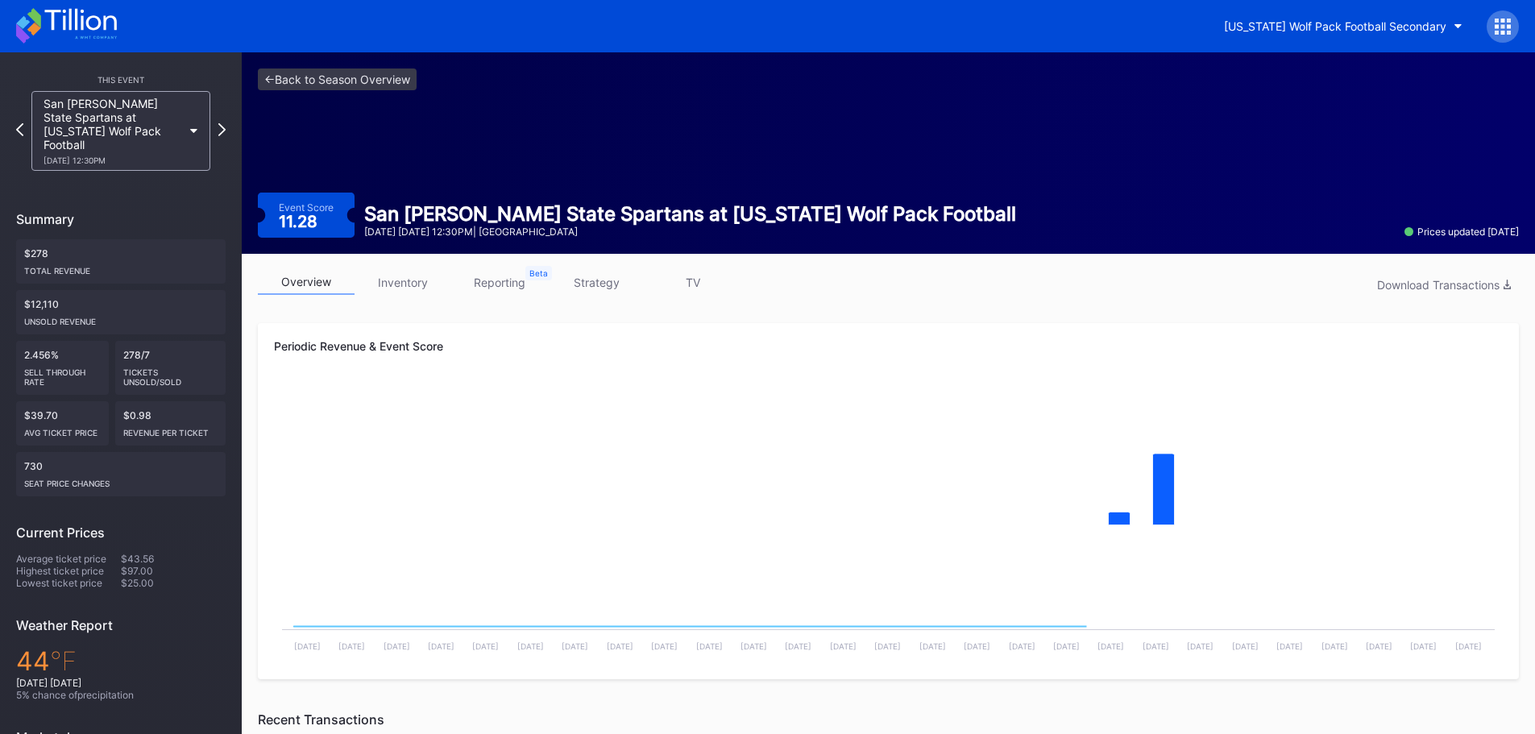
click at [392, 278] on link "inventory" at bounding box center [403, 282] width 97 height 25
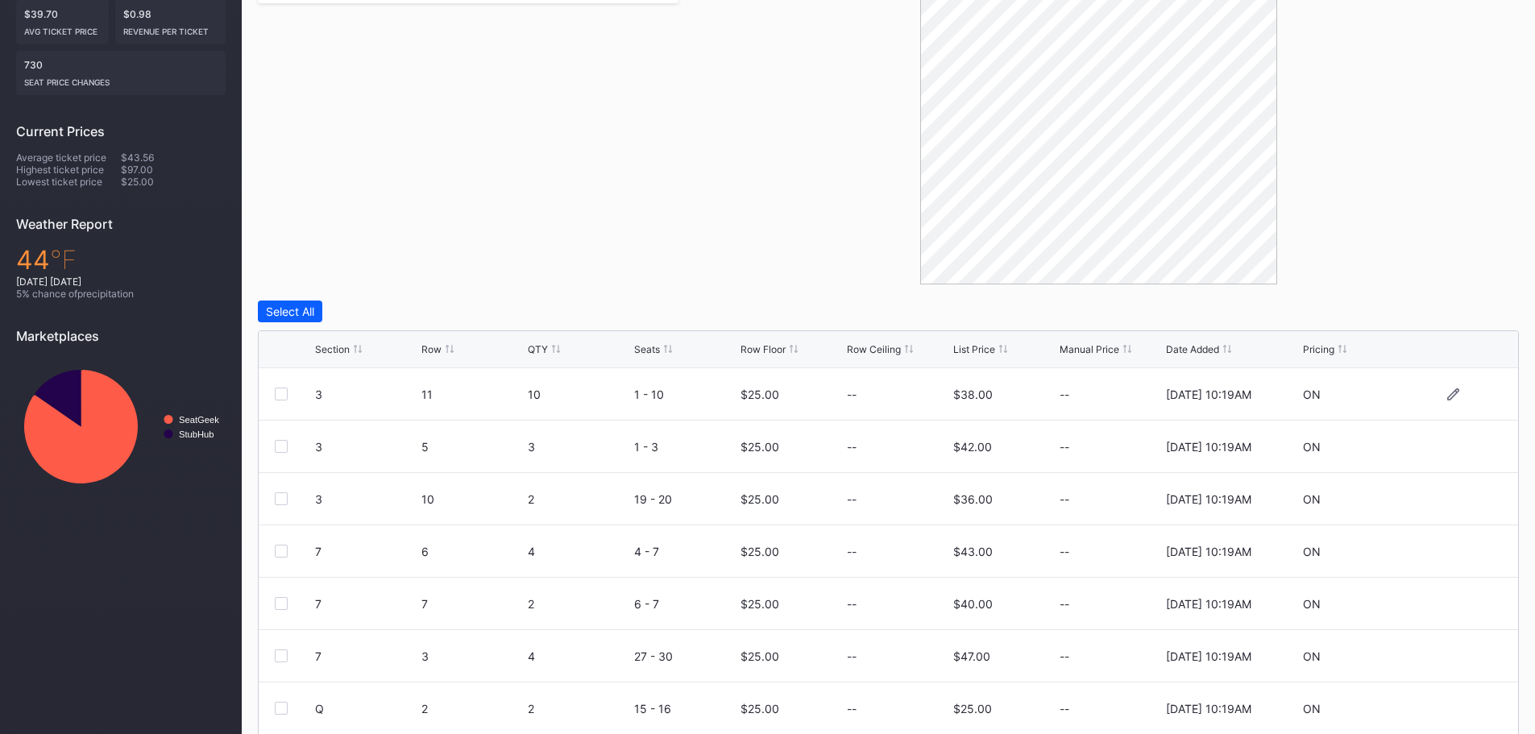
scroll to position [403, 0]
click at [745, 347] on div "Row Floor" at bounding box center [763, 348] width 45 height 12
click at [766, 341] on div "Section Row QTY Seats Row Floor Row Ceiling List Price Manual Price Date Added …" at bounding box center [889, 348] width 1260 height 37
click at [761, 345] on div "Row Floor" at bounding box center [763, 348] width 45 height 12
click at [1447, 396] on icon at bounding box center [1453, 393] width 12 height 12
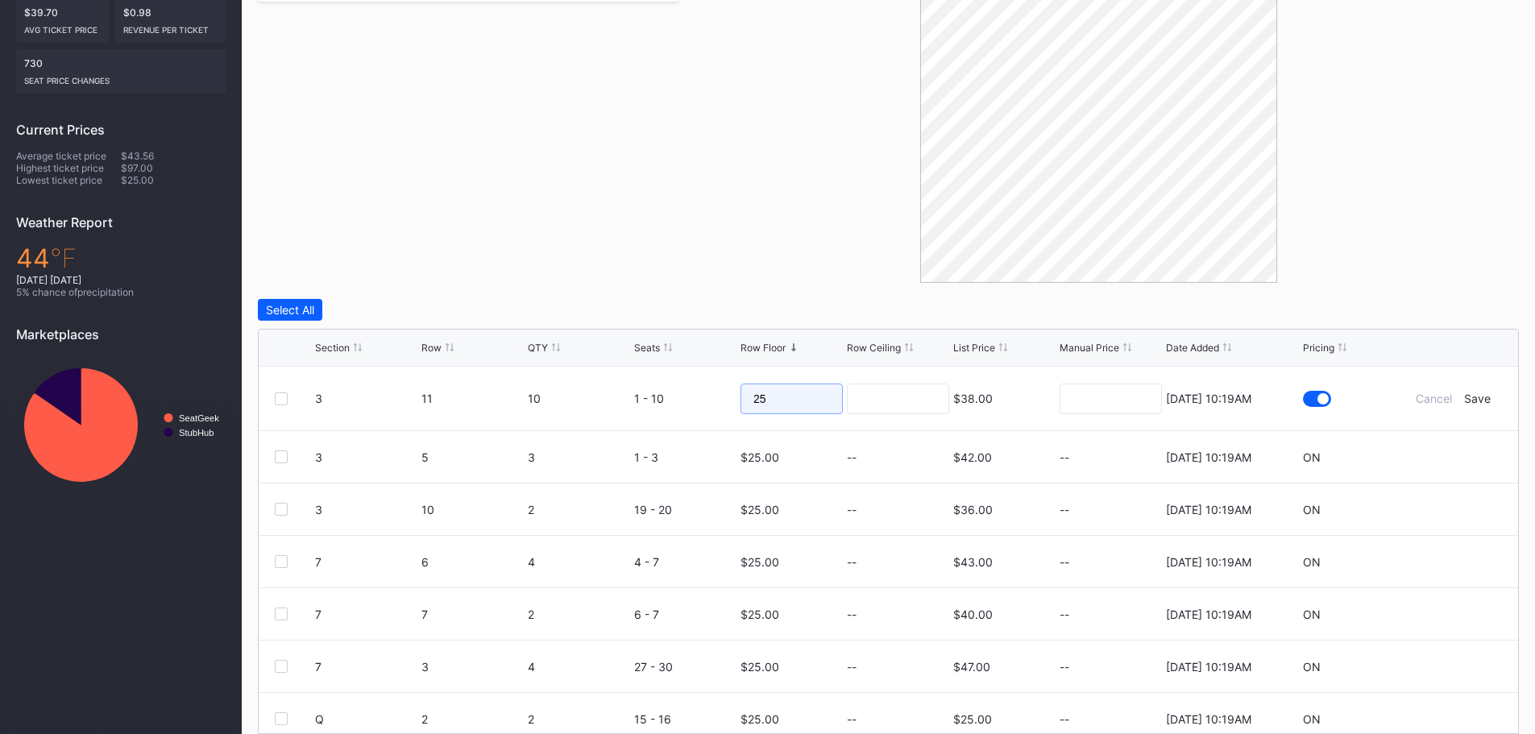
click at [792, 392] on input "25" at bounding box center [792, 399] width 102 height 31
type input "2"
click at [1469, 396] on div "Save" at bounding box center [1477, 399] width 27 height 14
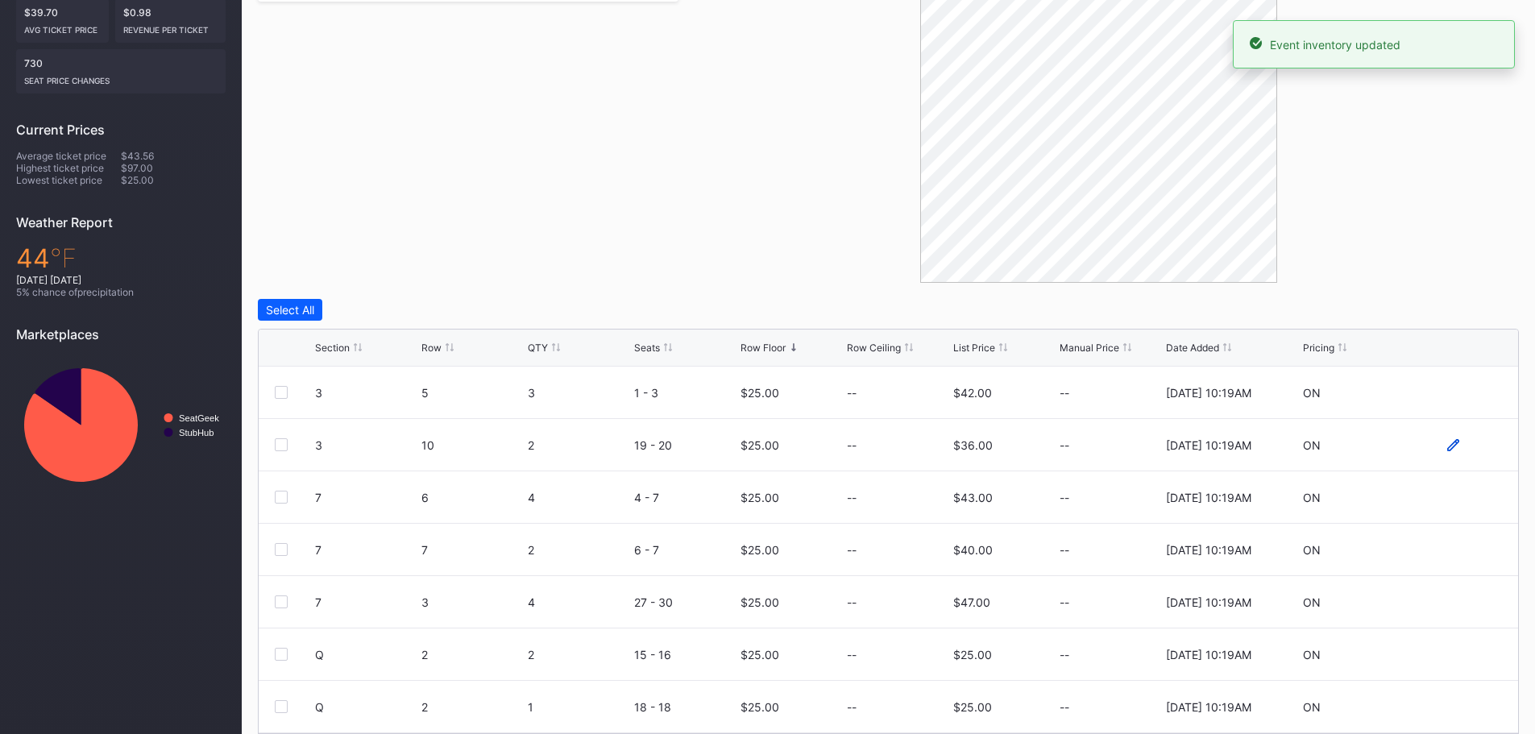
click at [1447, 446] on icon at bounding box center [1453, 444] width 12 height 12
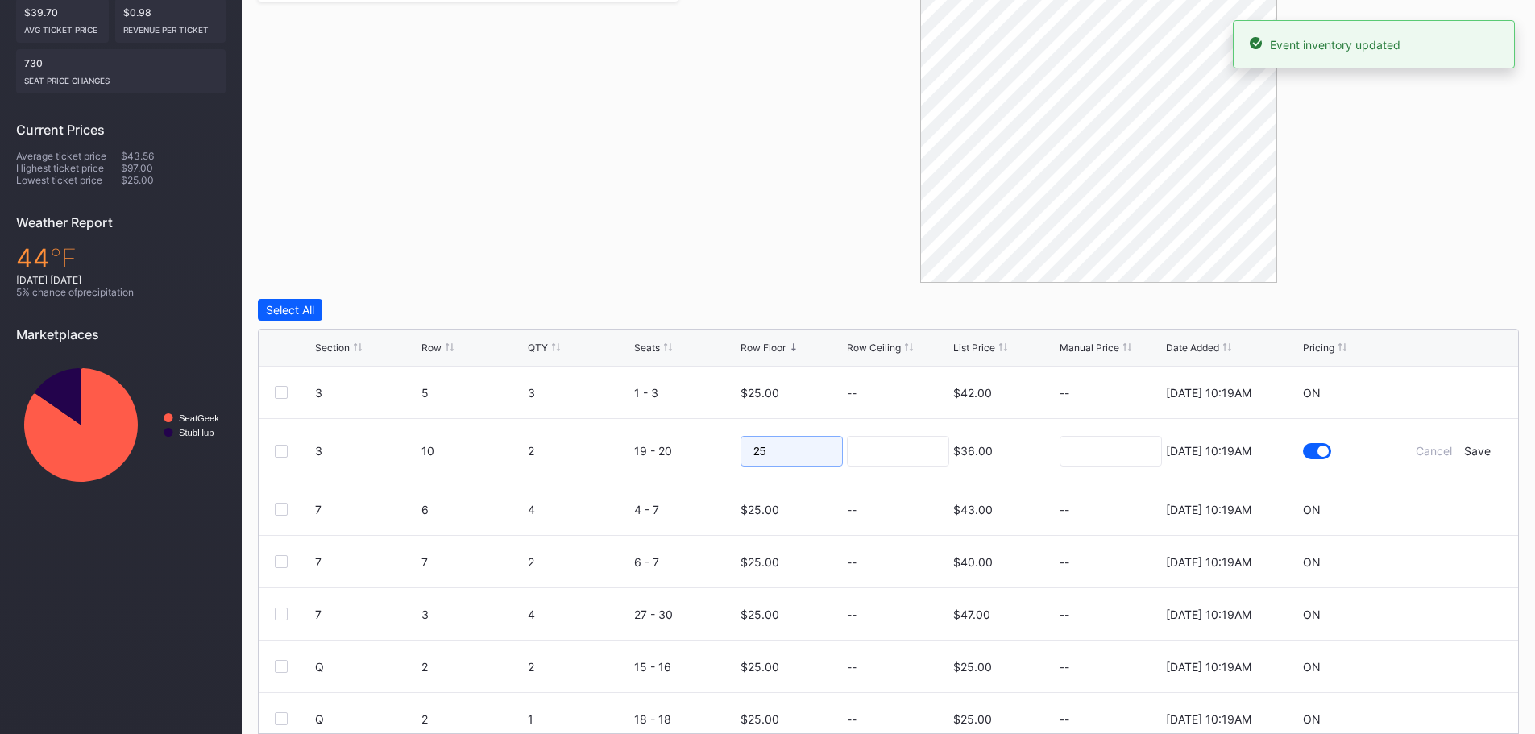
drag, startPoint x: 779, startPoint y: 463, endPoint x: 716, endPoint y: 446, distance: 64.9
click at [716, 446] on form "3 10 2 19 - 20 25 $36.00 [DATE] 10:19AM Cancel Save" at bounding box center [908, 451] width 1187 height 64
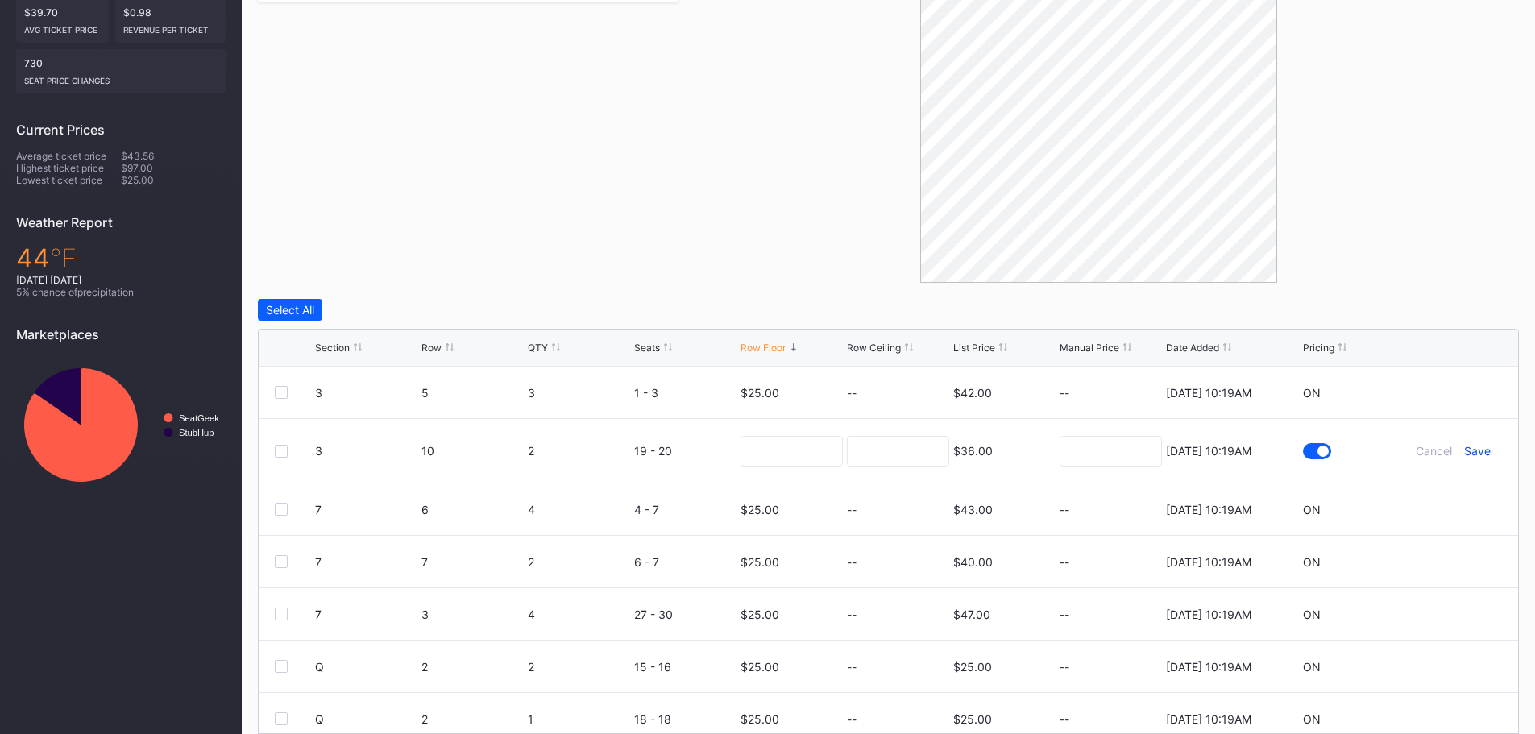
click at [1470, 452] on div "Save" at bounding box center [1477, 451] width 27 height 14
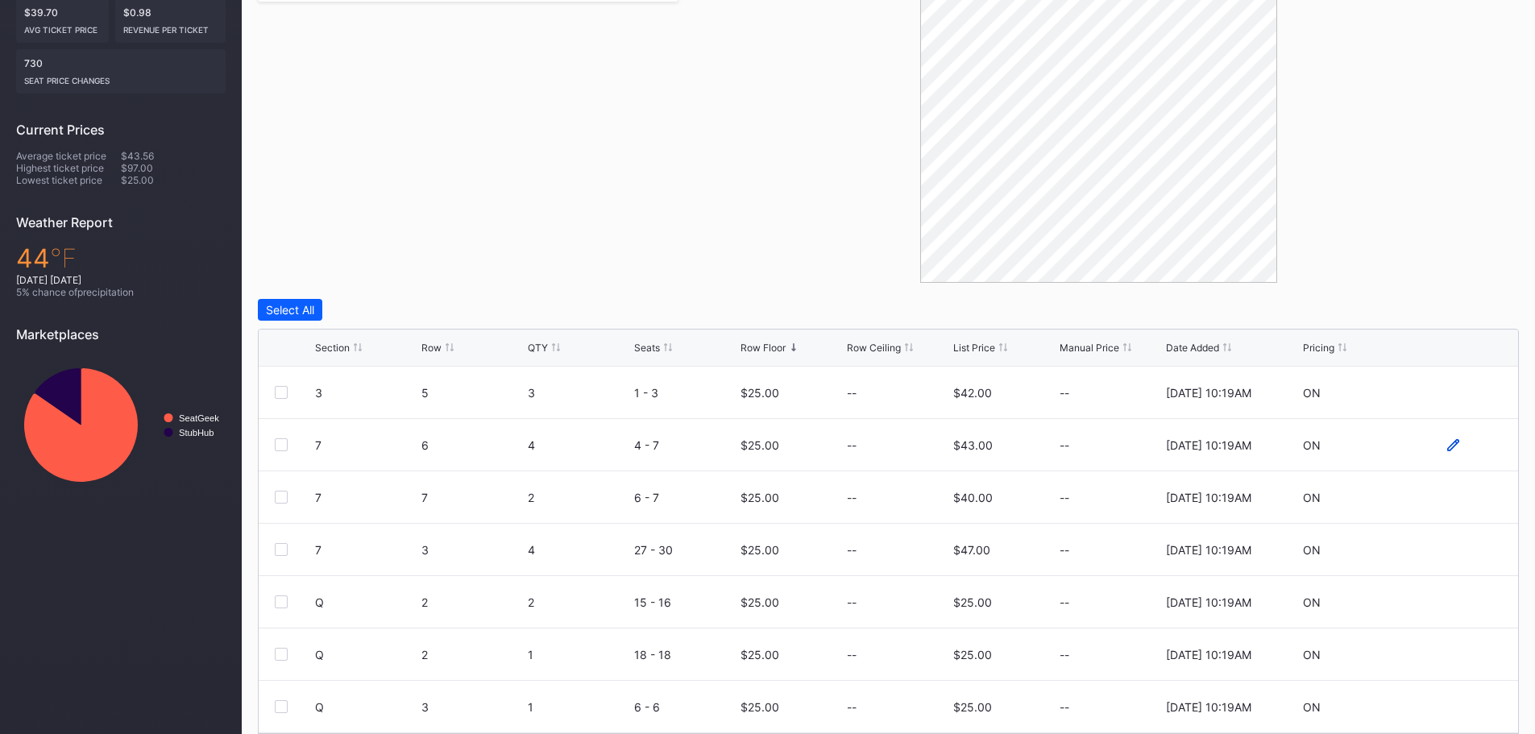
click at [1447, 442] on icon at bounding box center [1453, 445] width 12 height 12
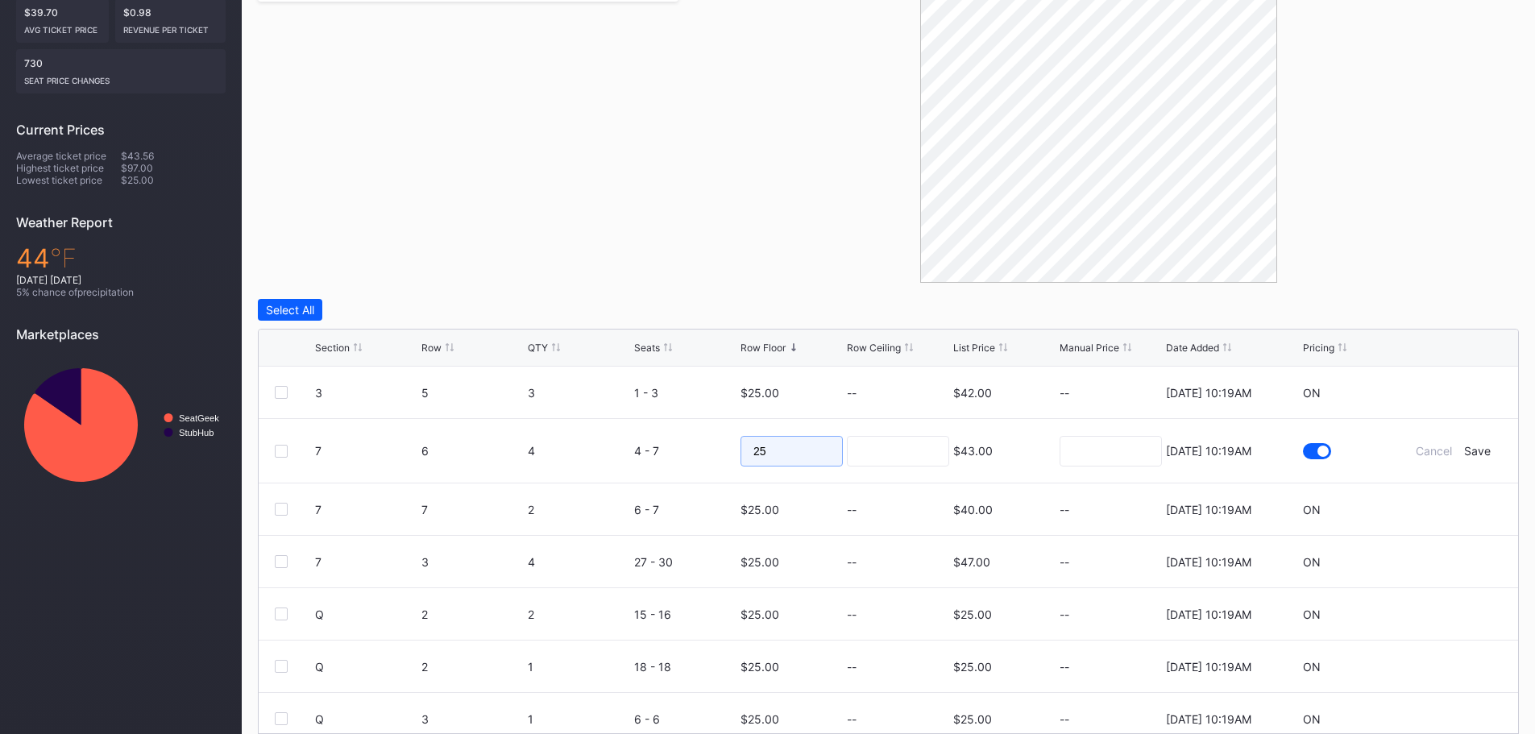
drag, startPoint x: 791, startPoint y: 446, endPoint x: 670, endPoint y: 446, distance: 121.7
click at [670, 446] on form "7 6 4 4 - 7 25 $43.00 [DATE] 10:19AM Cancel Save" at bounding box center [908, 451] width 1187 height 64
click at [1464, 452] on div "Save" at bounding box center [1477, 451] width 27 height 14
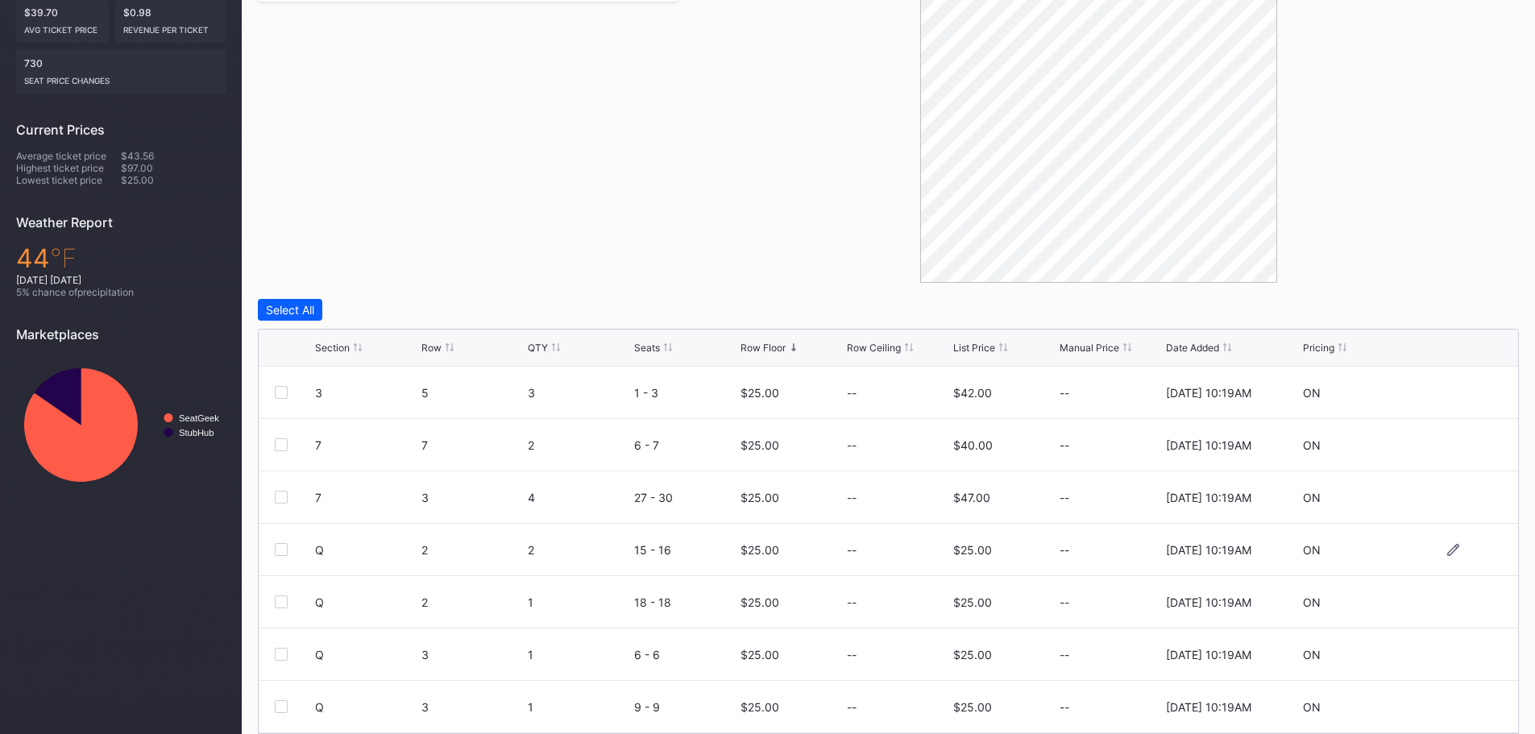
scroll to position [157, 0]
click at [770, 355] on div "Section Row QTY Seats Row Floor Row Ceiling List Price Manual Price Date Added …" at bounding box center [889, 348] width 1260 height 37
click at [766, 347] on div "Row Floor" at bounding box center [763, 348] width 45 height 12
click at [1447, 444] on icon at bounding box center [1453, 445] width 12 height 12
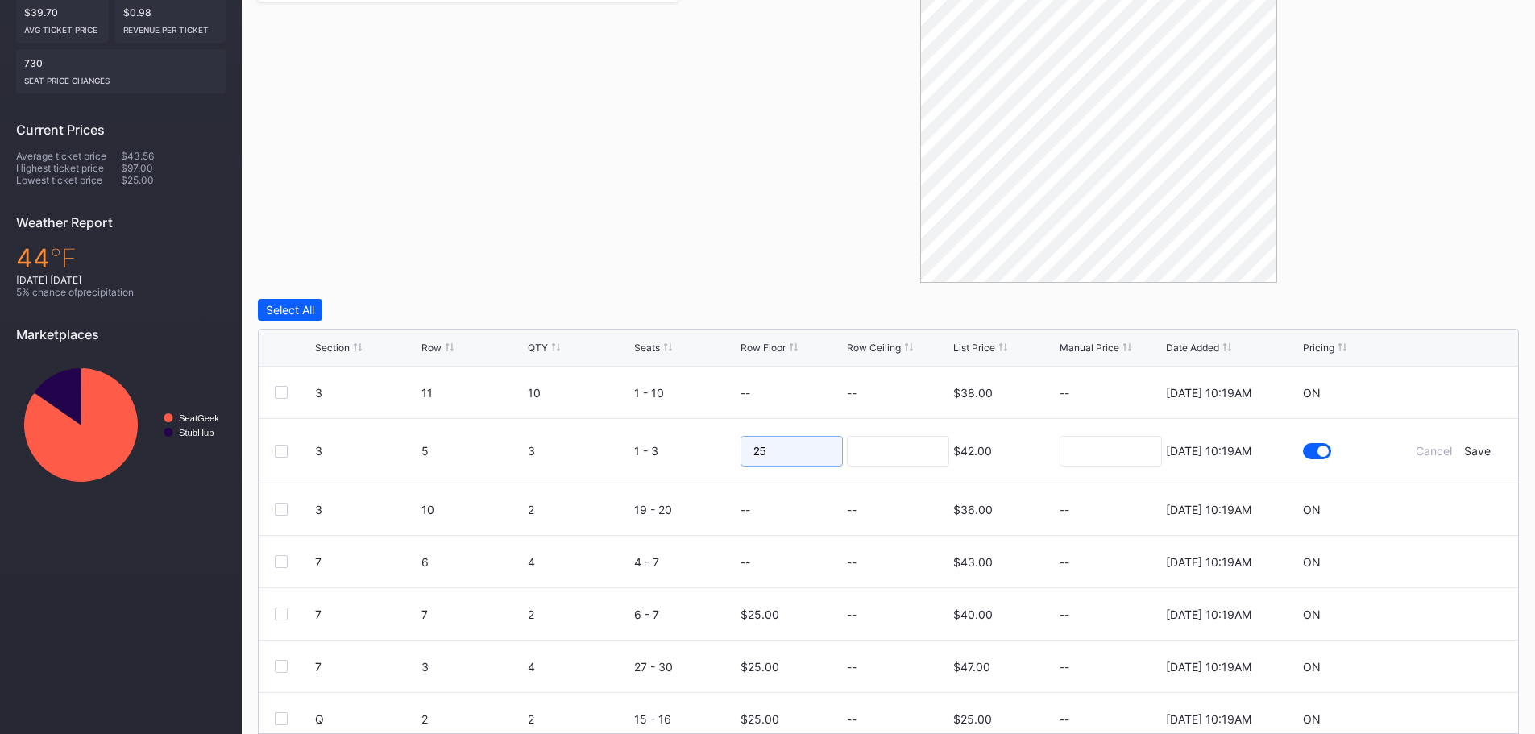
drag, startPoint x: 791, startPoint y: 450, endPoint x: 811, endPoint y: 450, distance: 21.0
click at [791, 450] on input "25" at bounding box center [792, 451] width 102 height 31
type input "2"
click at [1464, 445] on div "Save" at bounding box center [1477, 451] width 27 height 14
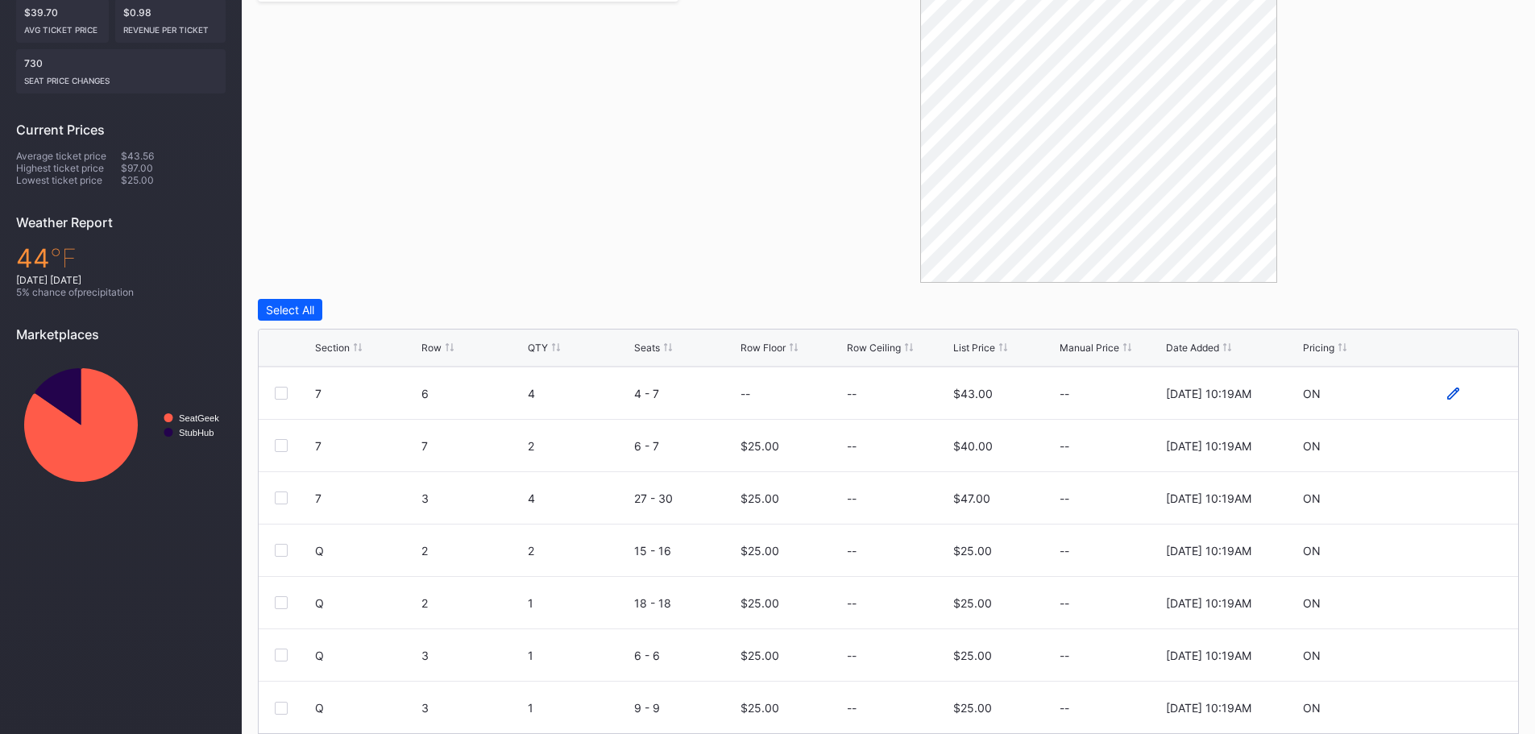
scroll to position [157, 0]
click at [1447, 544] on icon at bounding box center [1453, 550] width 12 height 12
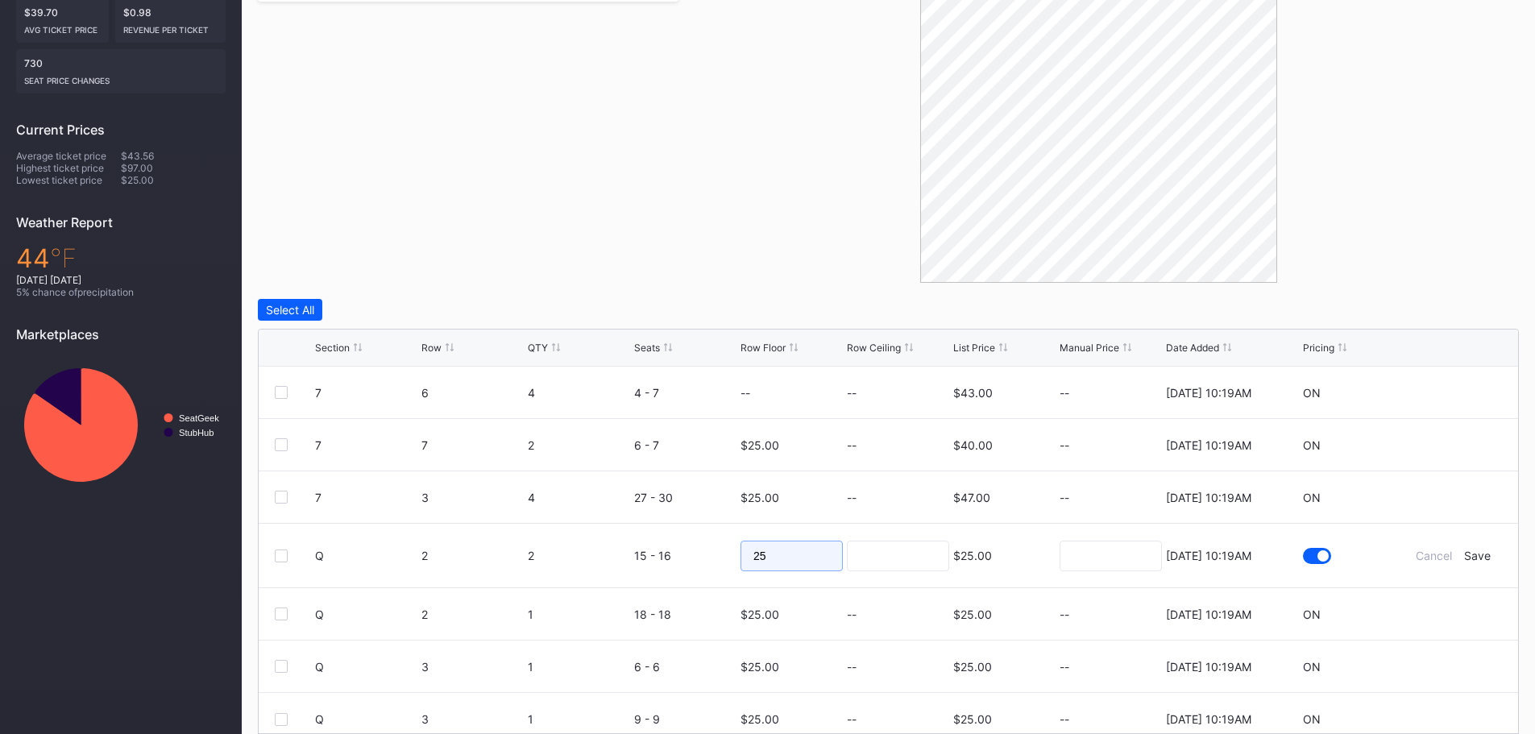
click at [801, 556] on input "25" at bounding box center [792, 556] width 102 height 31
type input "2"
click at [1477, 555] on div "Save" at bounding box center [1477, 556] width 27 height 14
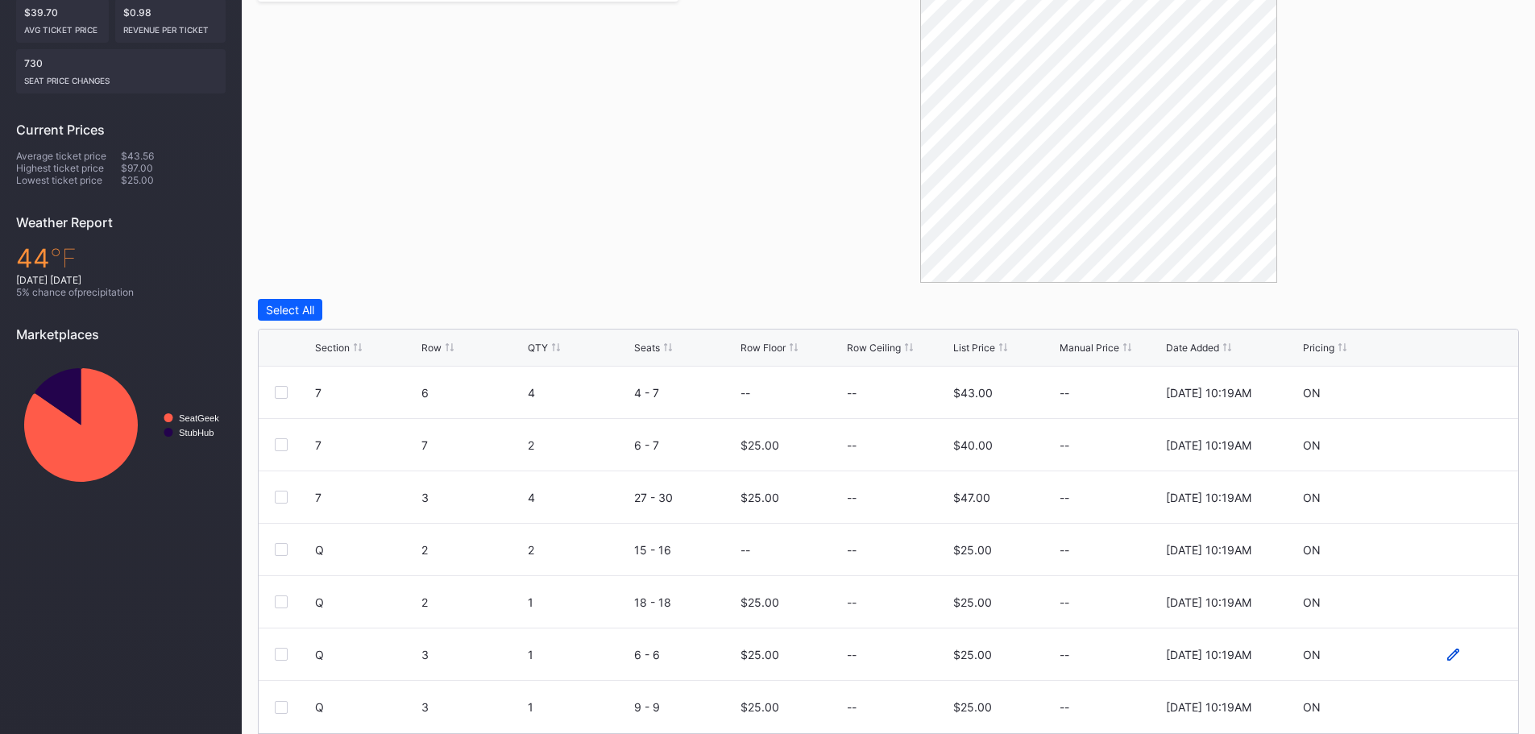
click at [1447, 653] on icon at bounding box center [1453, 655] width 12 height 12
drag, startPoint x: 786, startPoint y: 655, endPoint x: 689, endPoint y: 655, distance: 96.7
click at [689, 655] on form "Q 3 1 6 - 6 25 $25.00 8/20/2025 10:19AM Cancel Save" at bounding box center [908, 661] width 1187 height 64
click at [1472, 663] on div "Save" at bounding box center [1477, 661] width 27 height 14
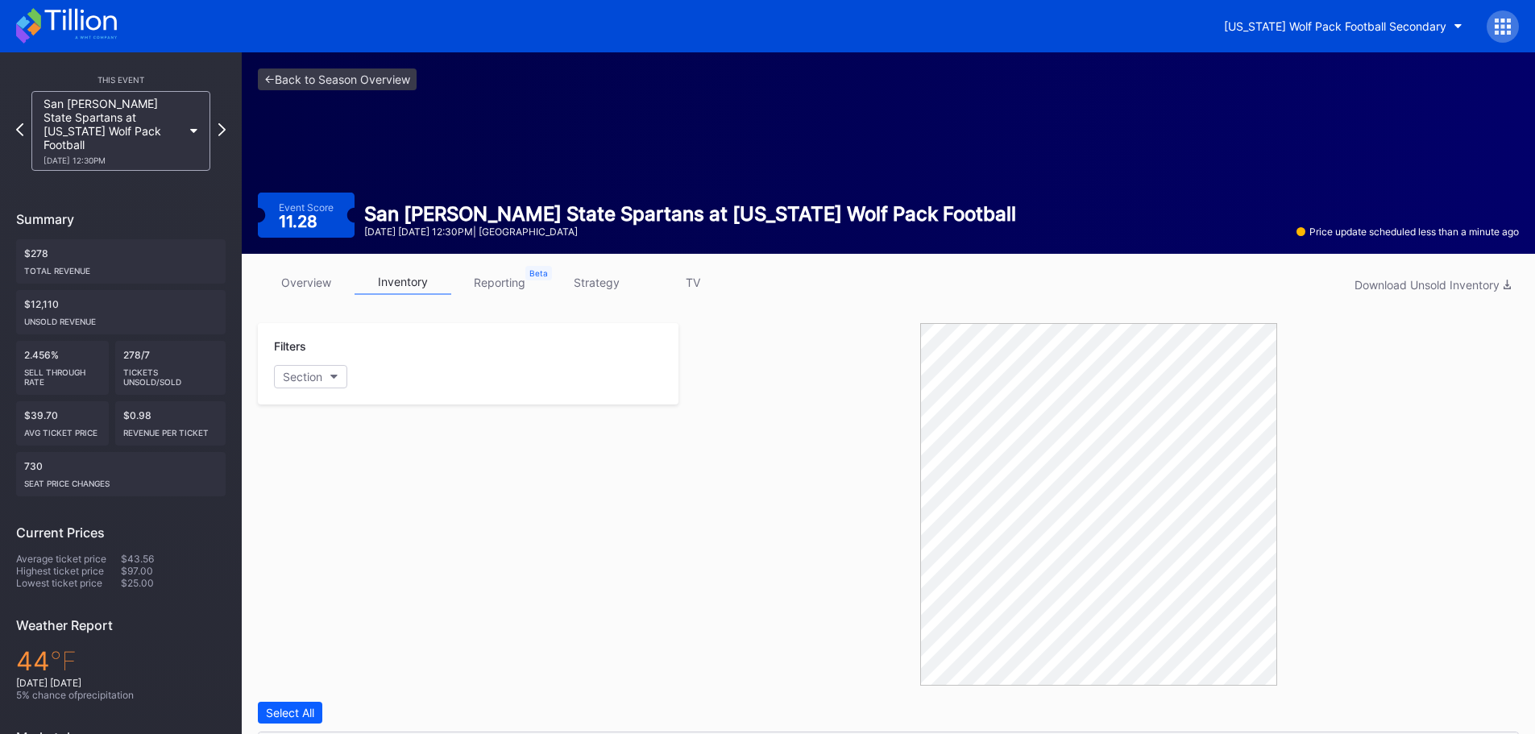
click at [77, 27] on icon at bounding box center [80, 20] width 72 height 22
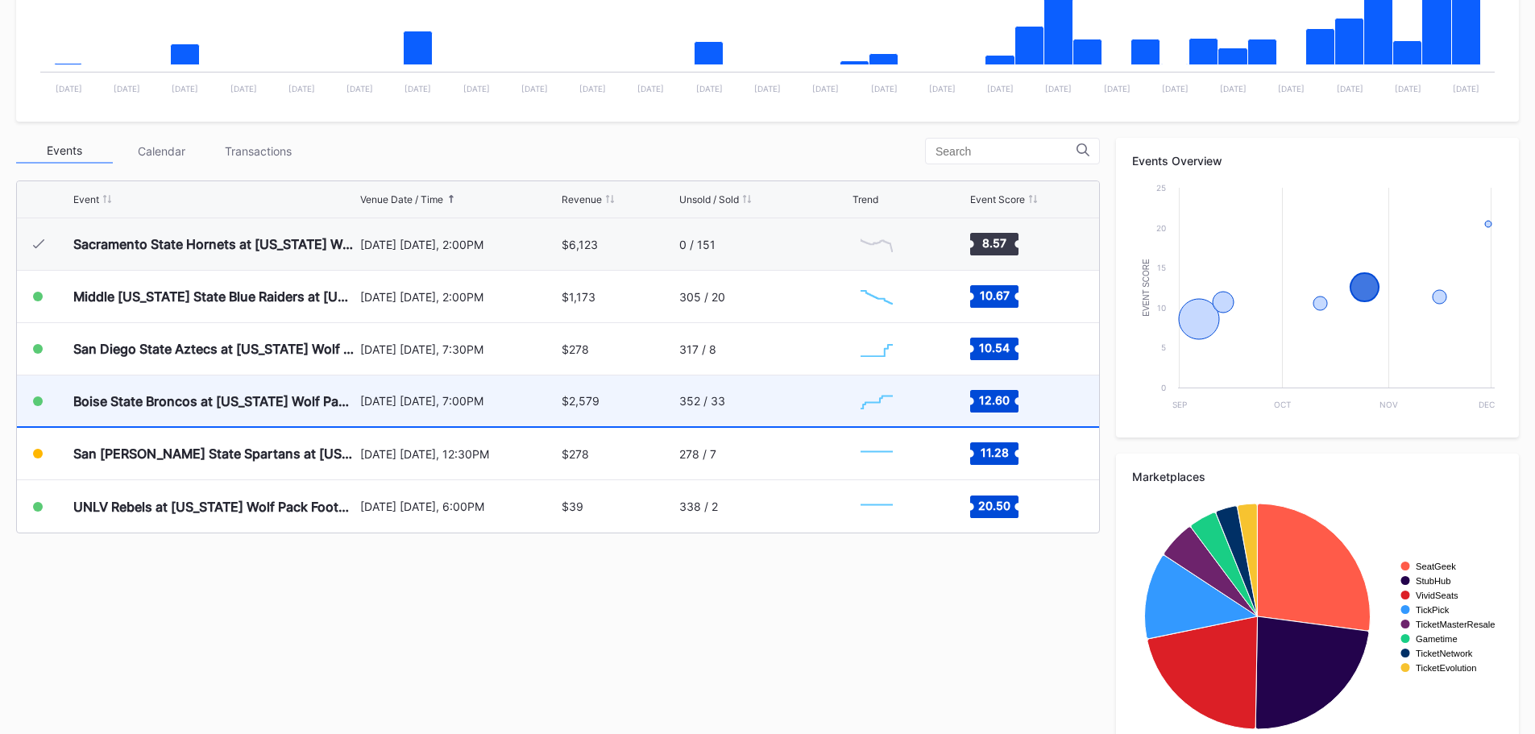
scroll to position [484, 0]
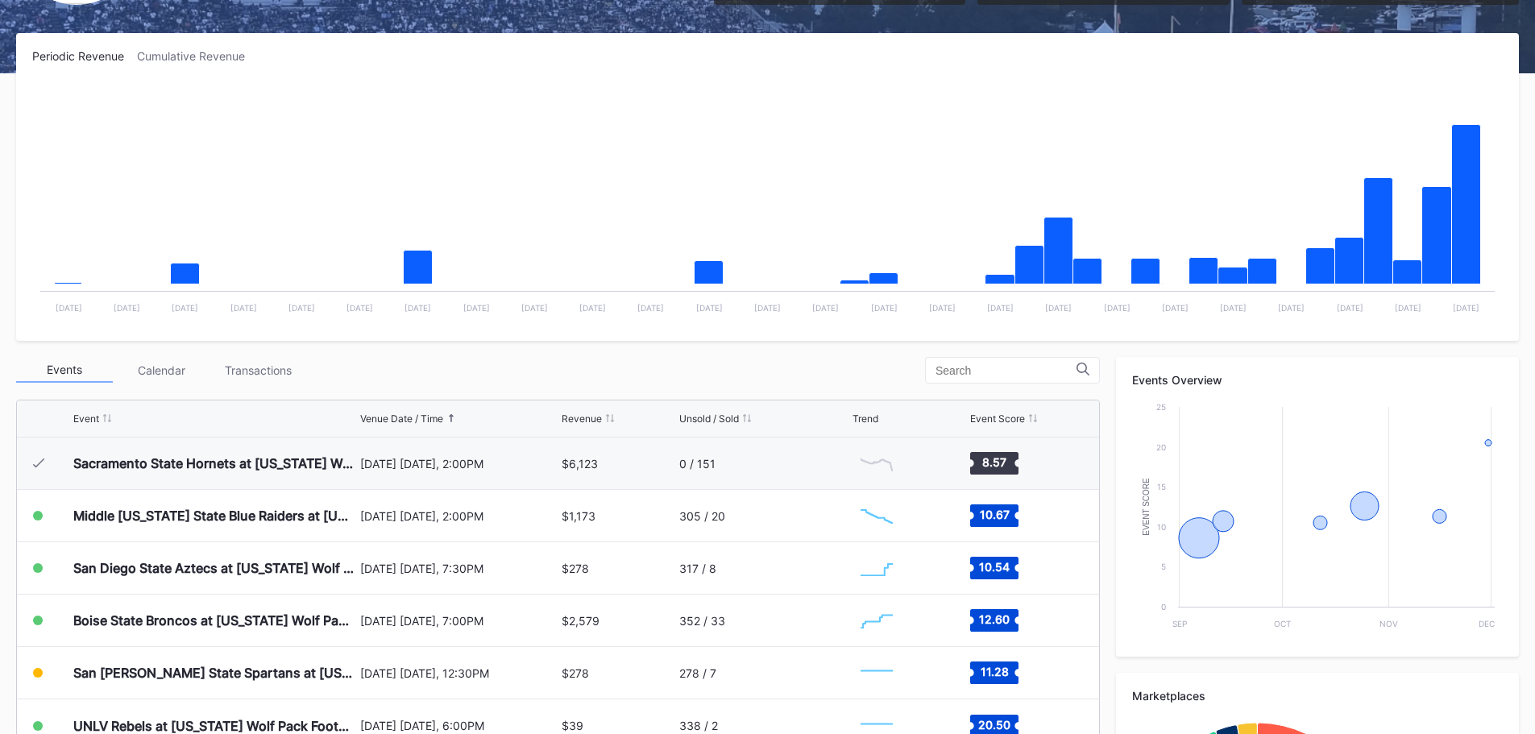
scroll to position [484, 0]
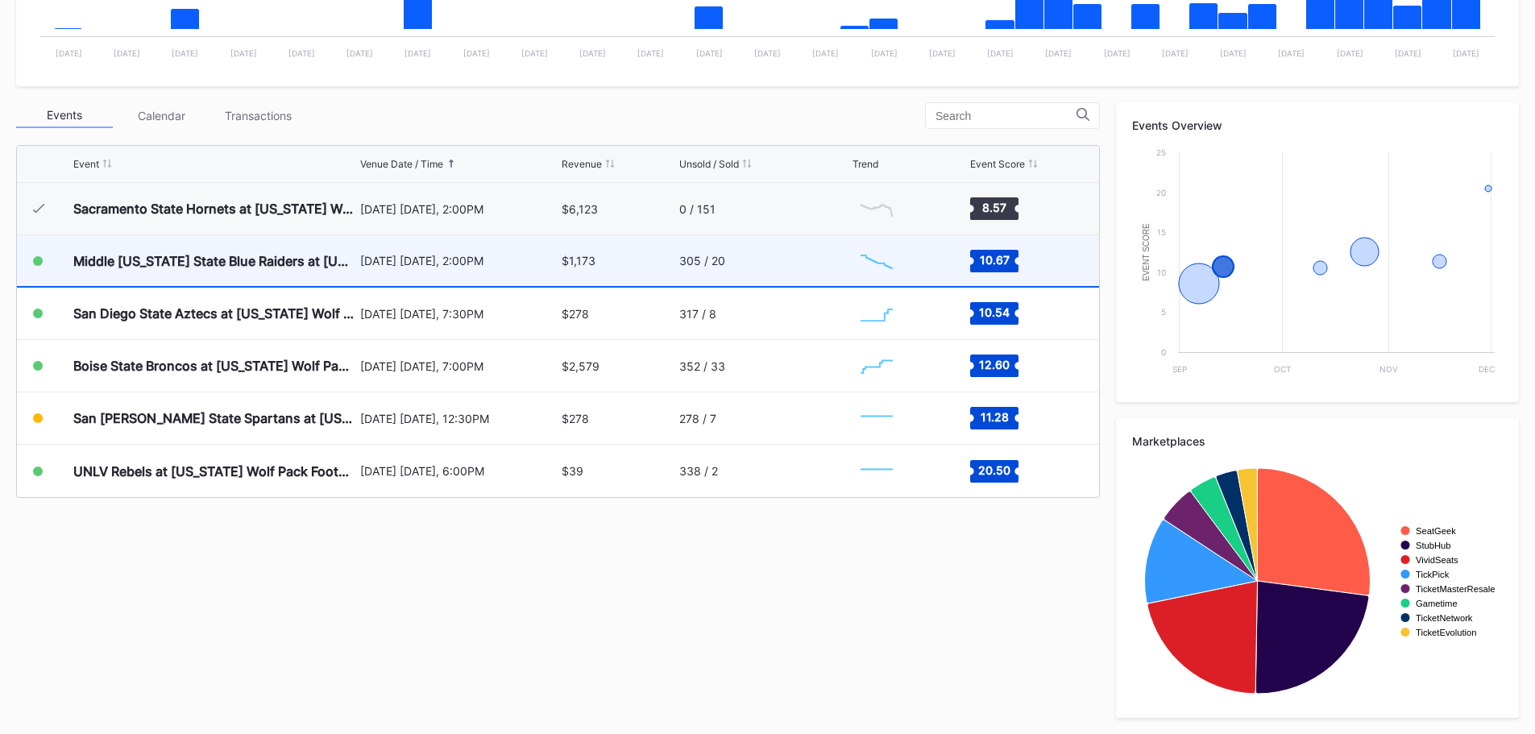
click at [802, 281] on div "305 / 20" at bounding box center [764, 260] width 170 height 51
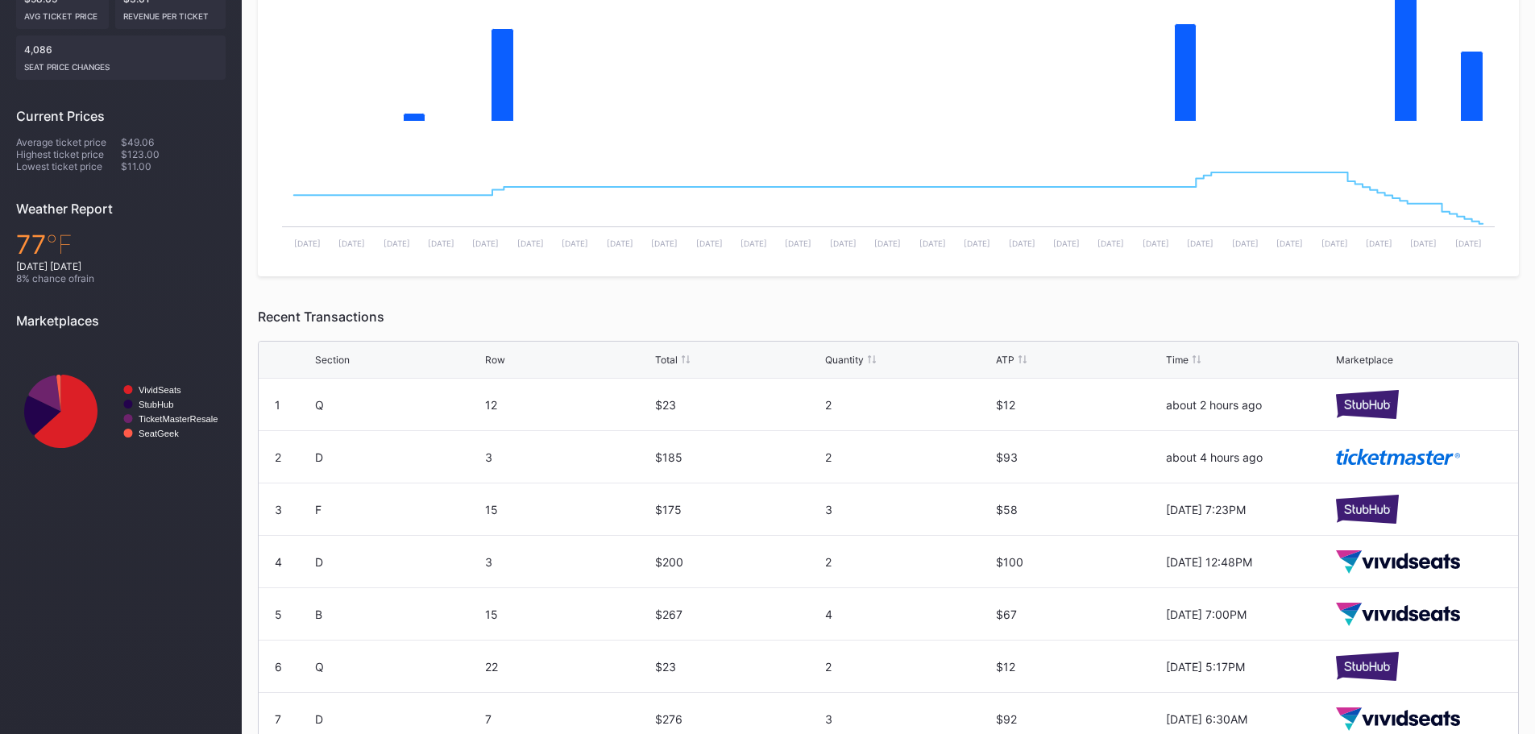
scroll to position [161, 0]
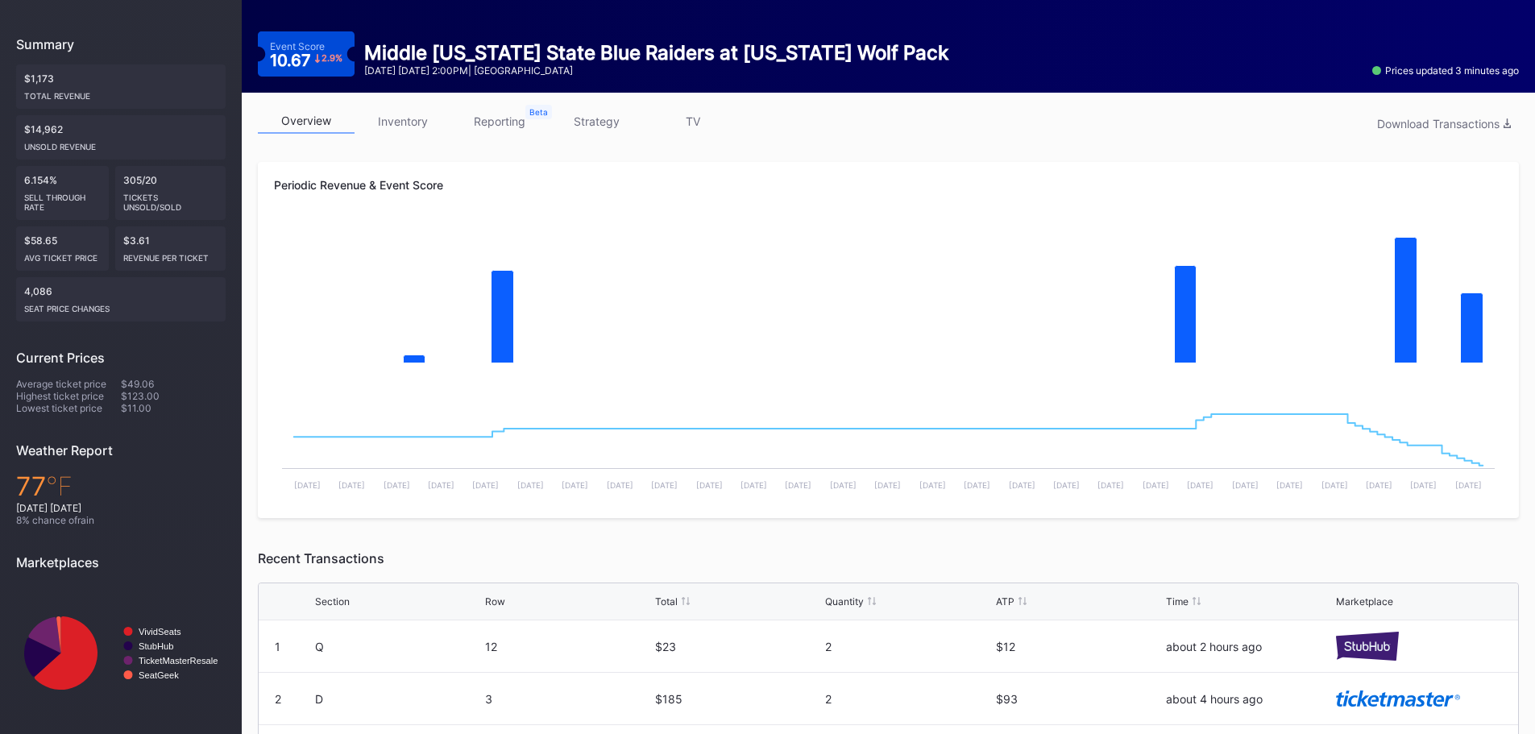
click at [379, 121] on link "inventory" at bounding box center [403, 121] width 97 height 25
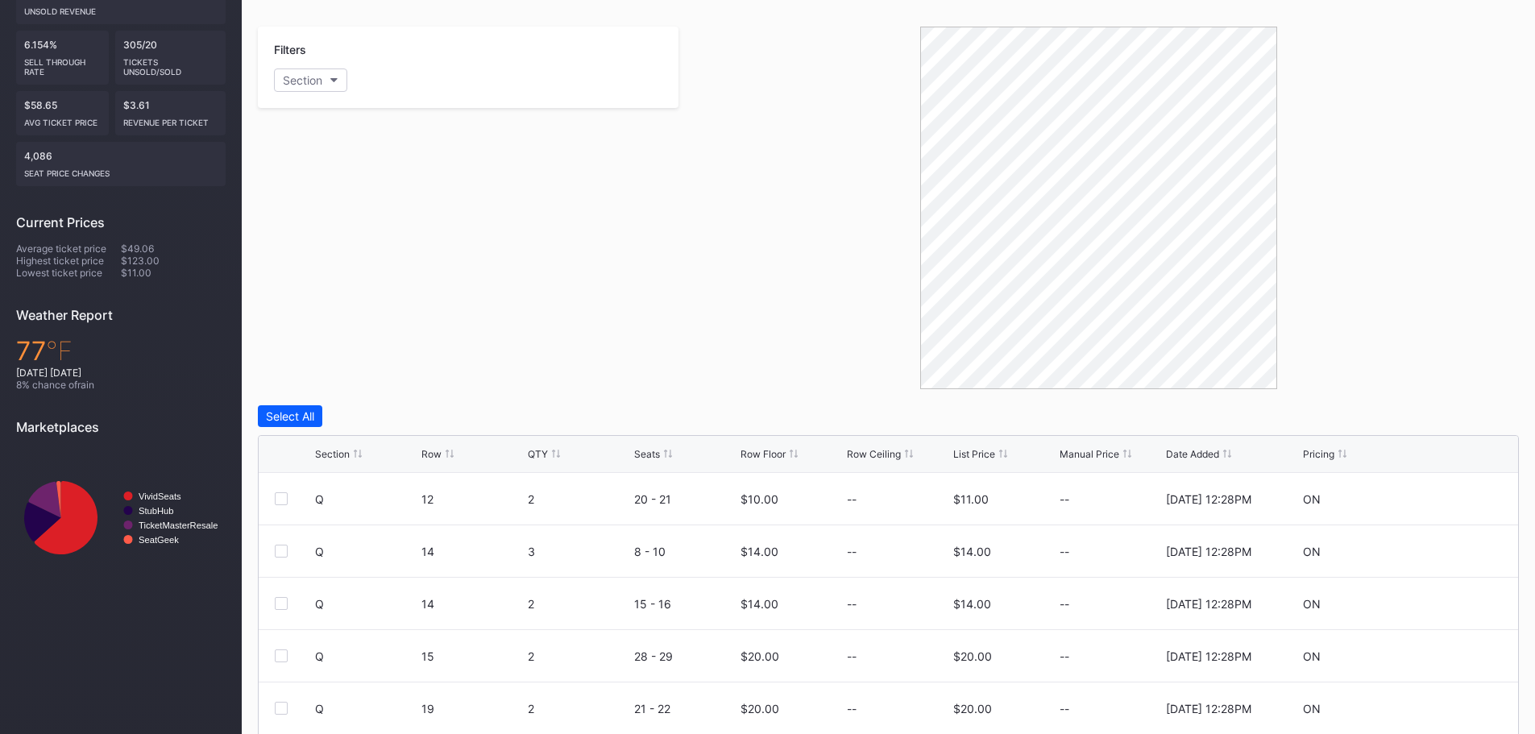
scroll to position [459, 0]
